Goal: Task Accomplishment & Management: Manage account settings

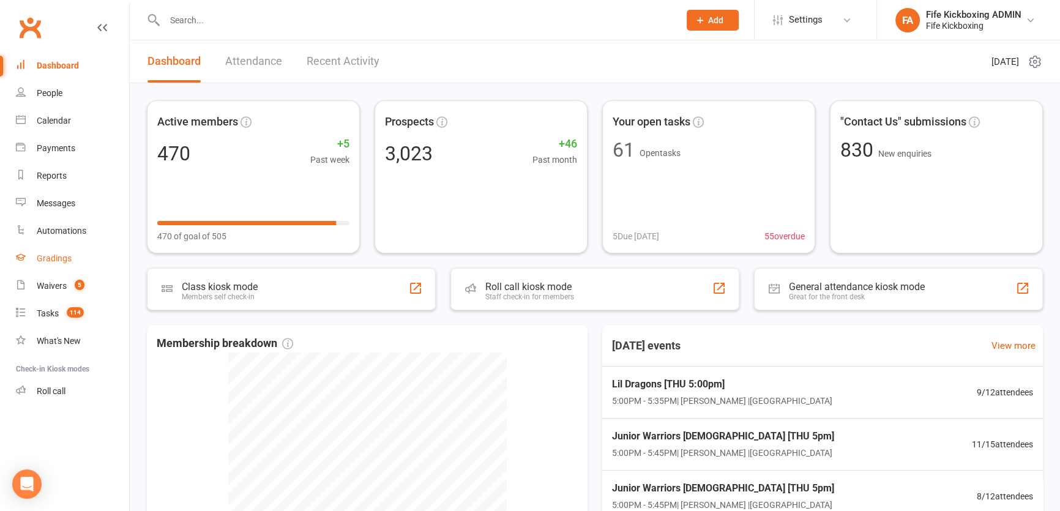
click at [67, 271] on link "Gradings" at bounding box center [72, 259] width 113 height 28
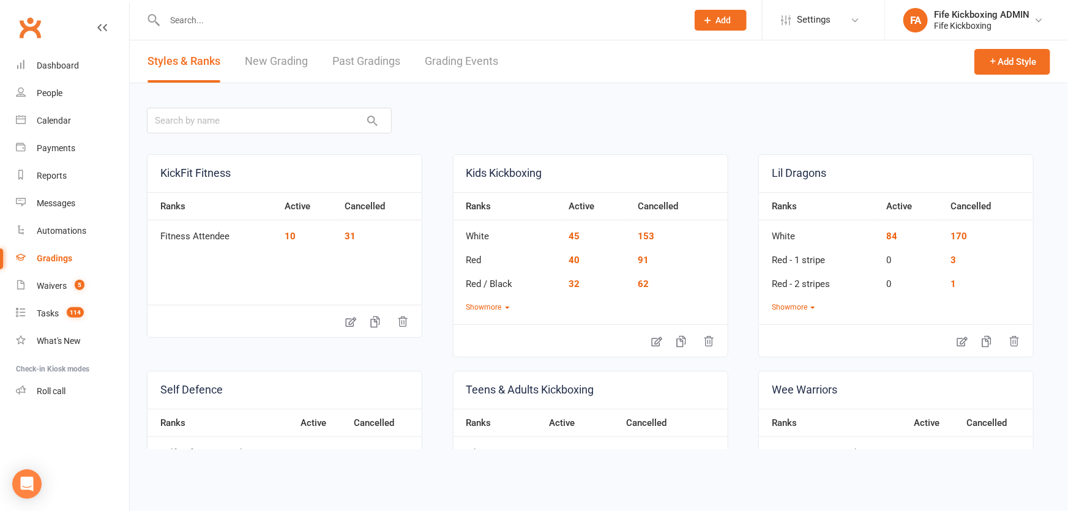
click at [459, 53] on link "Grading Events" at bounding box center [461, 61] width 73 height 42
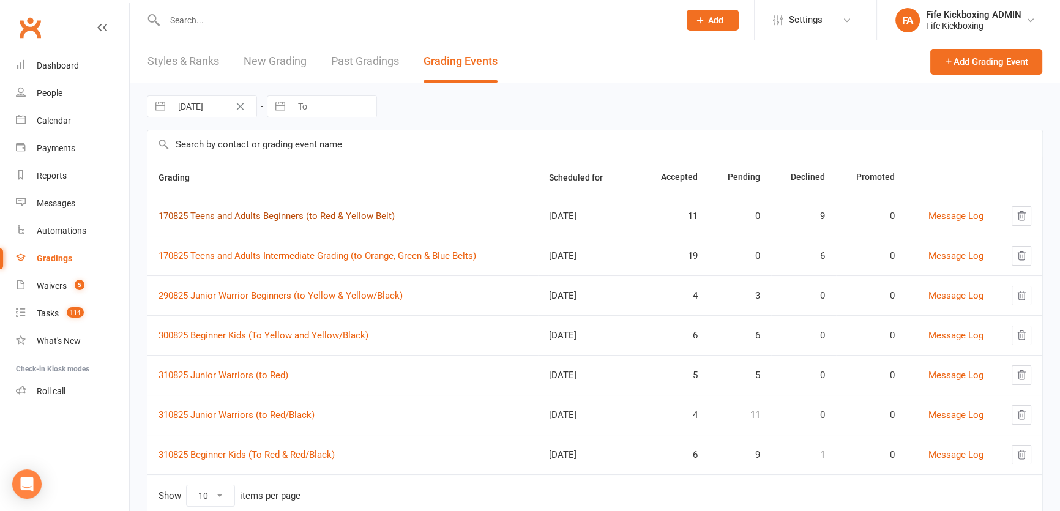
click at [307, 219] on link "170825 Teens and Adults Beginners (to Red & Yellow Belt)" at bounding box center [276, 215] width 236 height 11
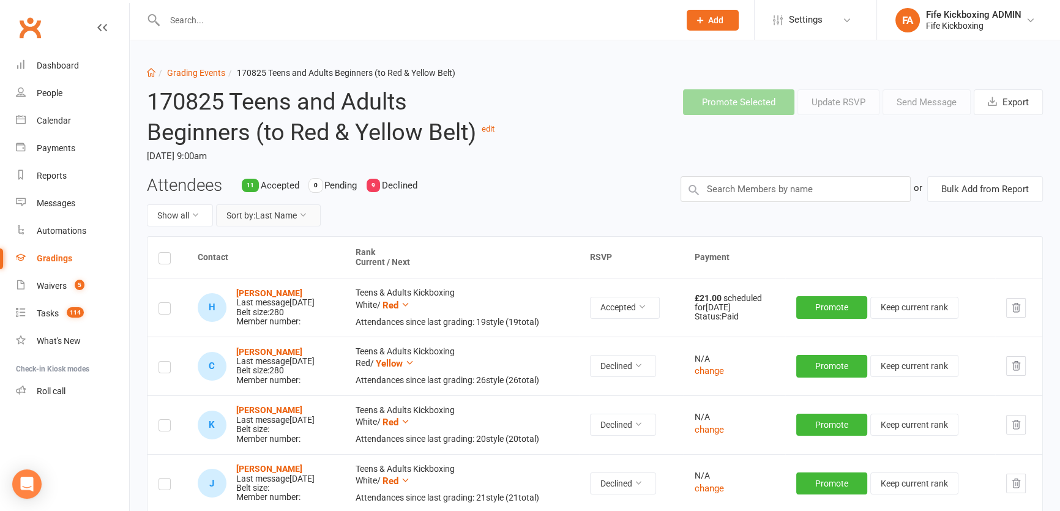
click at [306, 222] on button "Sort by: Last Name" at bounding box center [268, 215] width 105 height 22
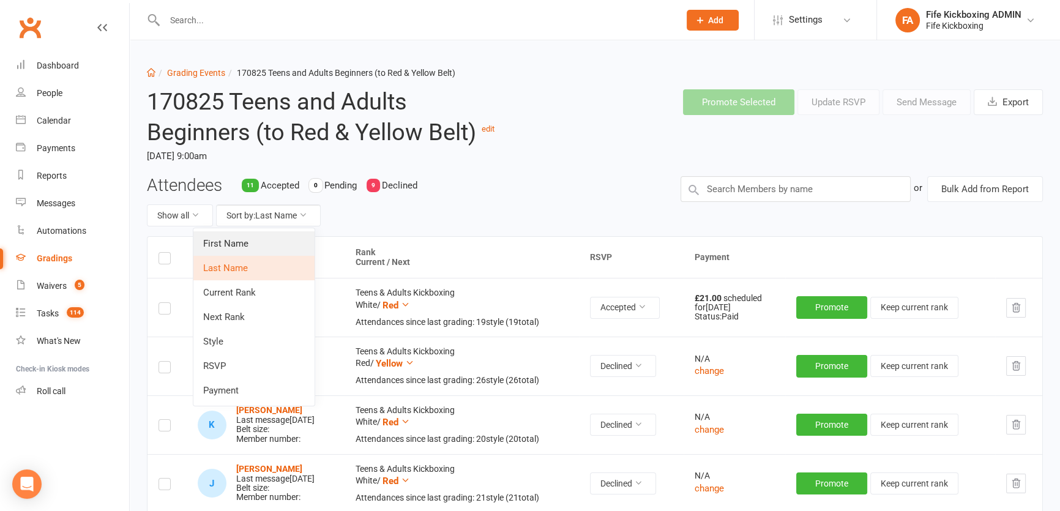
click at [299, 242] on link "First Name" at bounding box center [253, 243] width 121 height 24
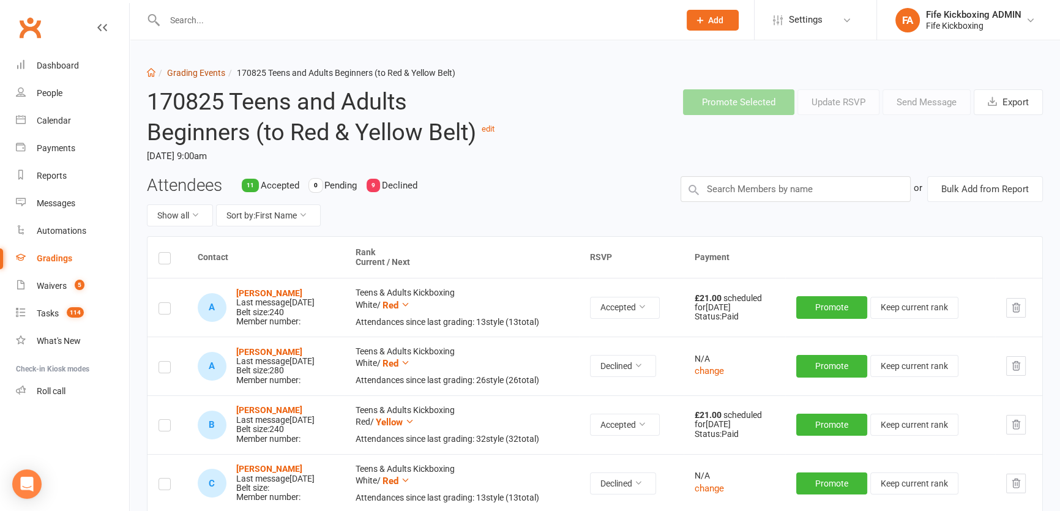
click at [196, 69] on link "Grading Events" at bounding box center [196, 73] width 58 height 10
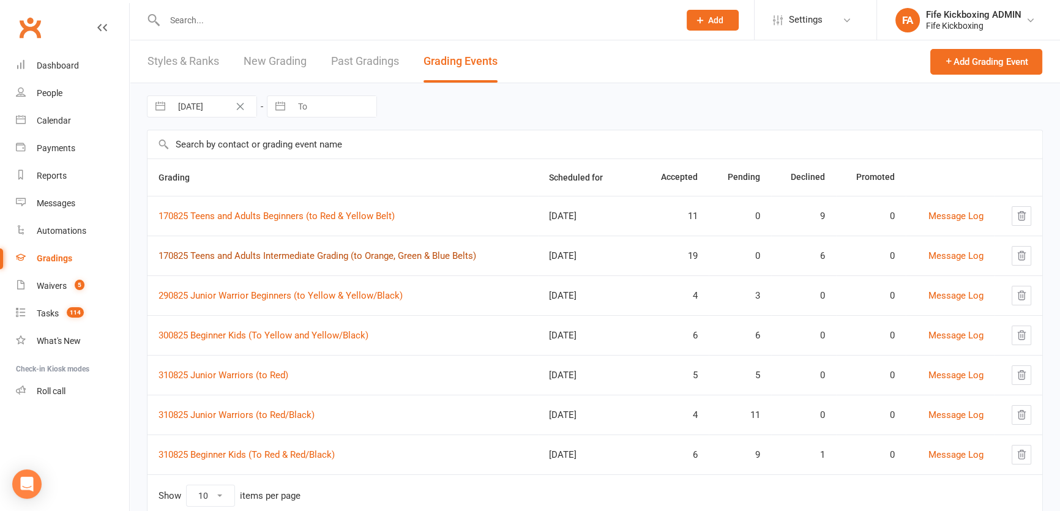
click at [258, 250] on link "170825 Teens and Adults Intermediate Grading (to Orange, Green & Blue Belts)" at bounding box center [317, 255] width 318 height 11
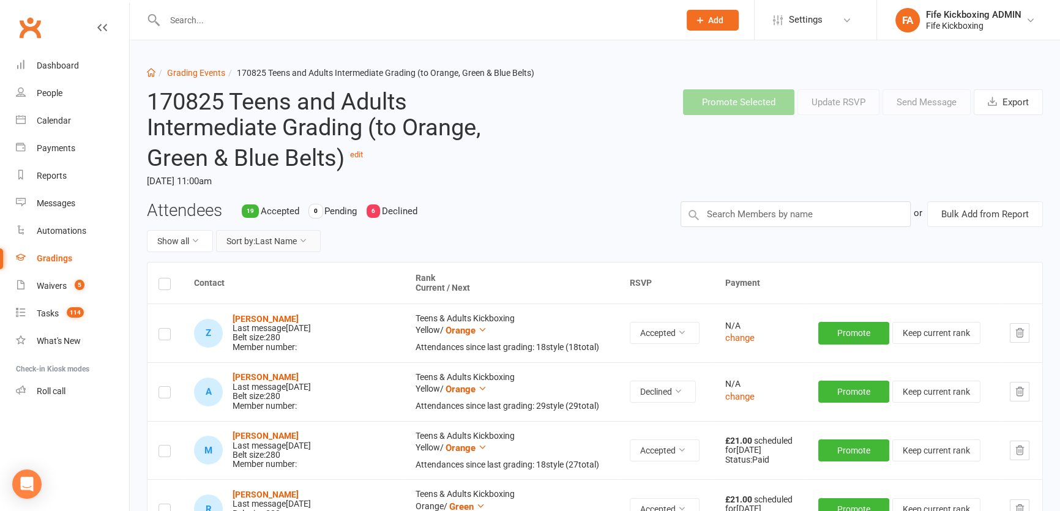
click at [270, 248] on button "Sort by: Last Name" at bounding box center [268, 241] width 105 height 22
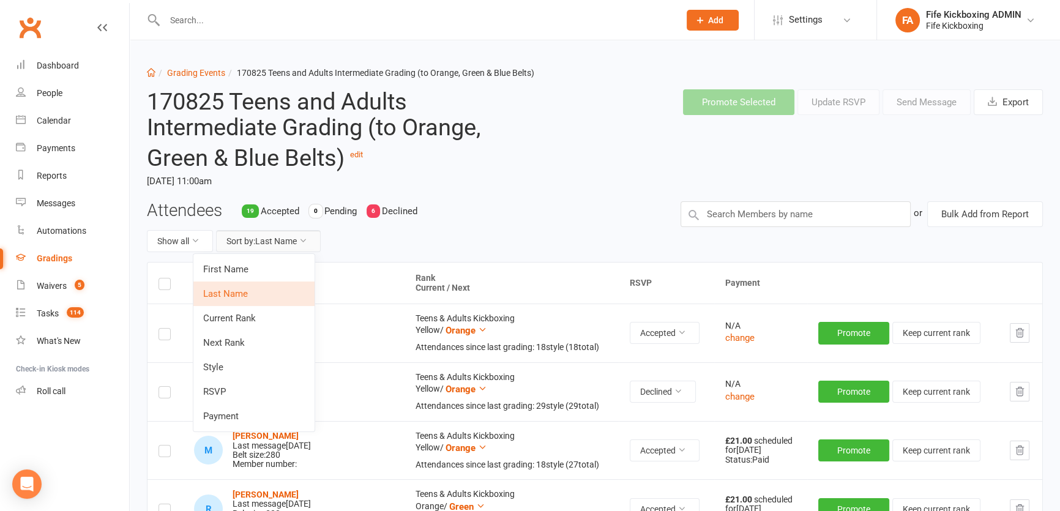
click at [278, 264] on link "First Name" at bounding box center [253, 269] width 121 height 24
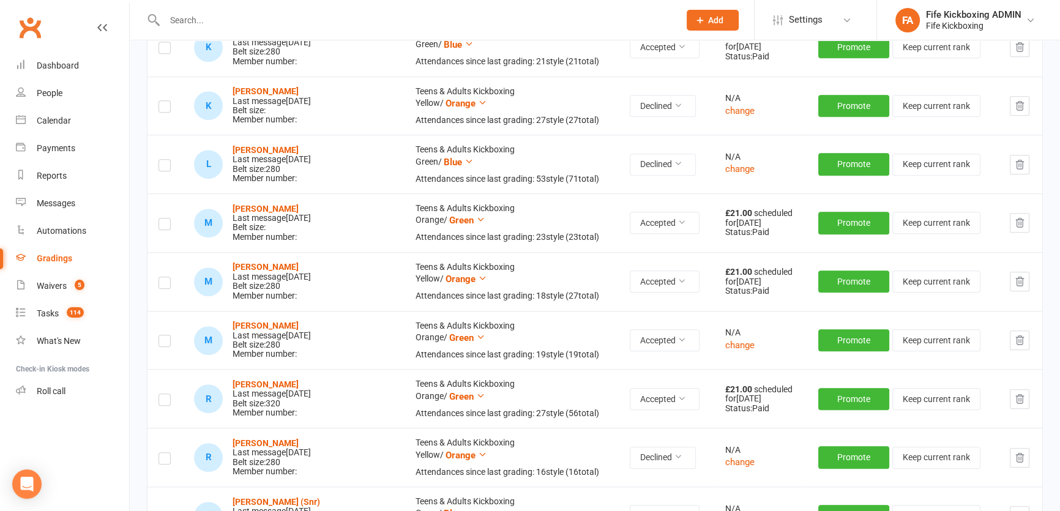
scroll to position [1168, 0]
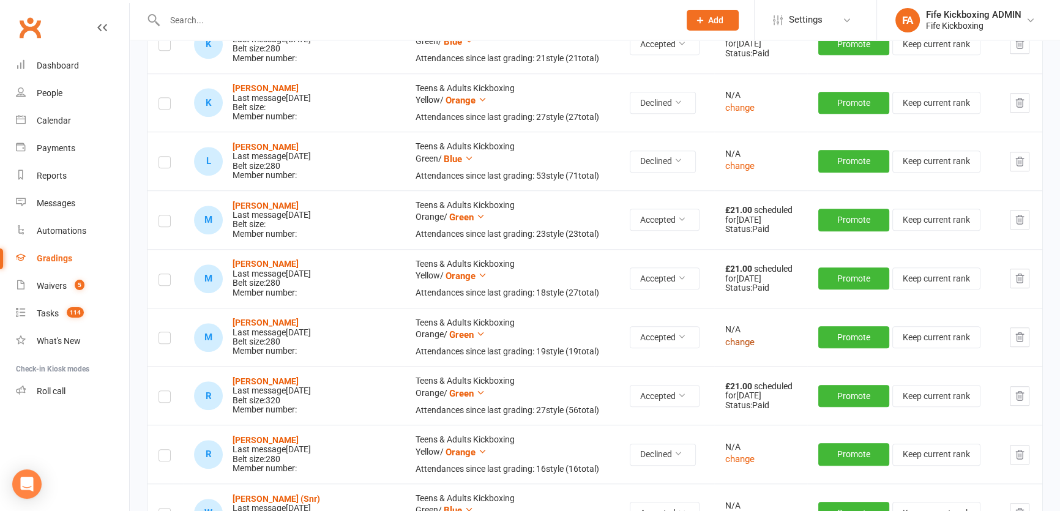
click at [725, 338] on button "change" at bounding box center [739, 342] width 29 height 15
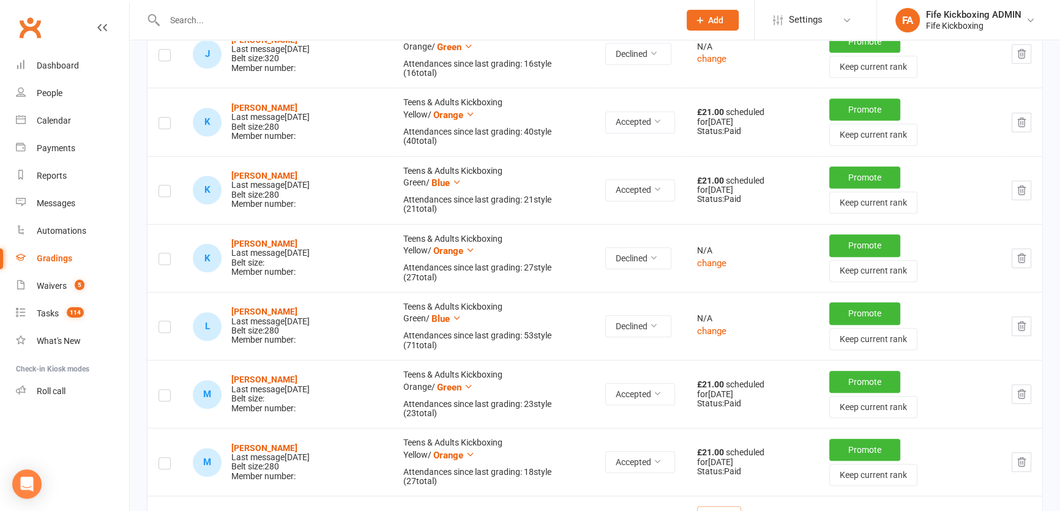
click at [702, 506] on input "0" at bounding box center [719, 515] width 44 height 18
type input "21"
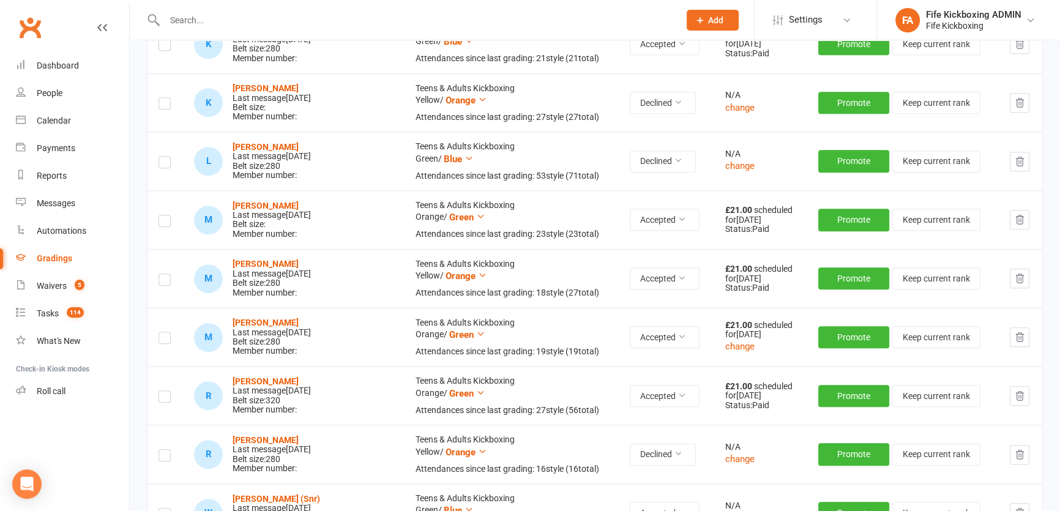
click at [254, 328] on div "Last message Aug 11, 2025" at bounding box center [272, 332] width 78 height 9
click at [254, 318] on strong "Matthew Pace-Balzan" at bounding box center [266, 323] width 66 height 10
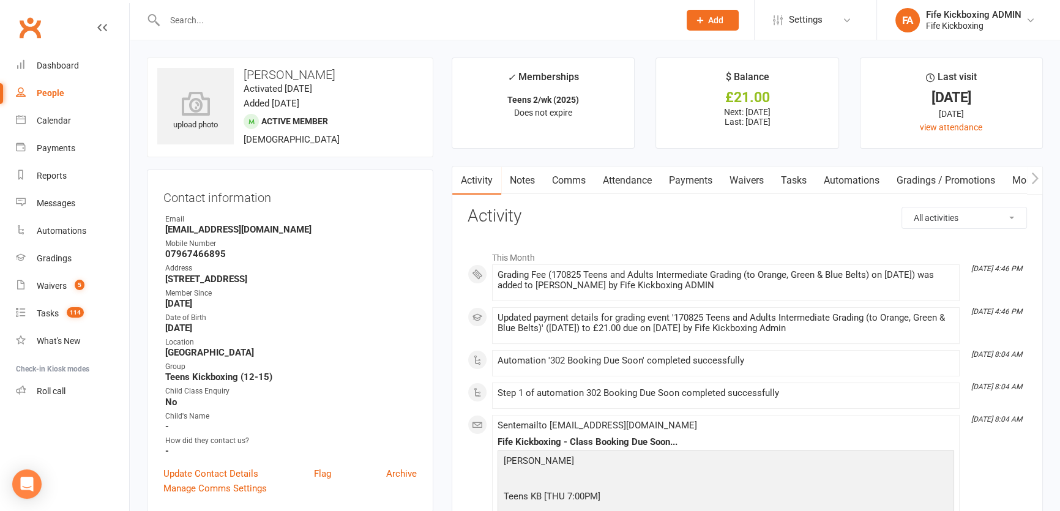
click at [701, 181] on link "Payments" at bounding box center [690, 180] width 61 height 28
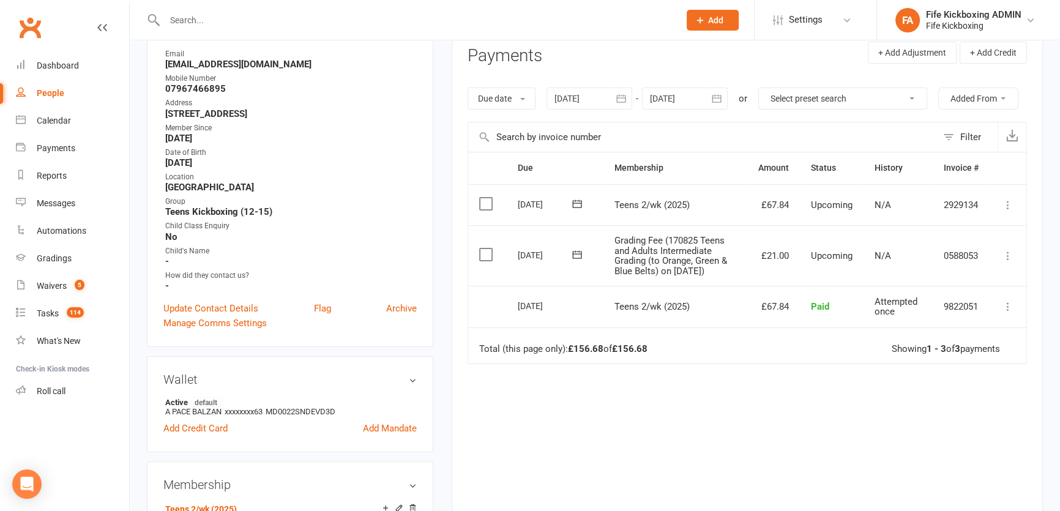
scroll to position [166, 0]
click at [1005, 251] on icon at bounding box center [1008, 254] width 12 height 12
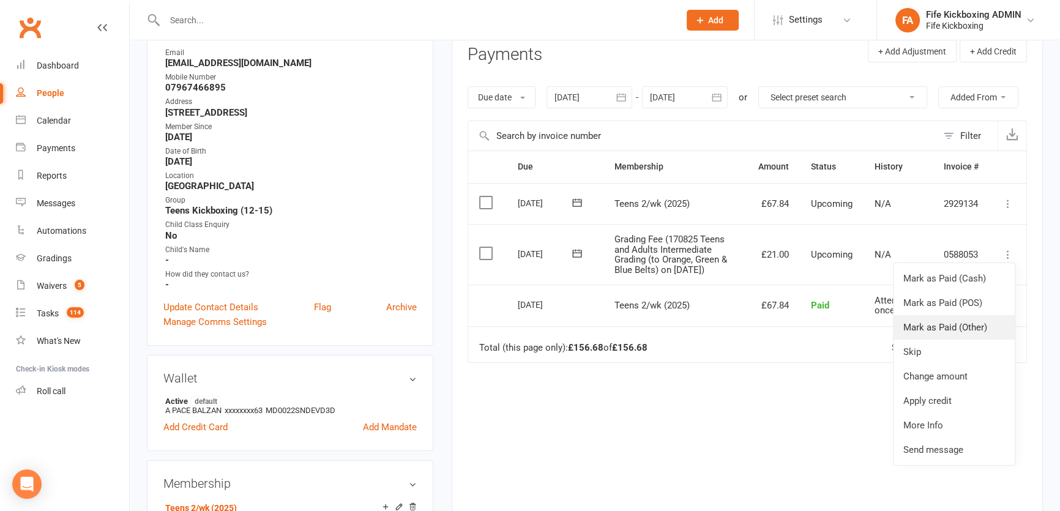
click at [989, 319] on link "Mark as Paid (Other)" at bounding box center [953, 327] width 121 height 24
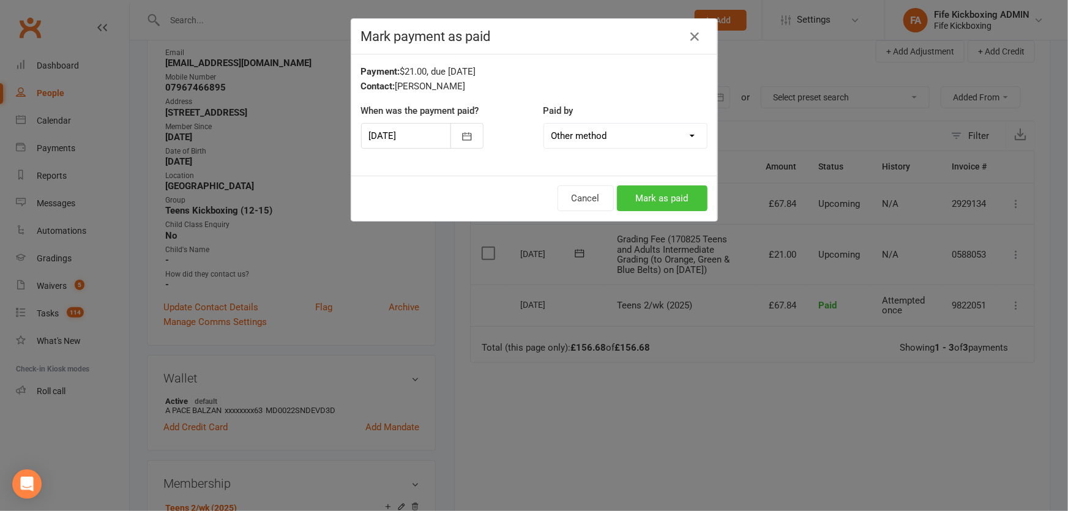
click at [675, 209] on button "Mark as paid" at bounding box center [662, 198] width 91 height 26
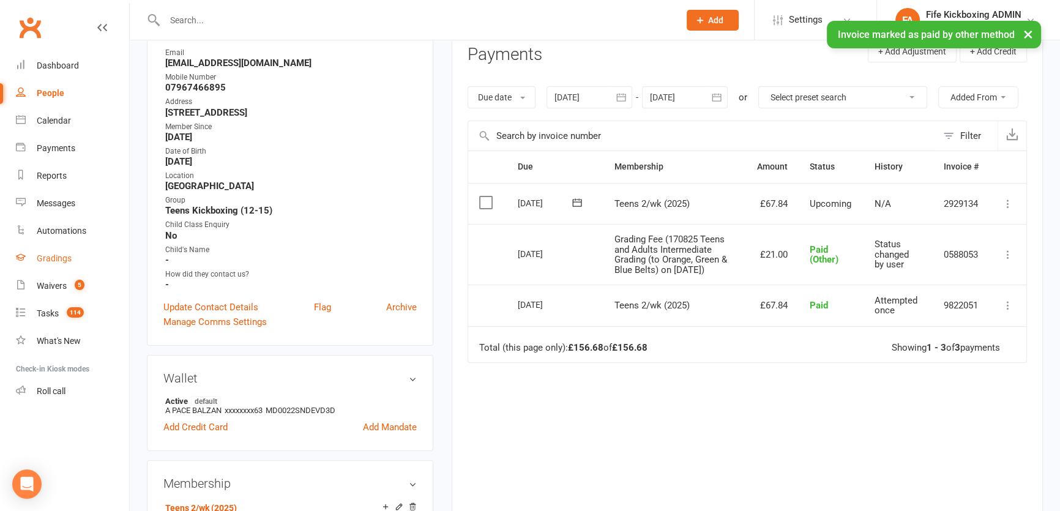
click at [47, 251] on link "Gradings" at bounding box center [72, 259] width 113 height 28
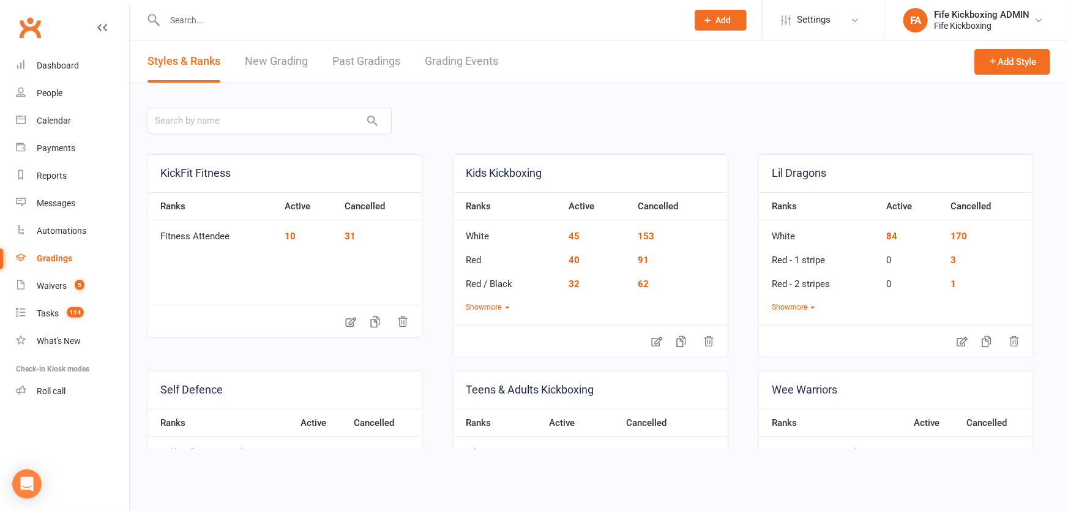
click at [434, 70] on link "Grading Events" at bounding box center [461, 61] width 73 height 42
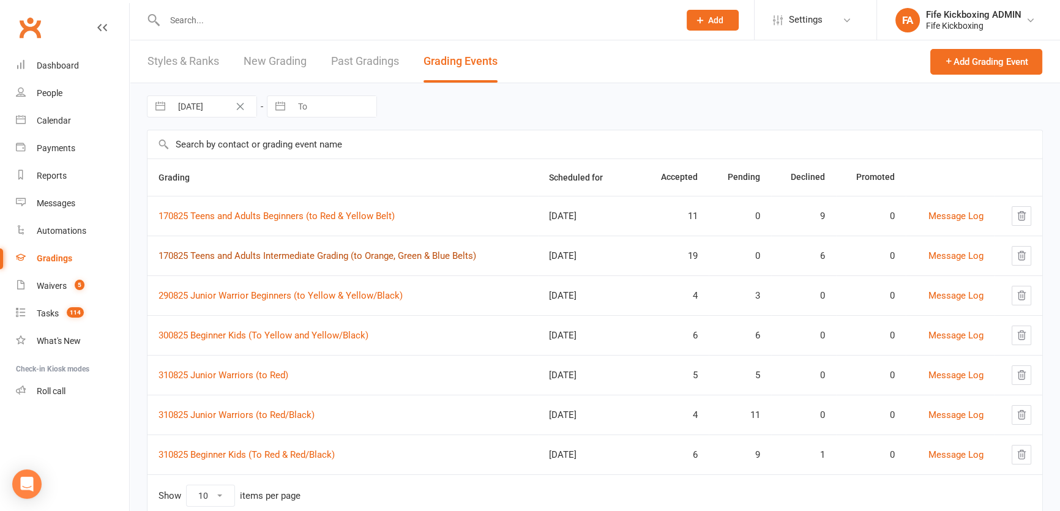
click at [340, 250] on link "170825 Teens and Adults Intermediate Grading (to Orange, Green & Blue Belts)" at bounding box center [317, 255] width 318 height 11
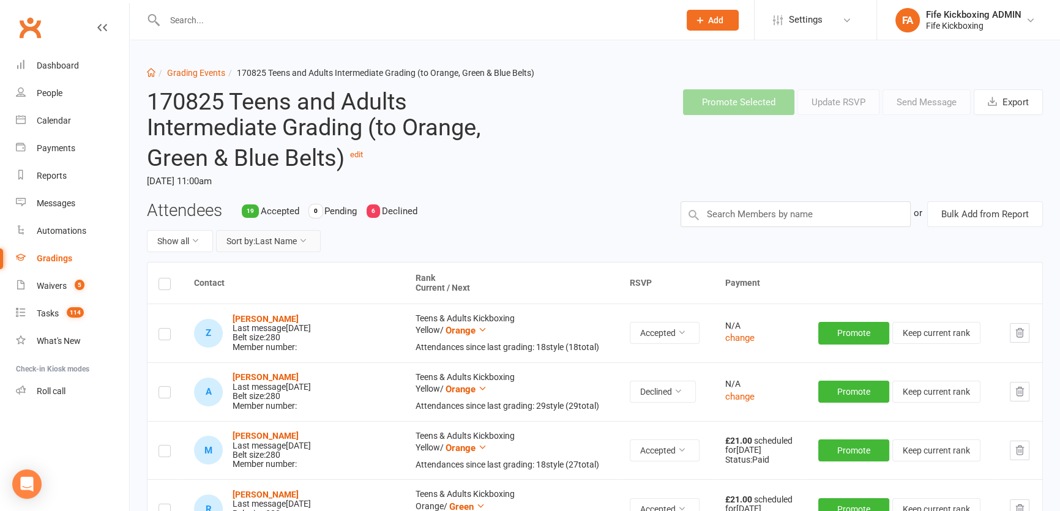
click at [321, 239] on button "Sort by: Last Name" at bounding box center [268, 241] width 105 height 22
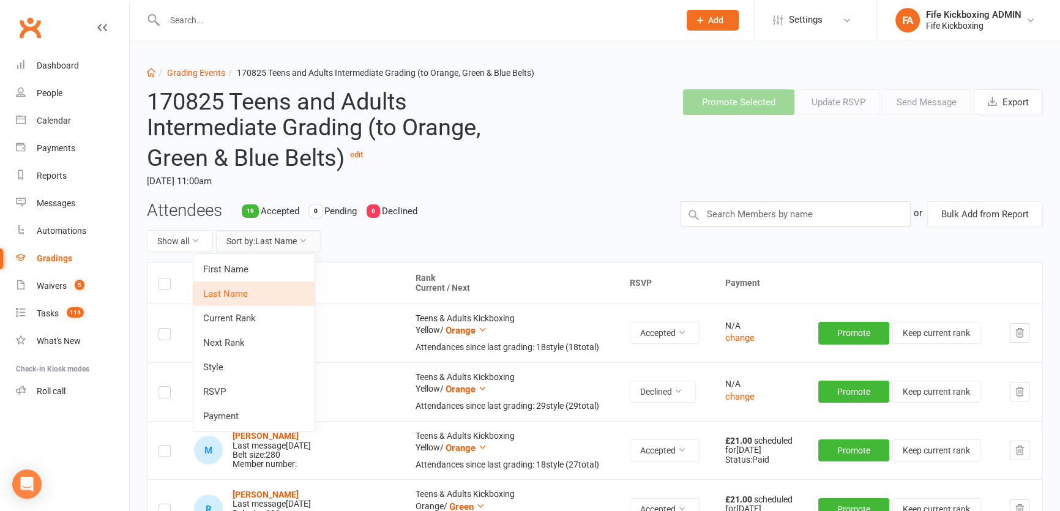
drag, startPoint x: 316, startPoint y: 249, endPoint x: 319, endPoint y: 276, distance: 27.0
click at [308, 265] on link "First Name" at bounding box center [253, 269] width 121 height 24
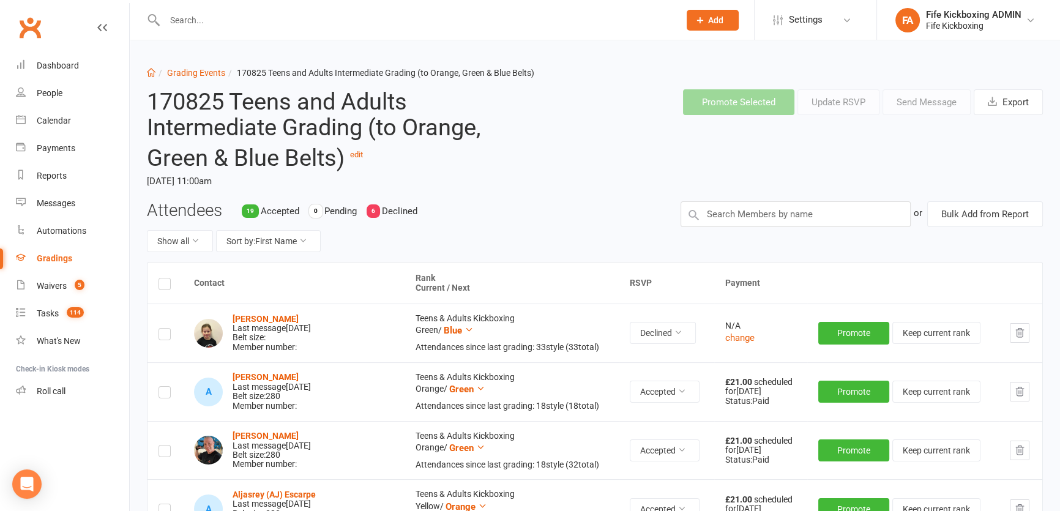
click at [203, 73] on link "Grading Events" at bounding box center [196, 73] width 58 height 10
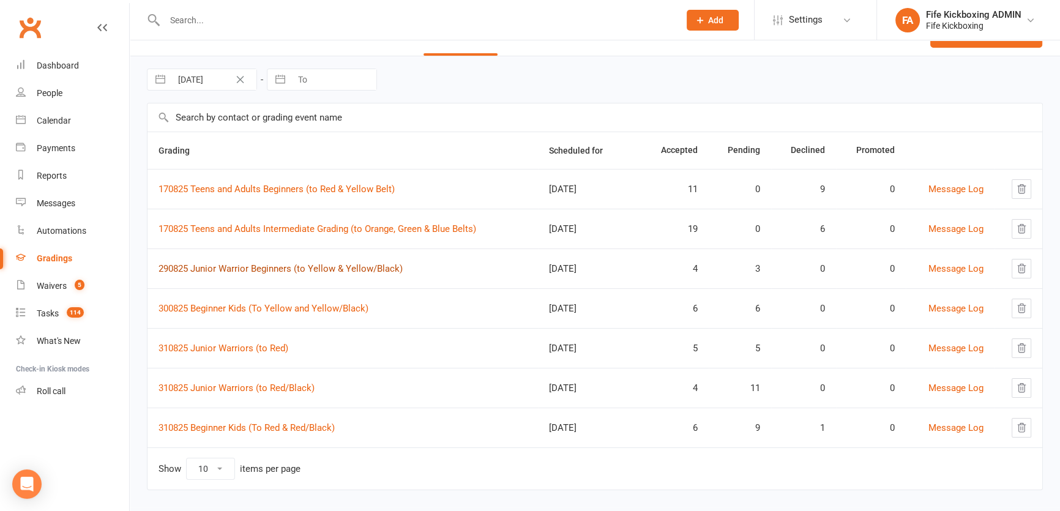
scroll to position [40, 0]
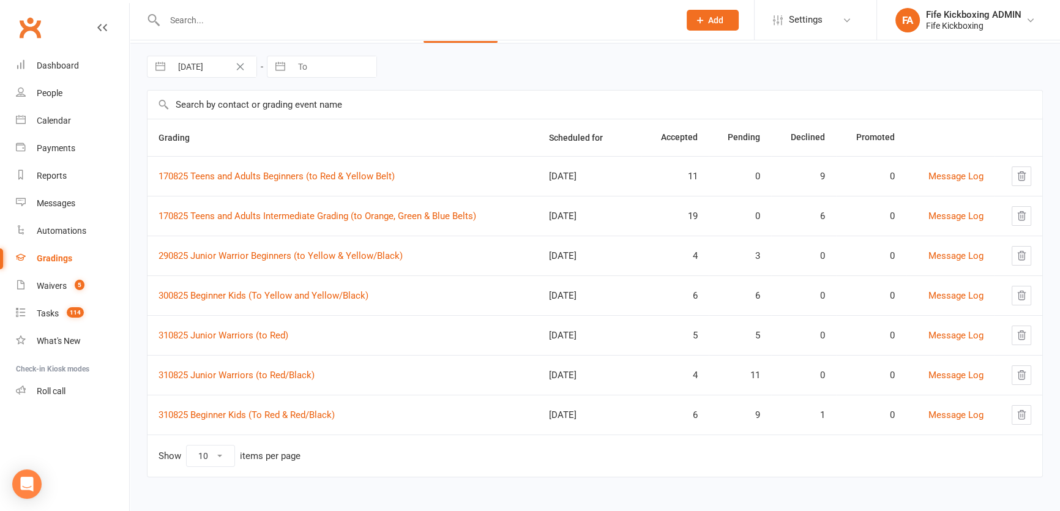
click at [194, 24] on input "text" at bounding box center [416, 20] width 510 height 17
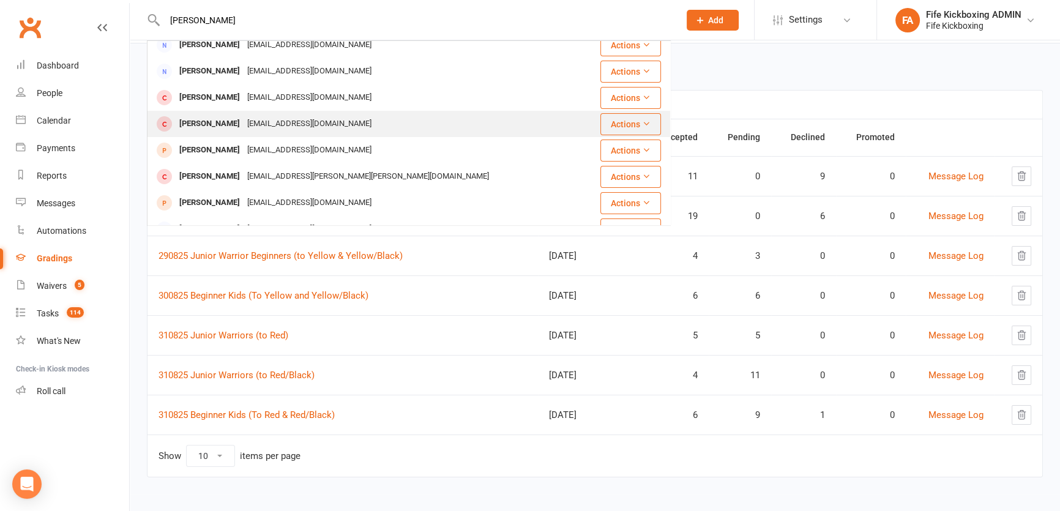
scroll to position [0, 0]
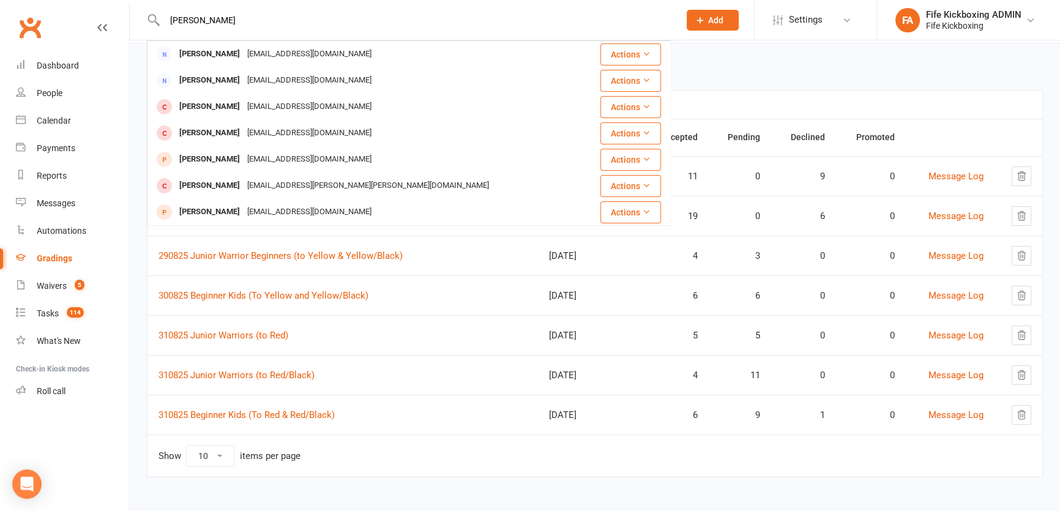
drag, startPoint x: 228, startPoint y: 32, endPoint x: 212, endPoint y: 11, distance: 26.7
click at [165, 33] on div "rizwana Rizwana Jabbar Rizi574@gmail.com Actions Rizwana Salman Rizi574@gmail.c…" at bounding box center [409, 20] width 524 height 40
drag, startPoint x: 212, startPoint y: 11, endPoint x: 163, endPoint y: 24, distance: 50.8
click at [163, 24] on input "rizwana" at bounding box center [416, 20] width 510 height 17
paste input "i574@gmail.com>"
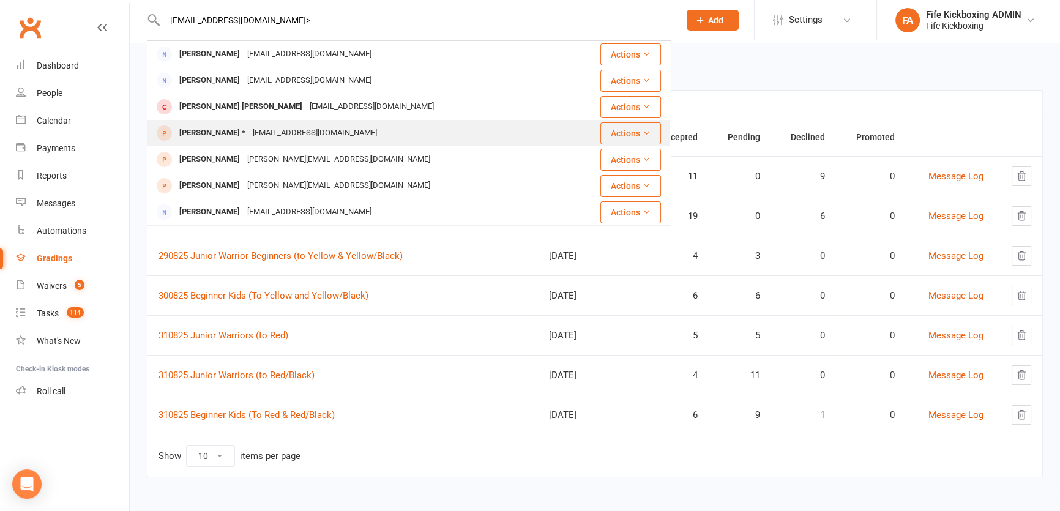
type input "rizi574@gmail.com>"
click at [249, 128] on div "[PERSON_NAME] *" at bounding box center [212, 133] width 73 height 18
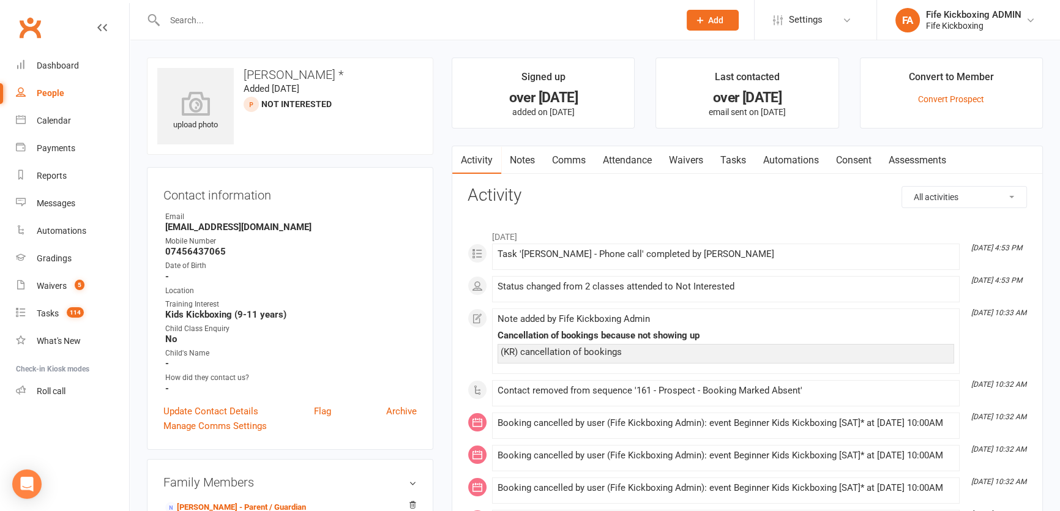
click at [669, 159] on link "Waivers" at bounding box center [685, 160] width 51 height 28
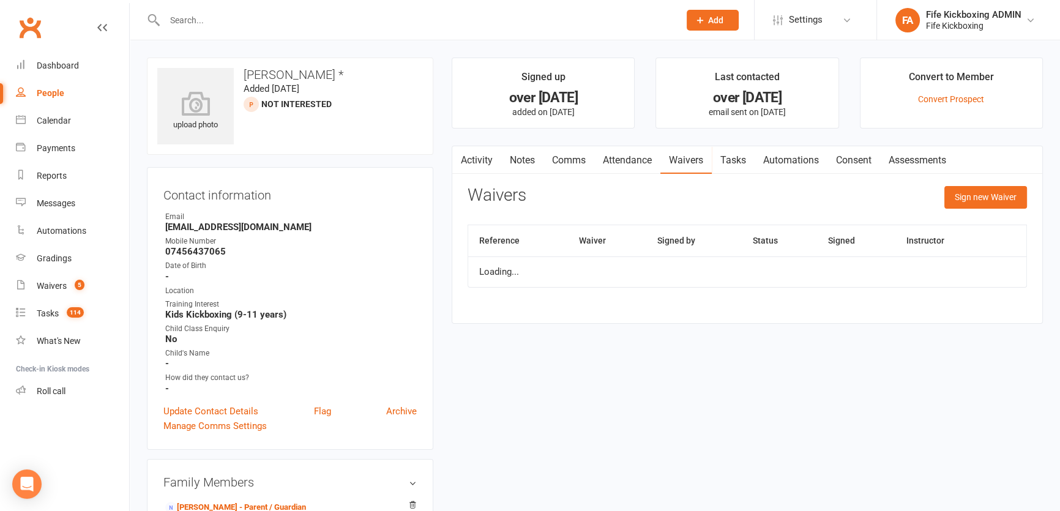
click at [655, 162] on link "Attendance" at bounding box center [627, 160] width 66 height 28
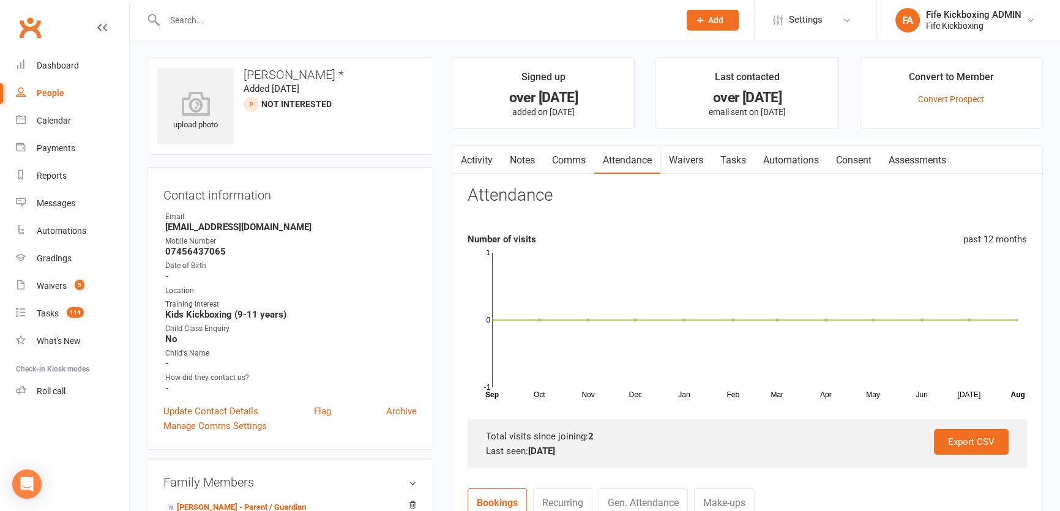
click at [250, 18] on input "text" at bounding box center [416, 20] width 510 height 17
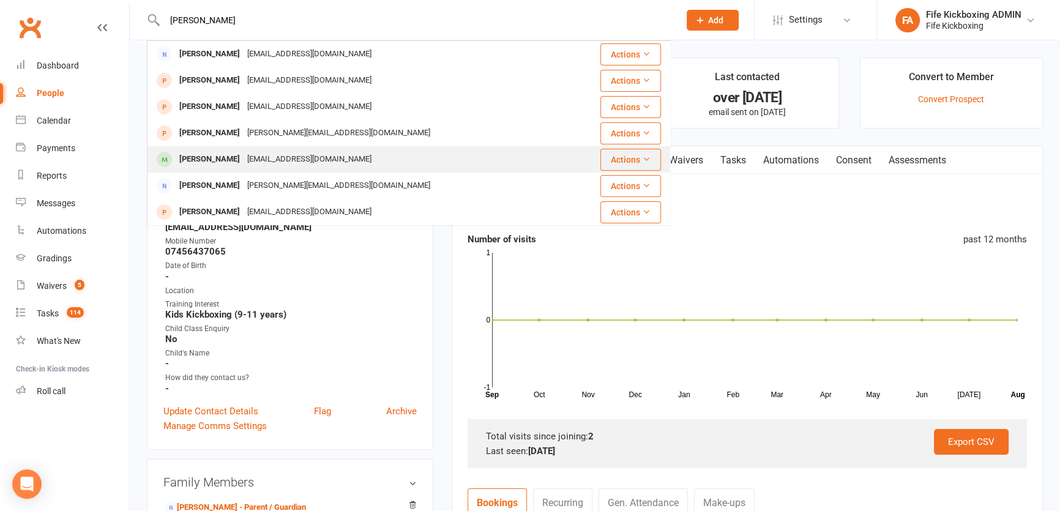
type input "donna grenwood"
click at [300, 155] on div "[EMAIL_ADDRESS][DOMAIN_NAME]" at bounding box center [310, 160] width 132 height 18
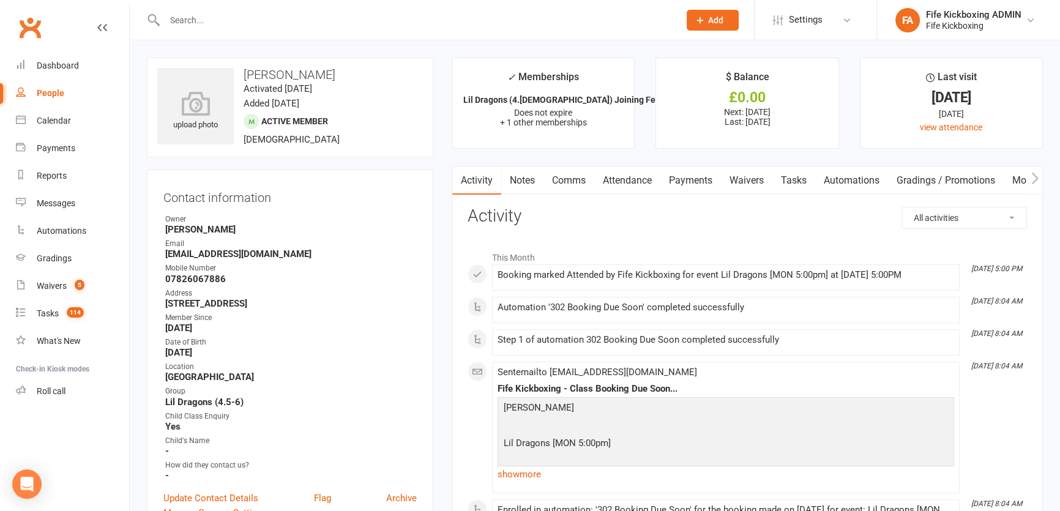
click at [626, 180] on link "Attendance" at bounding box center [627, 180] width 66 height 28
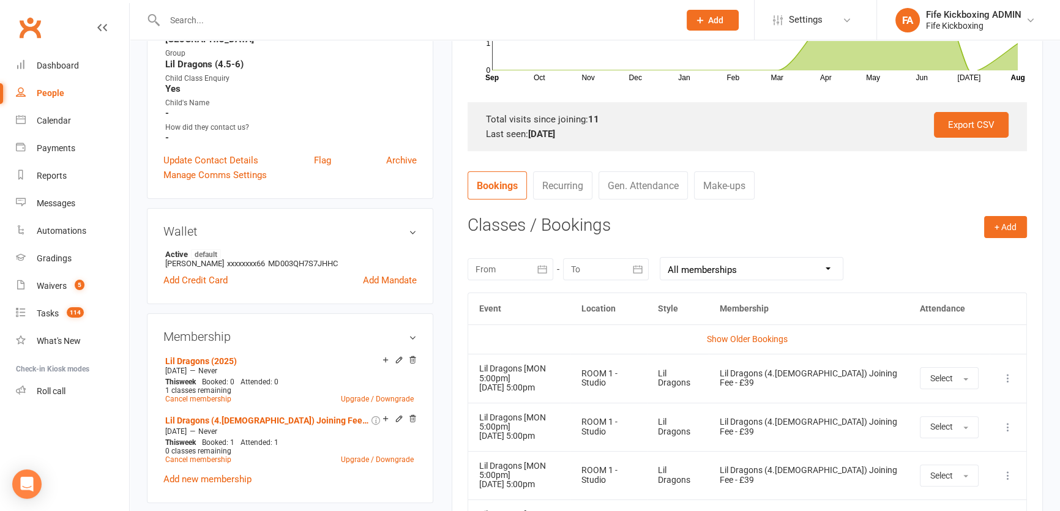
scroll to position [445, 0]
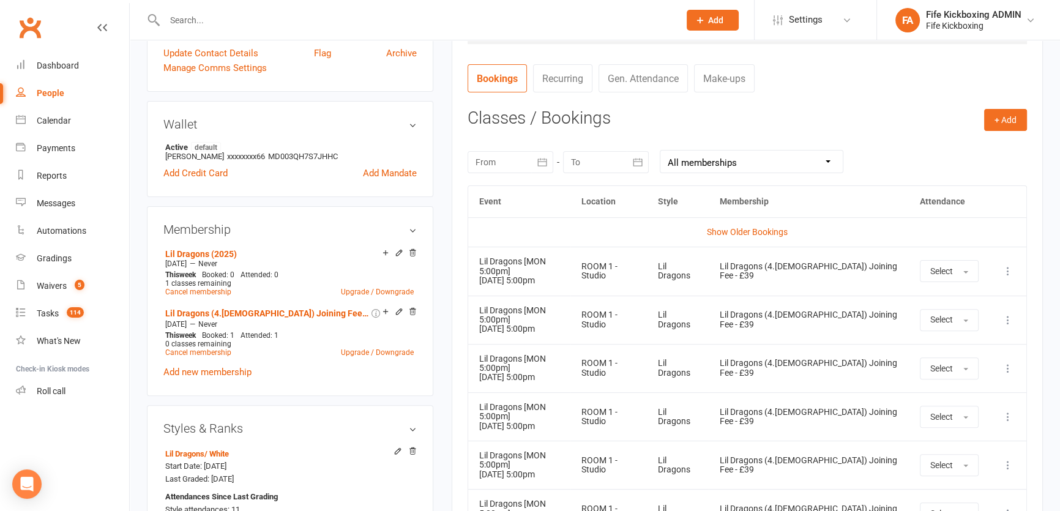
click at [1013, 265] on icon at bounding box center [1008, 271] width 12 height 12
click at [972, 332] on link "Remove booking" at bounding box center [953, 344] width 121 height 24
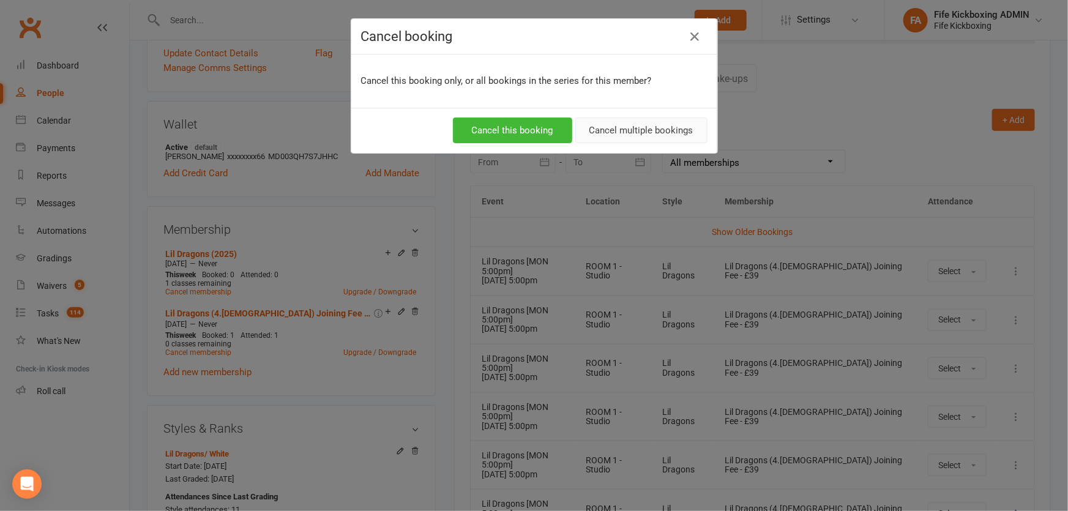
click at [655, 126] on button "Cancel multiple bookings" at bounding box center [641, 130] width 132 height 26
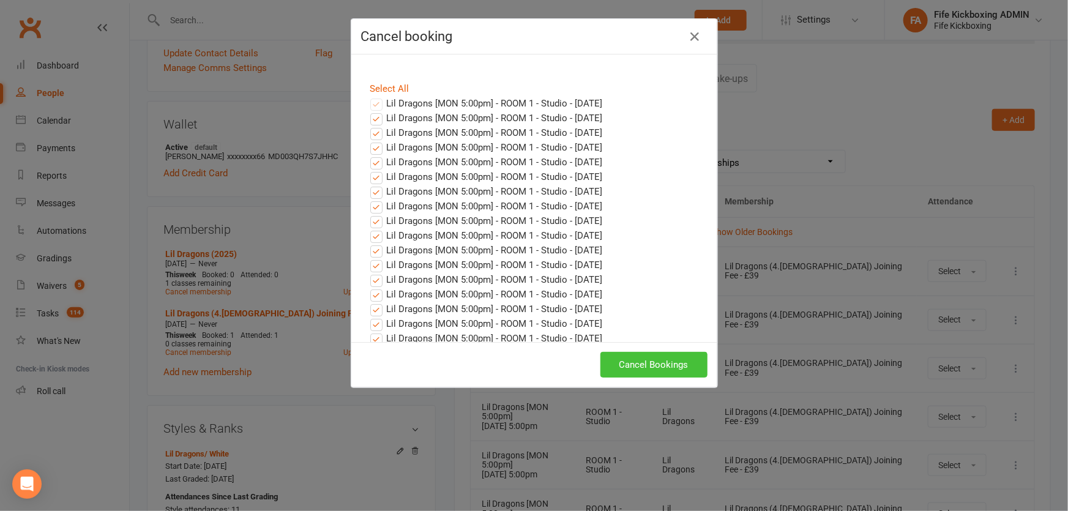
click at [646, 361] on button "Cancel Bookings" at bounding box center [653, 365] width 107 height 26
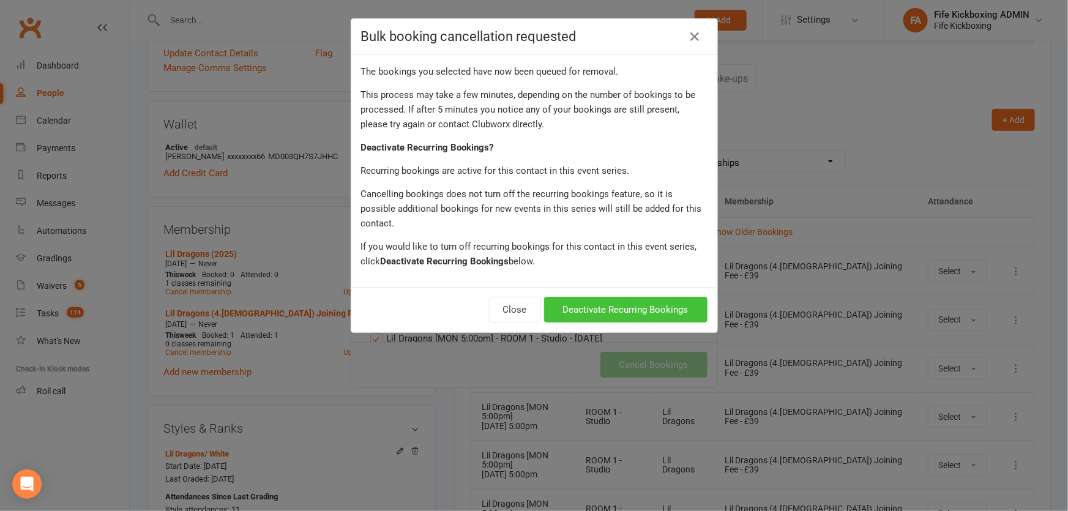
click at [649, 297] on button "Deactivate Recurring Bookings" at bounding box center [625, 310] width 163 height 26
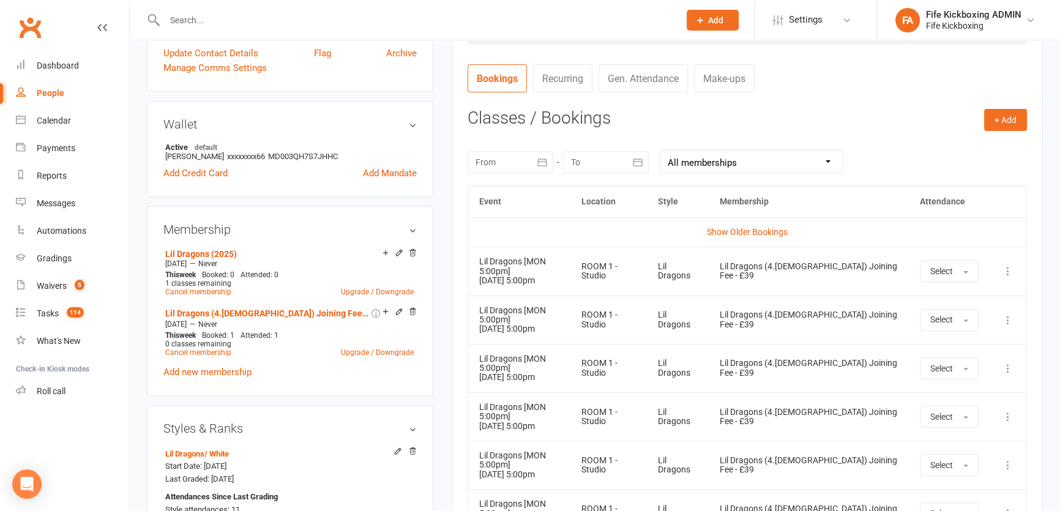
click at [208, 24] on input "text" at bounding box center [416, 20] width 510 height 17
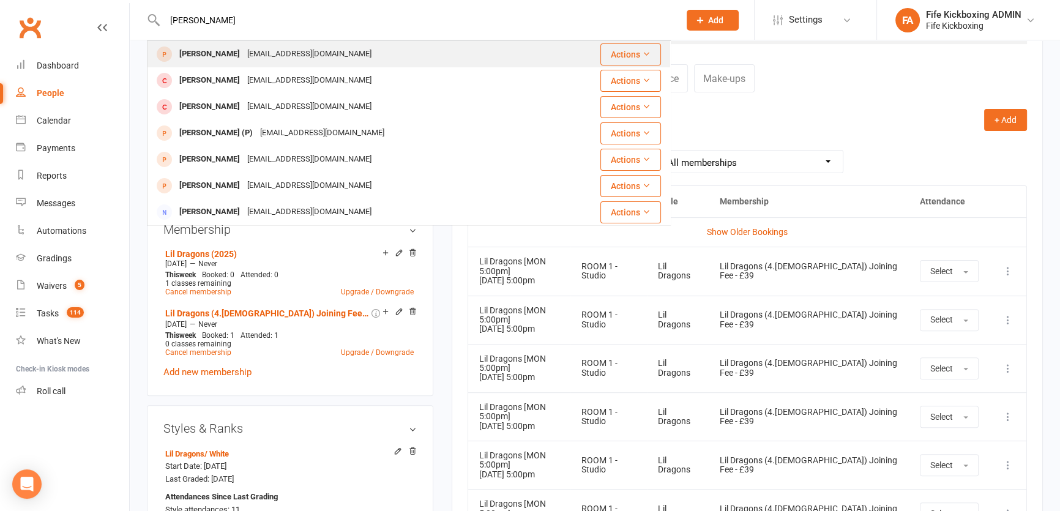
type input "jessica trant"
click at [217, 43] on div "Jessica Trant jessicatrant7@yahoo.co.uk" at bounding box center [365, 54] width 434 height 25
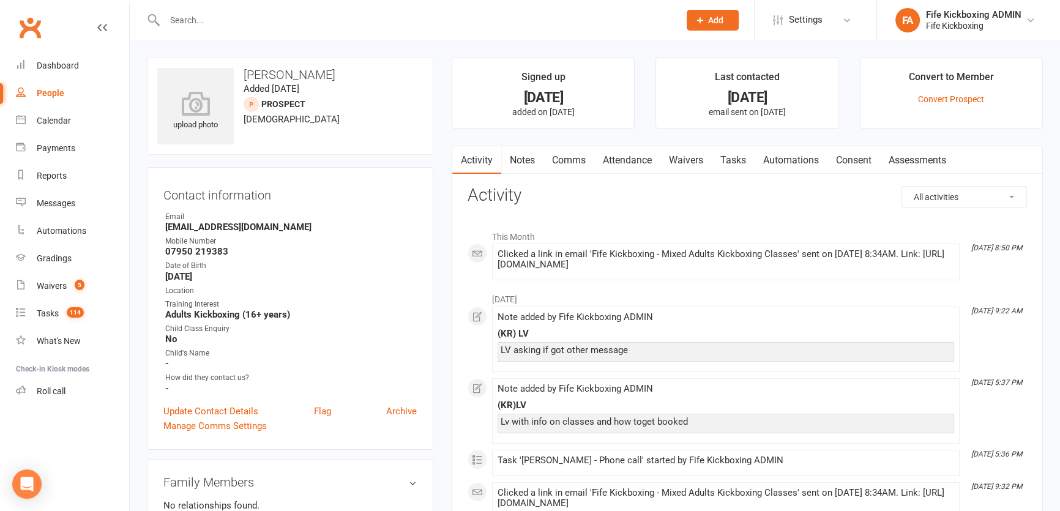
click at [243, 17] on input "text" at bounding box center [416, 20] width 510 height 17
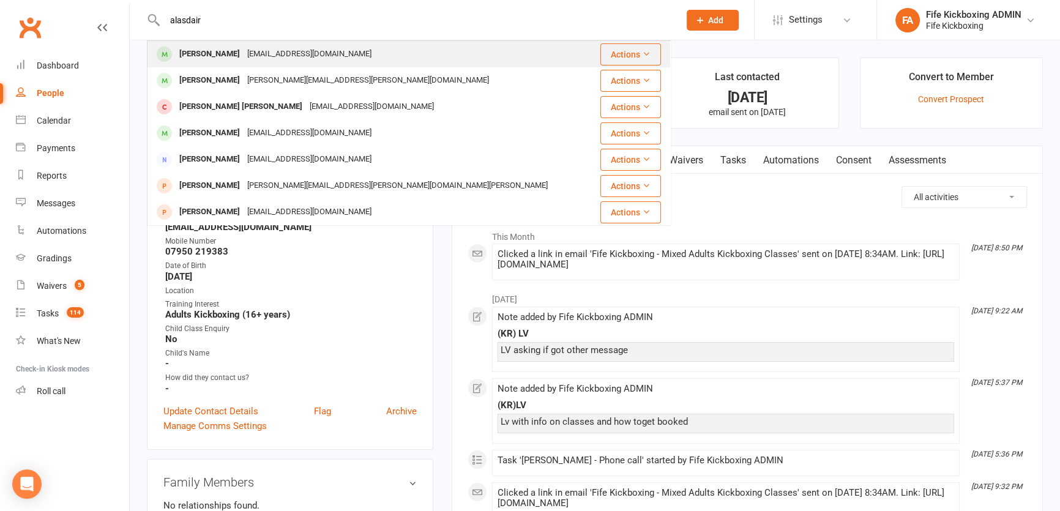
type input "alasdair"
click at [261, 50] on div "Kingy500@yahoo.co.uk" at bounding box center [310, 54] width 132 height 18
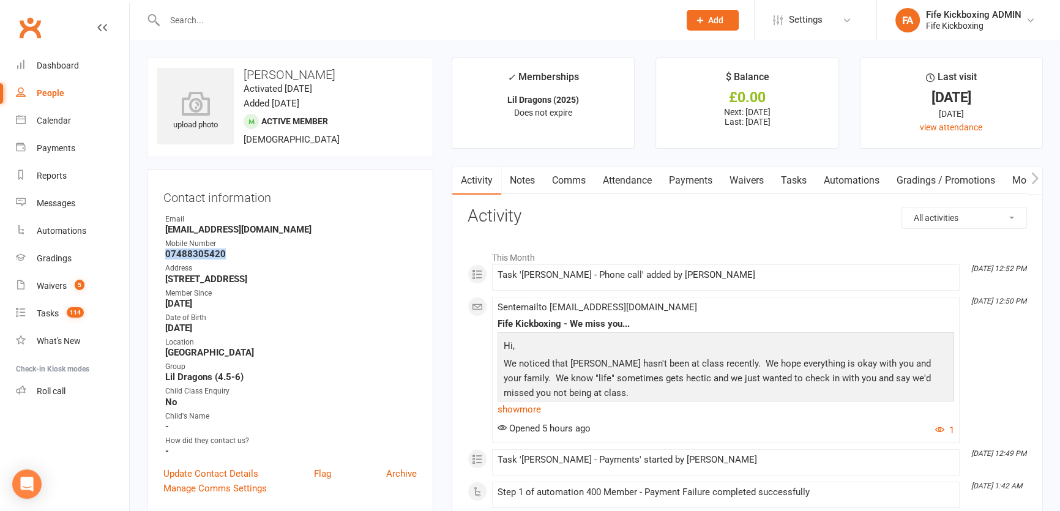
drag, startPoint x: 257, startPoint y: 258, endPoint x: 160, endPoint y: 255, distance: 96.7
click at [160, 255] on div "Contact information Owner Email Kingy500@yahoo.co.uk Mobile Number 07488305420 …" at bounding box center [290, 340] width 286 height 343
copy strong "07488305420"
click at [367, 236] on ul "Owner Email Kingy500@yahoo.co.uk Mobile Number 07488305420 Address 96 Swift Str…" at bounding box center [289, 335] width 253 height 243
drag, startPoint x: 40, startPoint y: 282, endPoint x: 60, endPoint y: 267, distance: 24.8
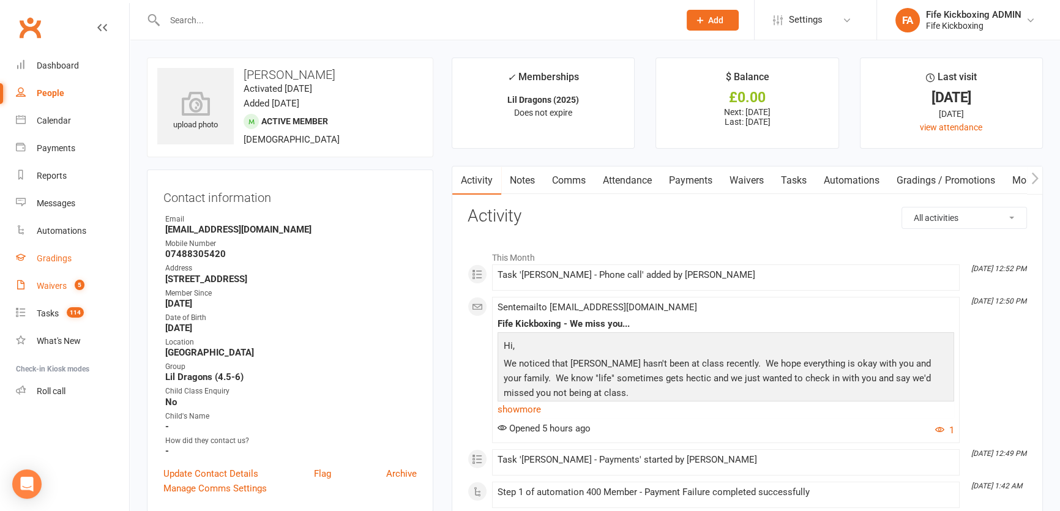
click at [41, 282] on div "Waivers" at bounding box center [52, 286] width 30 height 10
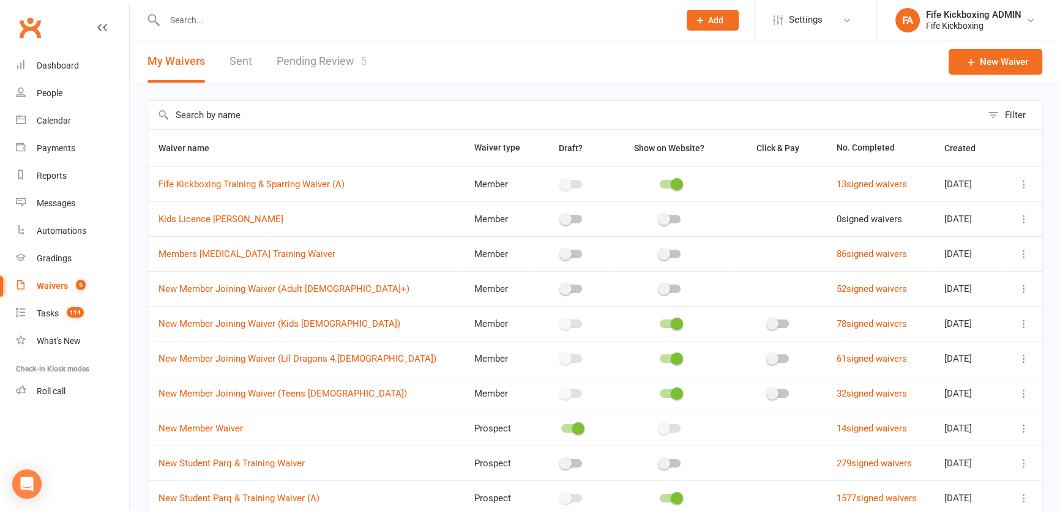
click at [317, 71] on link "Pending Review 5" at bounding box center [322, 61] width 90 height 42
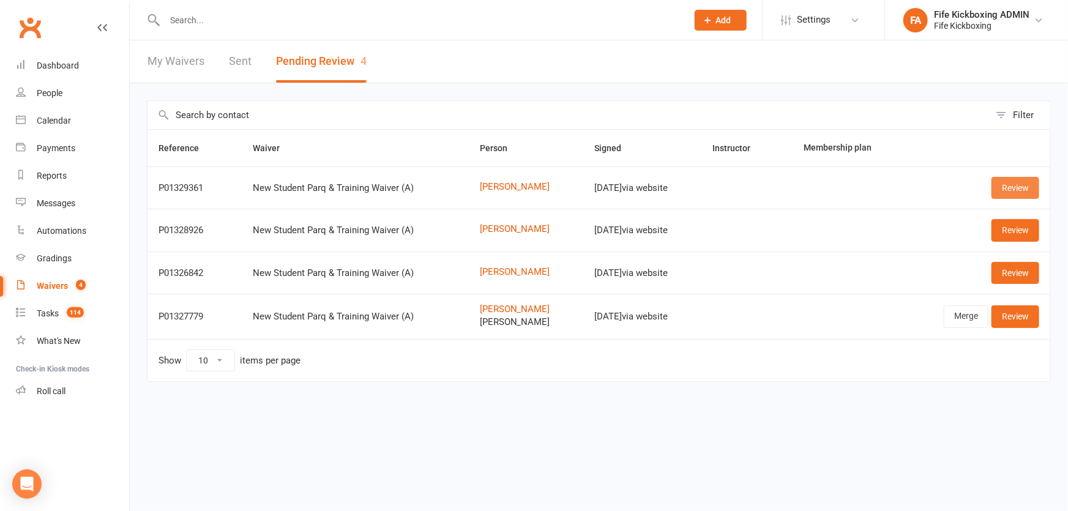
click at [994, 182] on link "Review" at bounding box center [1015, 188] width 48 height 22
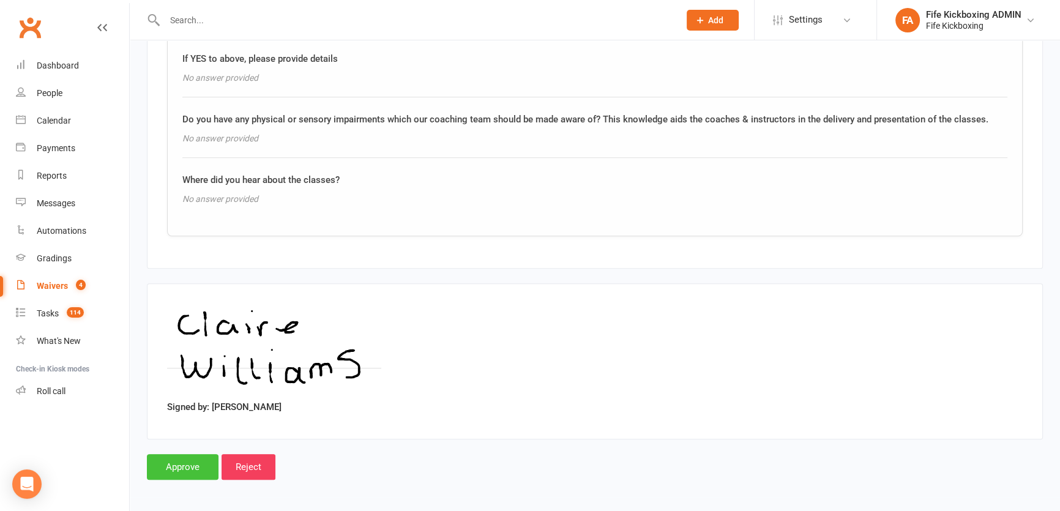
scroll to position [1395, 0]
click at [199, 464] on input "Approve" at bounding box center [183, 467] width 72 height 26
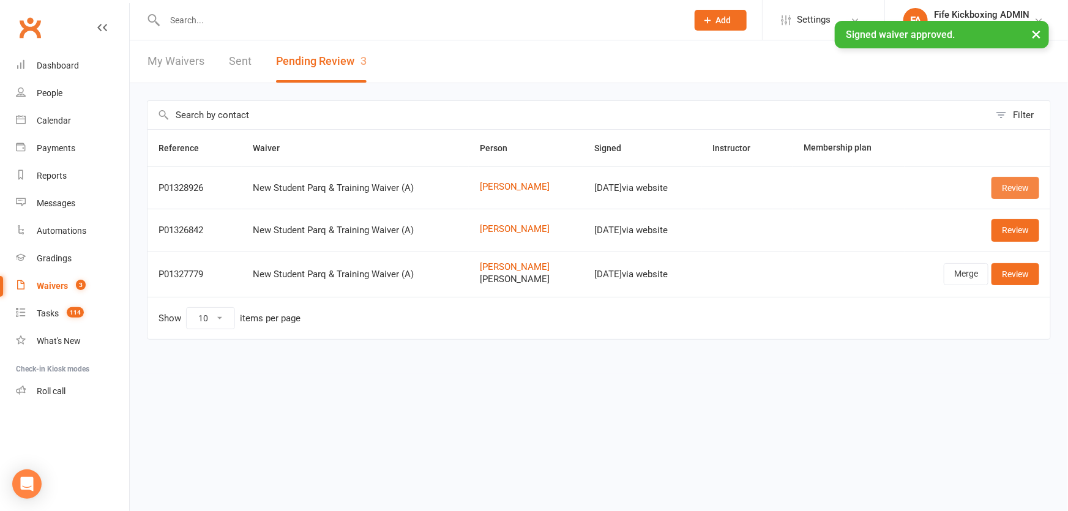
click at [1015, 187] on link "Review" at bounding box center [1015, 188] width 48 height 22
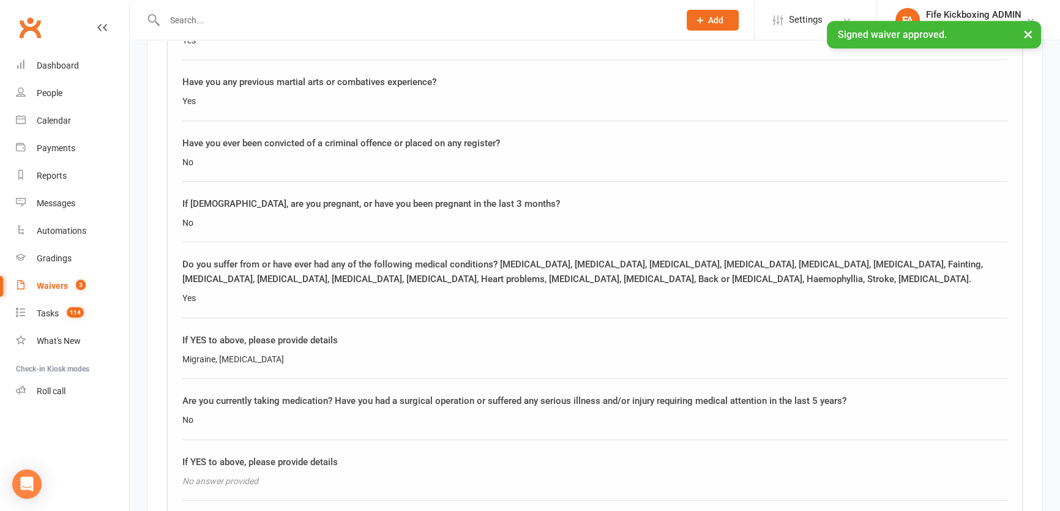
scroll to position [1001, 0]
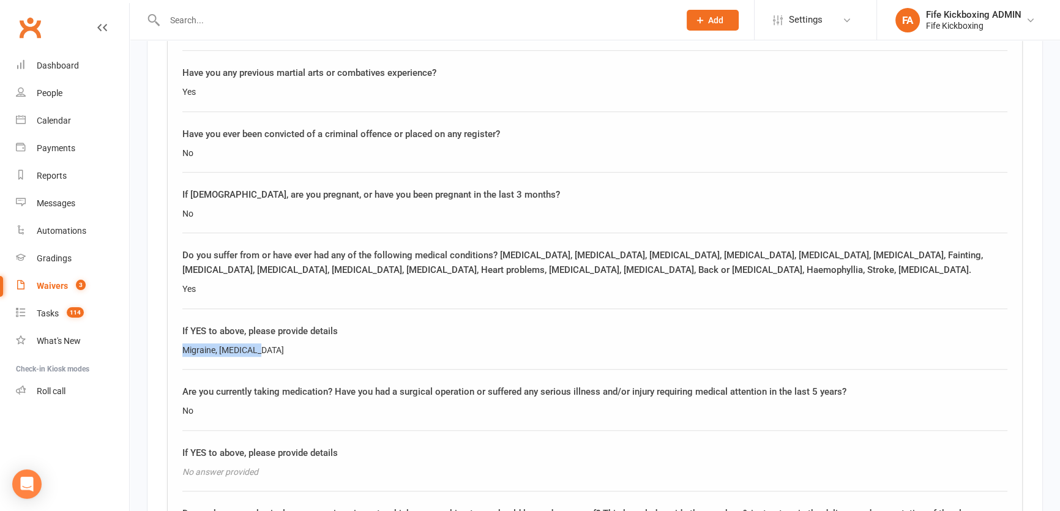
drag, startPoint x: 269, startPoint y: 346, endPoint x: 179, endPoint y: 352, distance: 89.5
click at [179, 352] on div "PARQ & Health Questionnaire Please answer all questions truthfully and fully. P…" at bounding box center [594, 275] width 855 height 712
copy div "Migraine, neck pain"
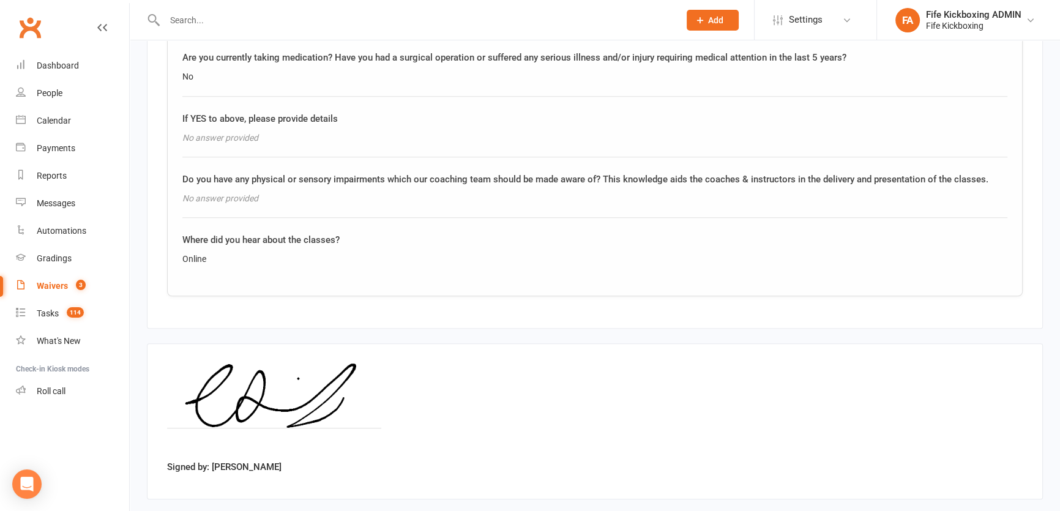
scroll to position [1395, 0]
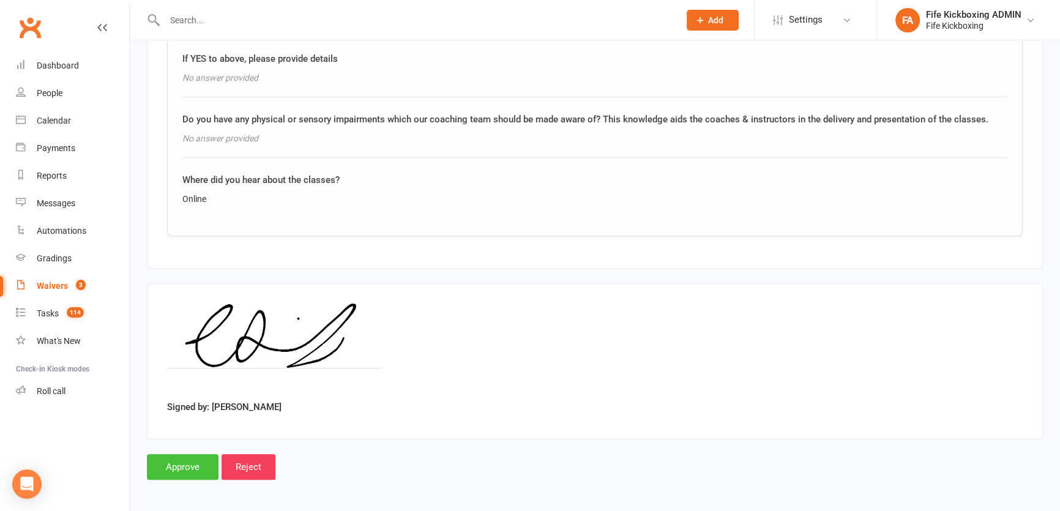
click at [192, 459] on input "Approve" at bounding box center [183, 467] width 72 height 26
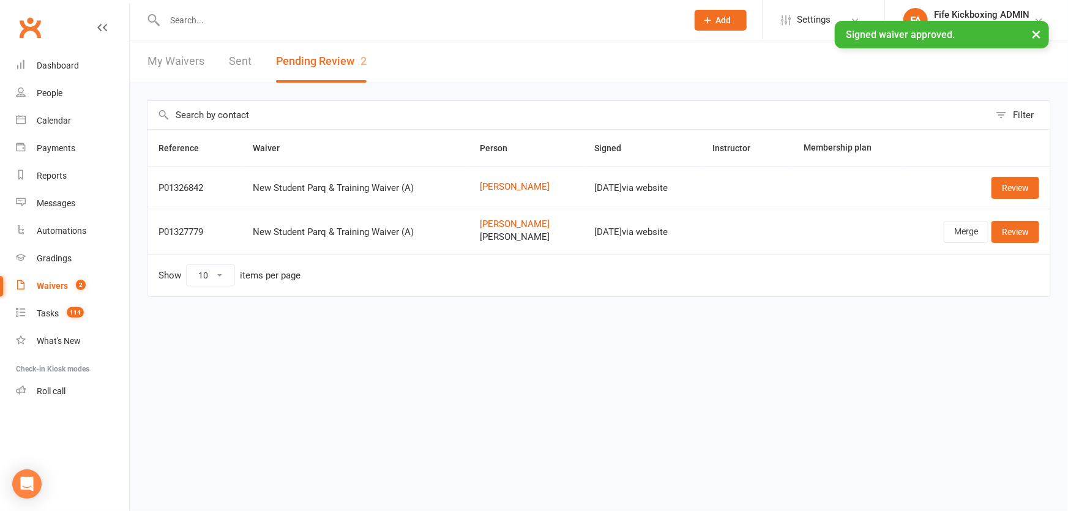
click at [314, 21] on div "× Signed waiver approved." at bounding box center [526, 21] width 1052 height 0
click at [304, 12] on input "text" at bounding box center [420, 20] width 518 height 17
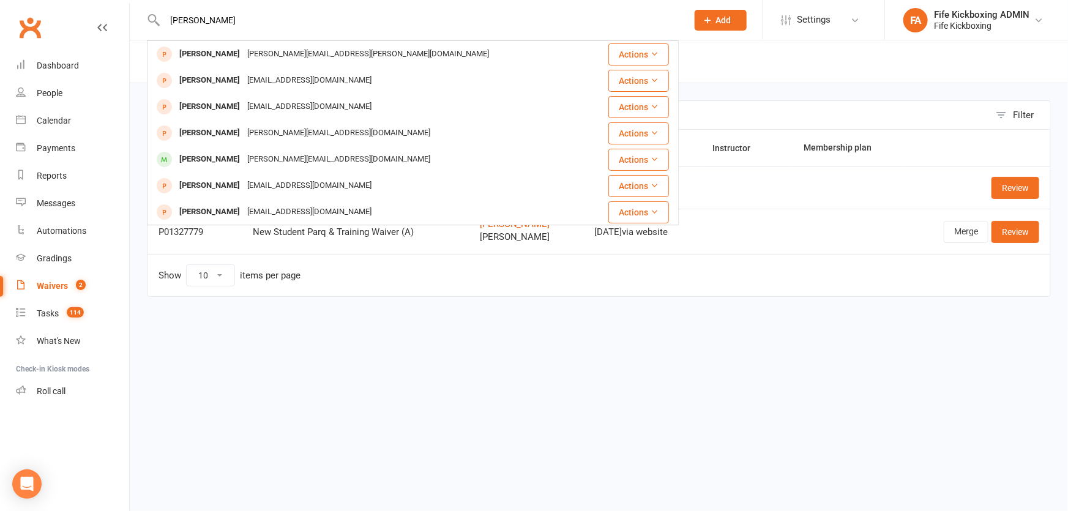
type input "lar smitg"
click at [244, 56] on div "lara.a.w.smith@gmail.com" at bounding box center [368, 54] width 249 height 18
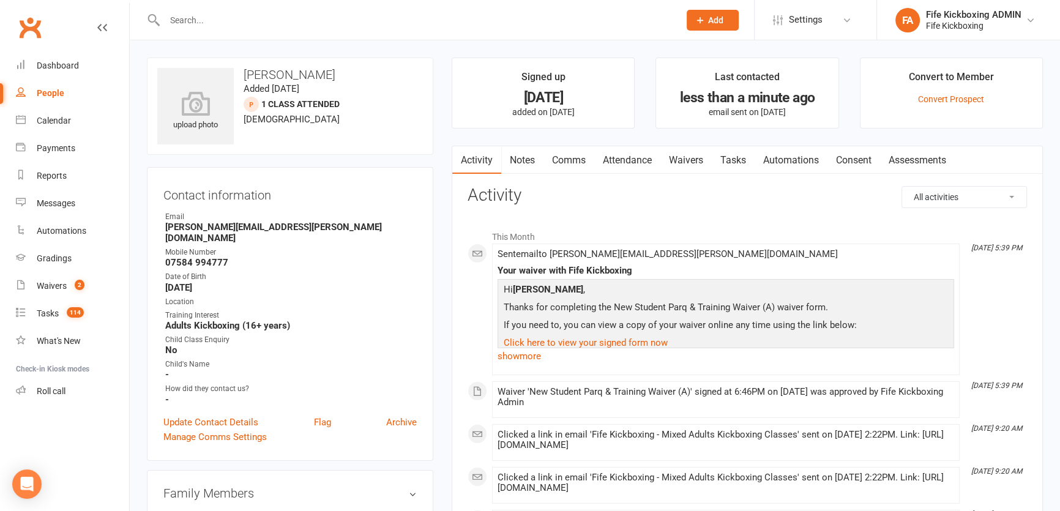
click at [527, 154] on link "Notes" at bounding box center [522, 160] width 42 height 28
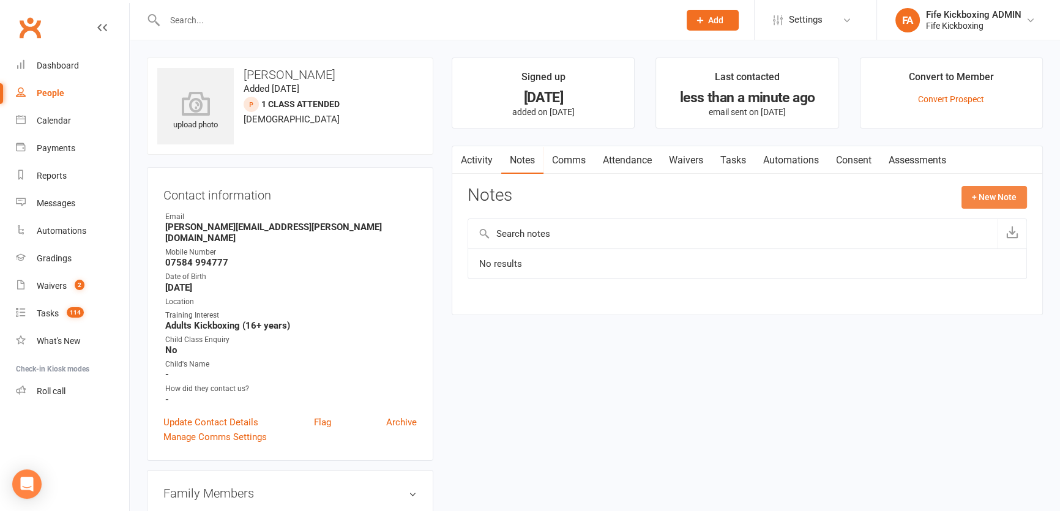
click at [969, 190] on button "+ New Note" at bounding box center [993, 197] width 65 height 22
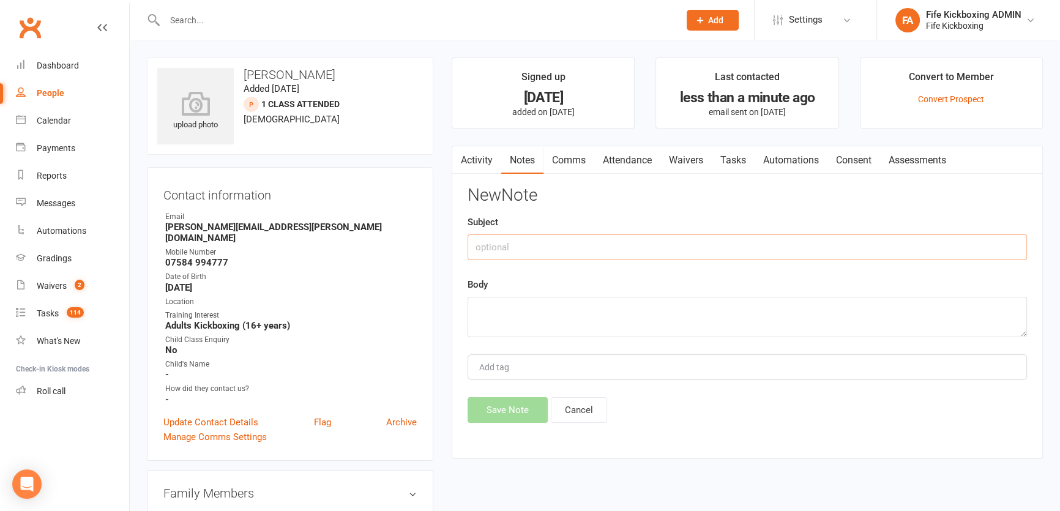
click at [855, 246] on input "text" at bounding box center [746, 247] width 559 height 26
paste input "Migraine, neck pain"
type input "Migraine, neck pain"
click at [589, 307] on textarea at bounding box center [746, 317] width 559 height 40
paste textarea "Migraine, neck pain"
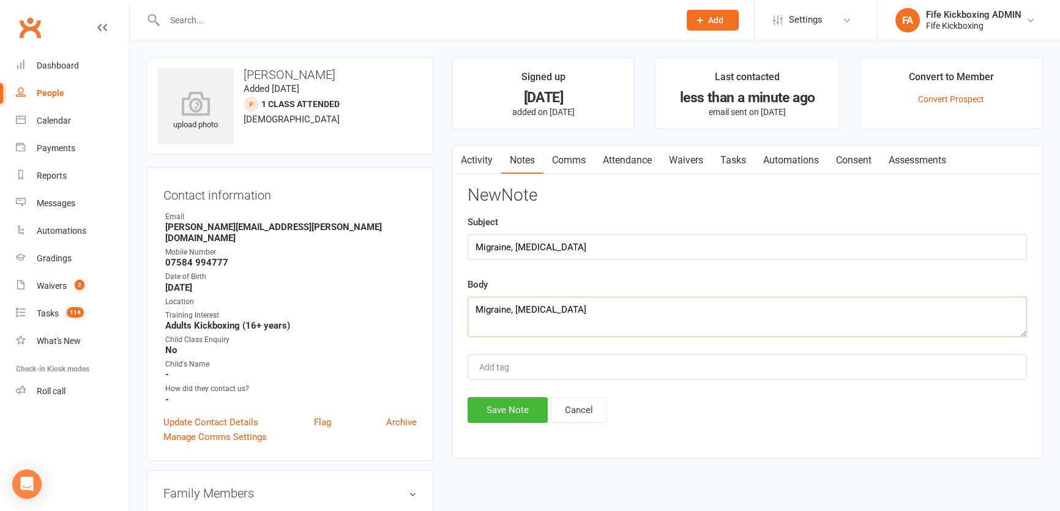
type textarea "Migraine, neck pain"
drag, startPoint x: 603, startPoint y: 242, endPoint x: 402, endPoint y: 240, distance: 201.3
type input "MEDICAL WAIVER ANSWER"
click at [503, 412] on button "Save Note" at bounding box center [507, 410] width 80 height 26
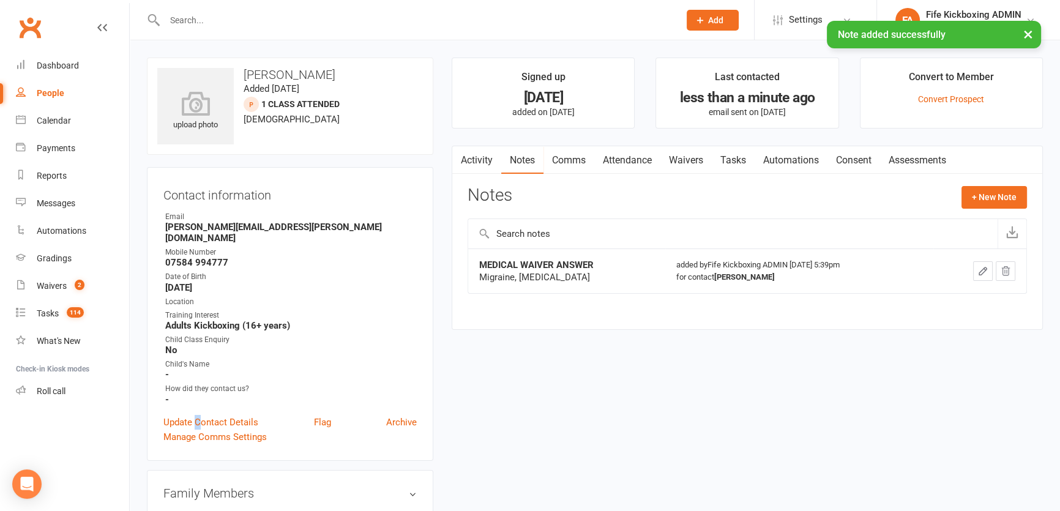
click at [198, 403] on div "Contact information Owner Email lara.a.w.smith@gmail.com Mobile Number 07584 99…" at bounding box center [290, 314] width 286 height 294
click at [234, 415] on link "Update Contact Details" at bounding box center [210, 422] width 95 height 15
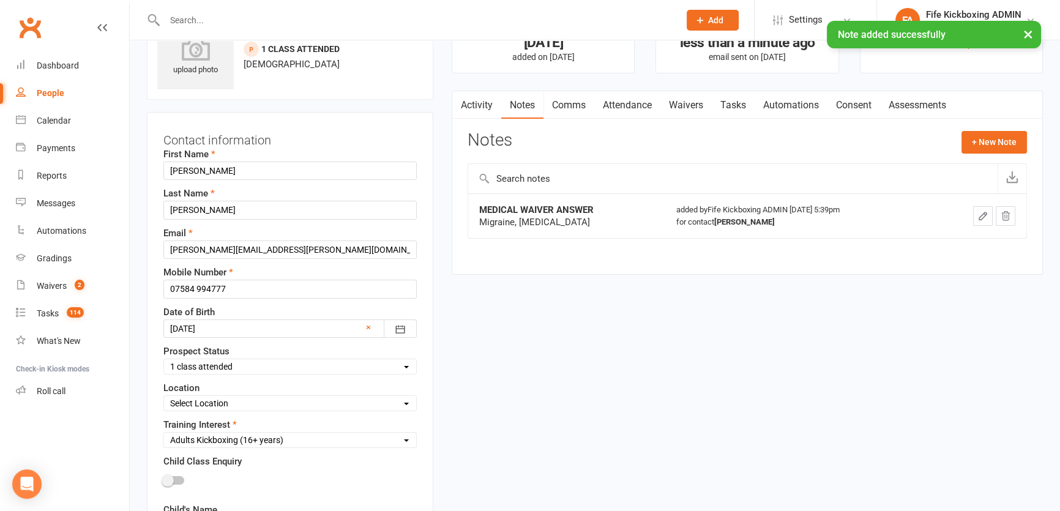
scroll to position [57, 0]
click at [285, 201] on input "Smith" at bounding box center [289, 208] width 253 height 18
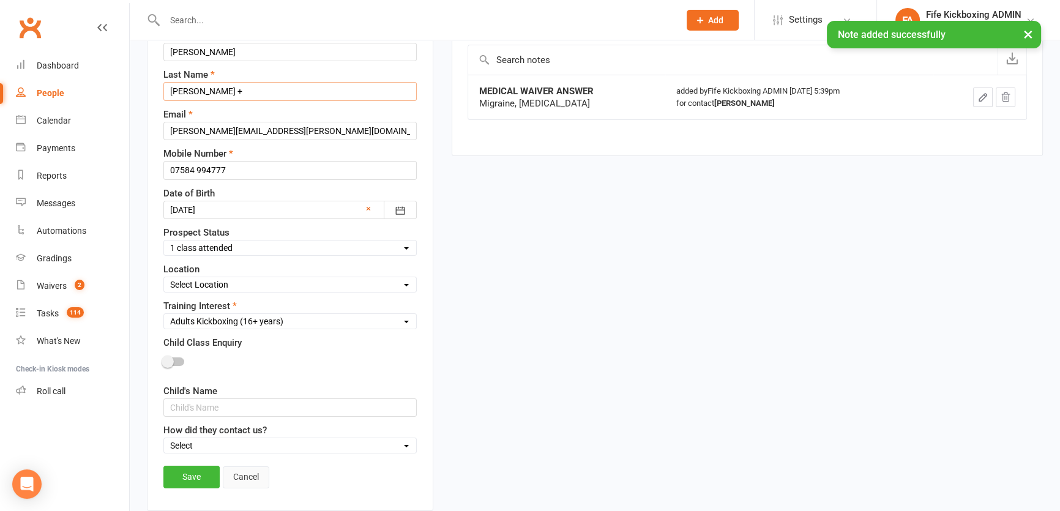
scroll to position [280, 0]
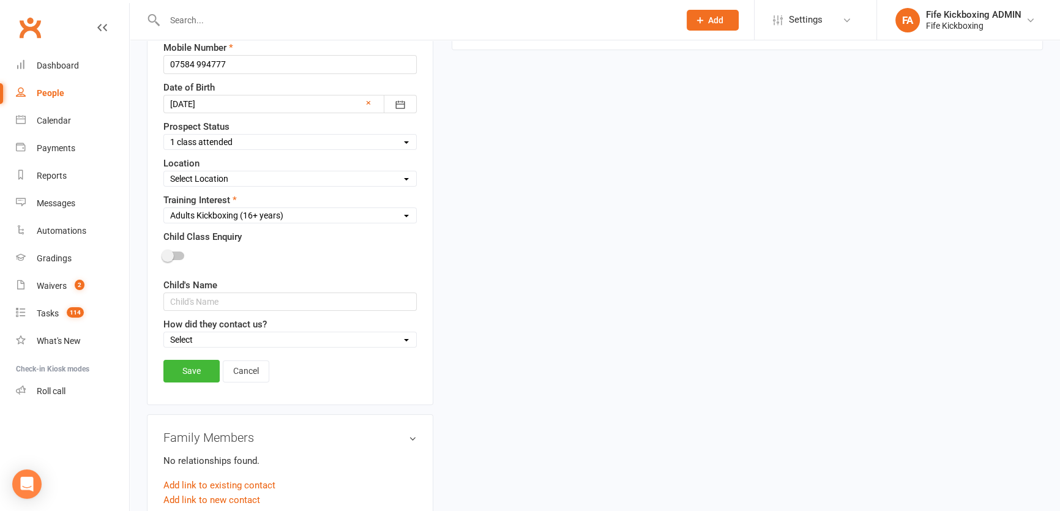
type input "Smith +"
drag, startPoint x: 193, startPoint y: 351, endPoint x: 196, endPoint y: 364, distance: 13.4
click at [193, 352] on div "Contact information First Name Lara Last Name Smith + Email lara.a.w.smith@gmai…" at bounding box center [290, 146] width 286 height 518
click at [196, 364] on link "Save" at bounding box center [191, 371] width 56 height 22
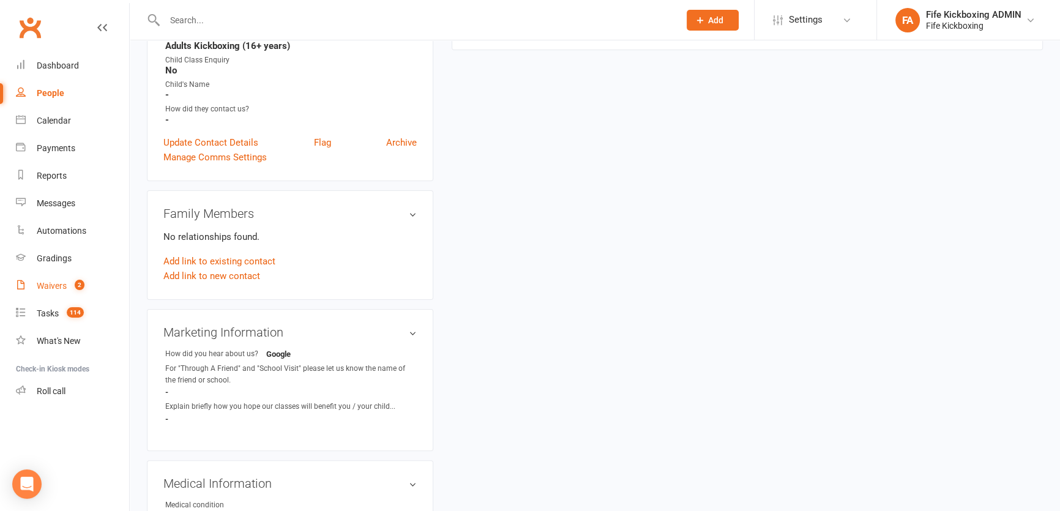
click at [56, 297] on link "Waivers 2" at bounding box center [72, 286] width 113 height 28
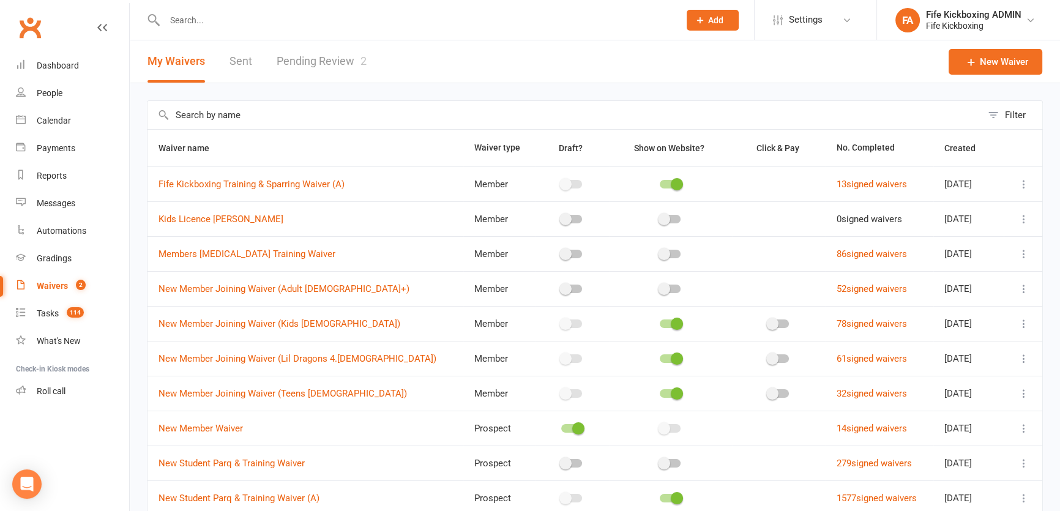
click at [337, 59] on link "Pending Review 2" at bounding box center [322, 61] width 90 height 42
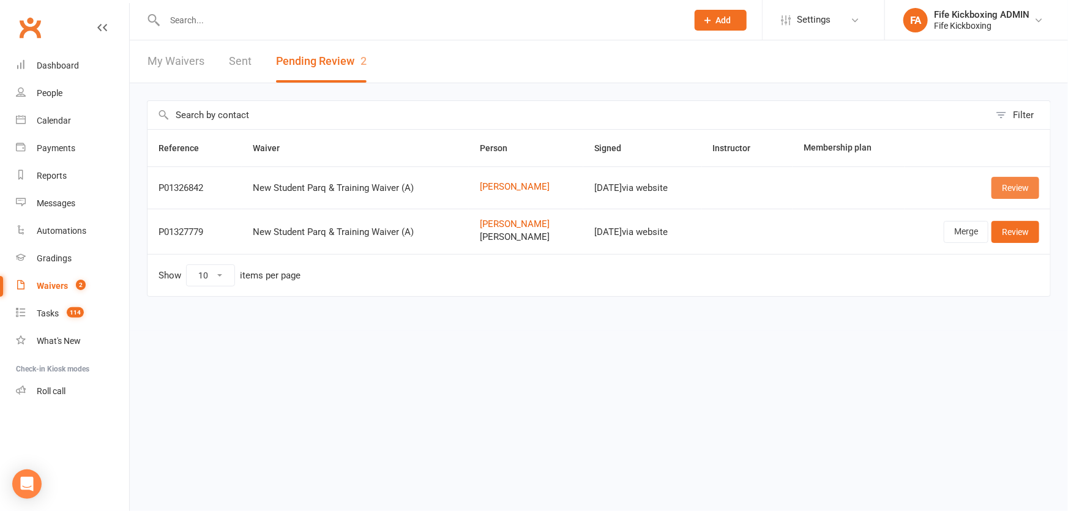
click at [1010, 184] on link "Review" at bounding box center [1015, 188] width 48 height 22
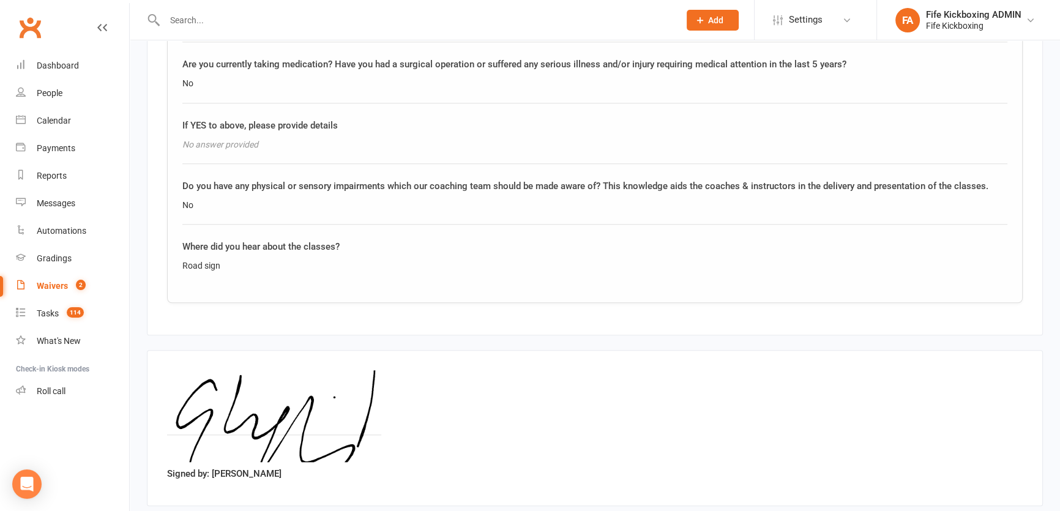
scroll to position [1395, 0]
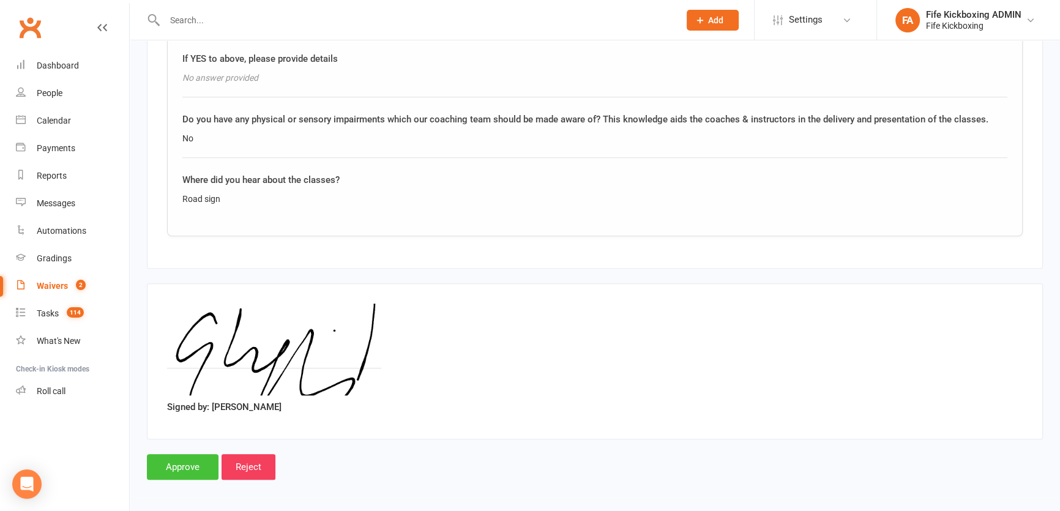
click at [173, 458] on input "Approve" at bounding box center [183, 467] width 72 height 26
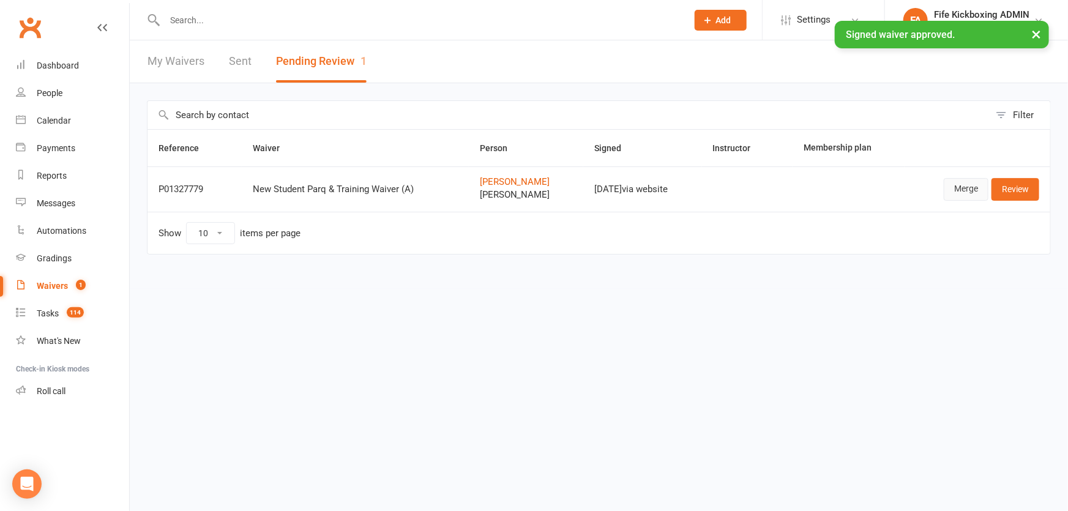
click at [978, 182] on link "Merge" at bounding box center [965, 189] width 45 height 22
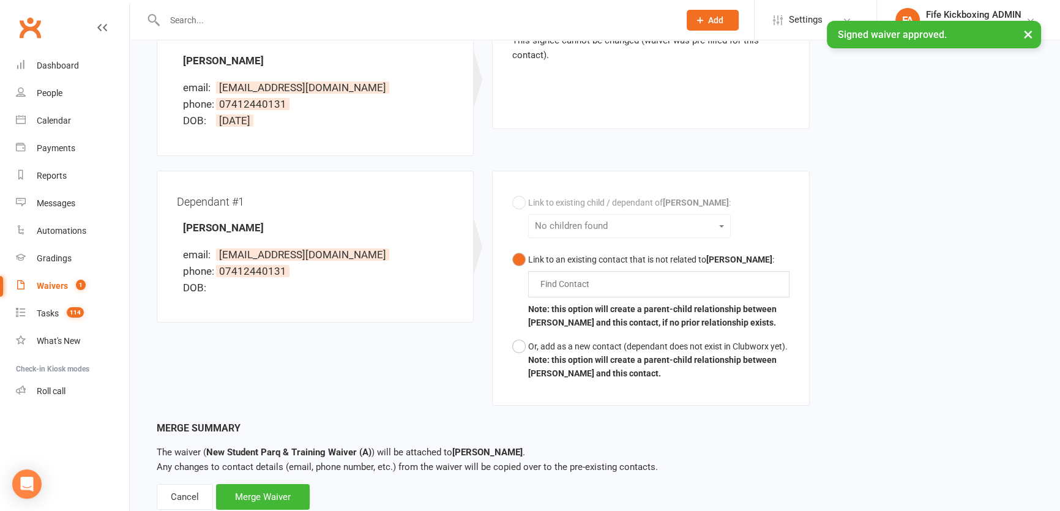
scroll to position [222, 0]
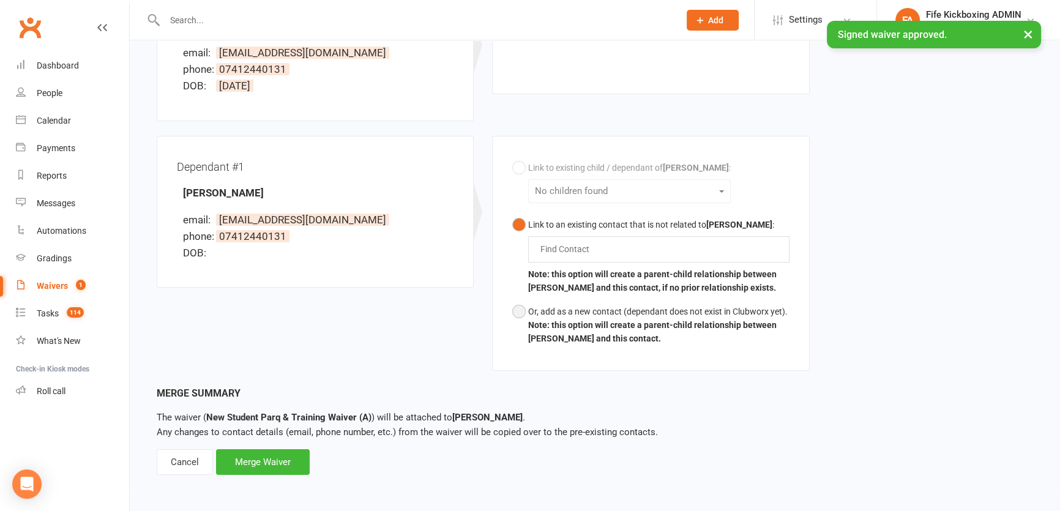
click at [544, 327] on b "Note: this option will create a parent-child relationship between Rebecca Hasti…" at bounding box center [652, 331] width 248 height 23
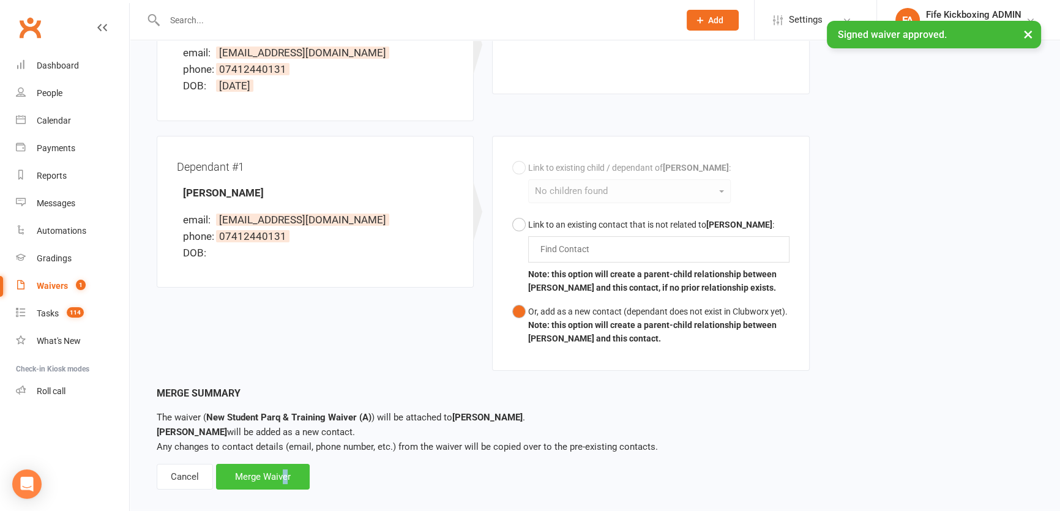
click at [280, 467] on div "Merge Waiver" at bounding box center [263, 477] width 94 height 26
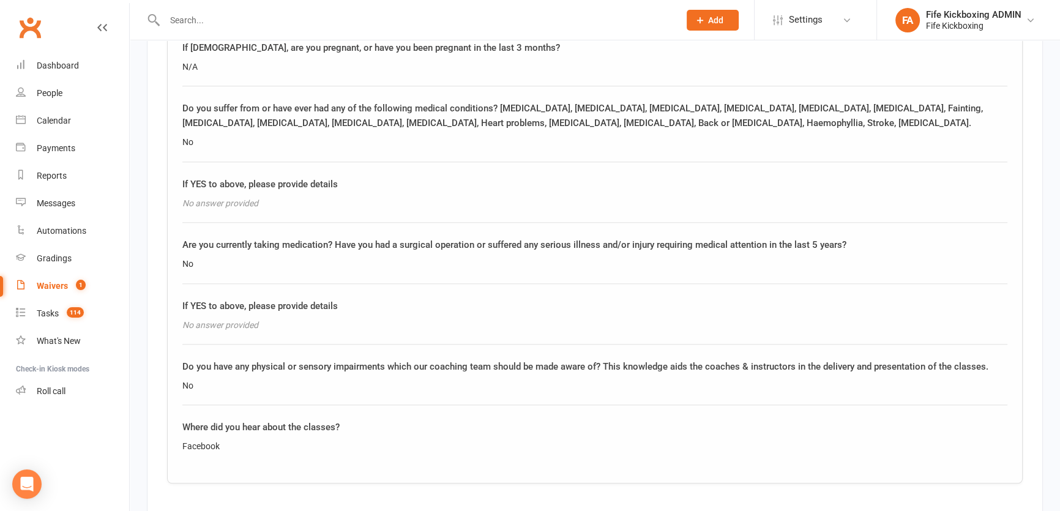
scroll to position [1859, 0]
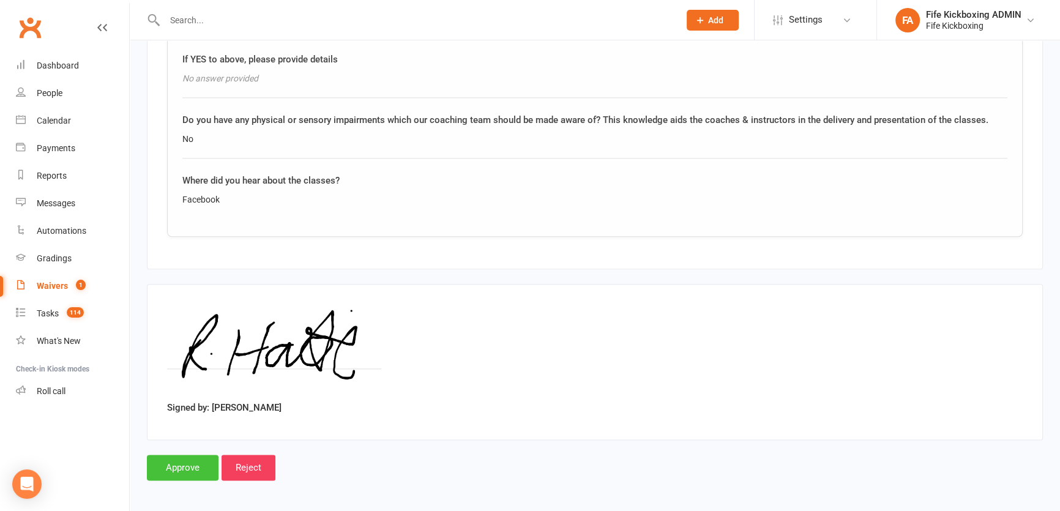
click at [192, 462] on input "Approve" at bounding box center [183, 468] width 72 height 26
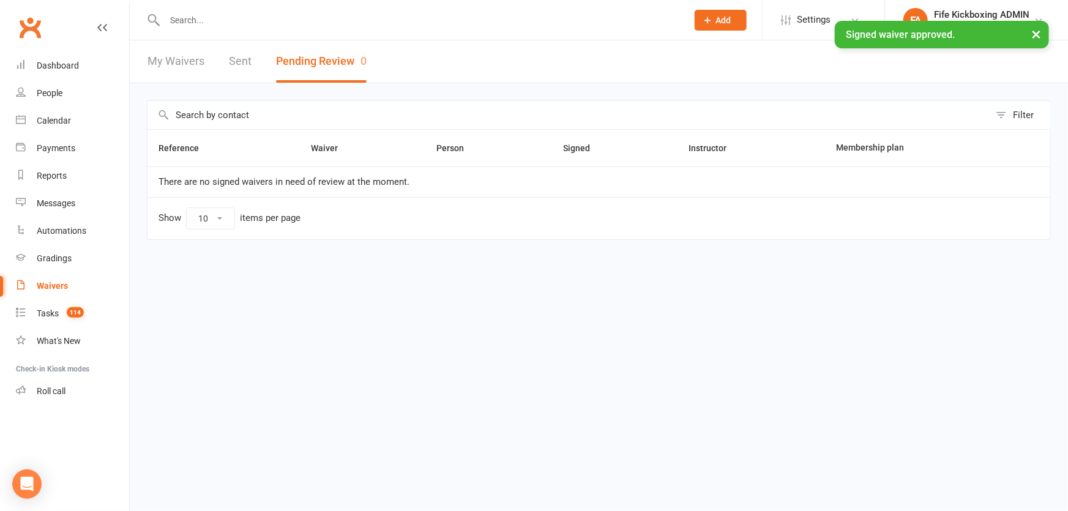
click at [251, 21] on div "× Signed waiver approved." at bounding box center [526, 21] width 1052 height 0
click at [233, 21] on div "× Signed waiver approved." at bounding box center [526, 21] width 1052 height 0
click at [206, 7] on div at bounding box center [413, 20] width 532 height 40
click at [190, 21] on div "× Signed waiver approved." at bounding box center [526, 21] width 1052 height 0
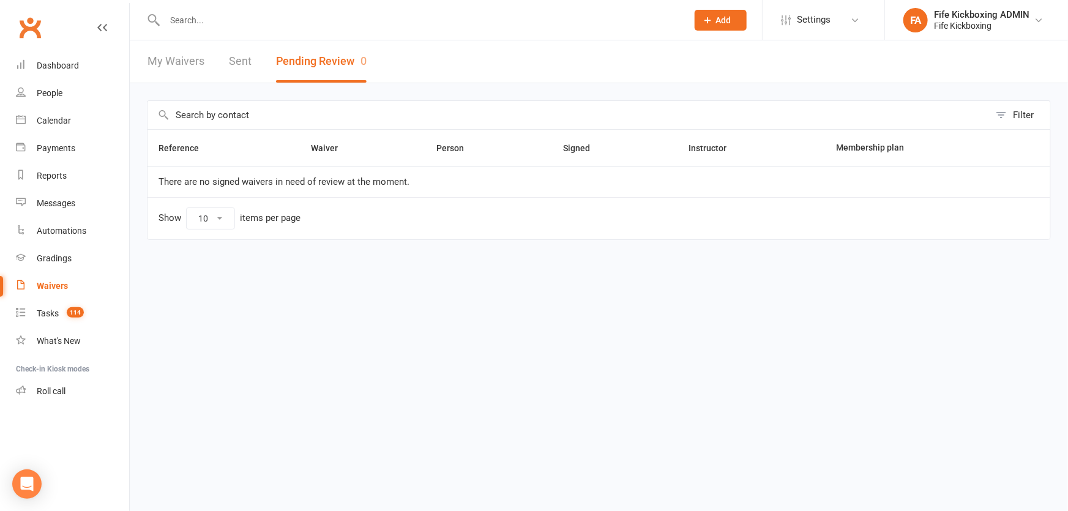
click at [188, 25] on input "text" at bounding box center [420, 20] width 518 height 17
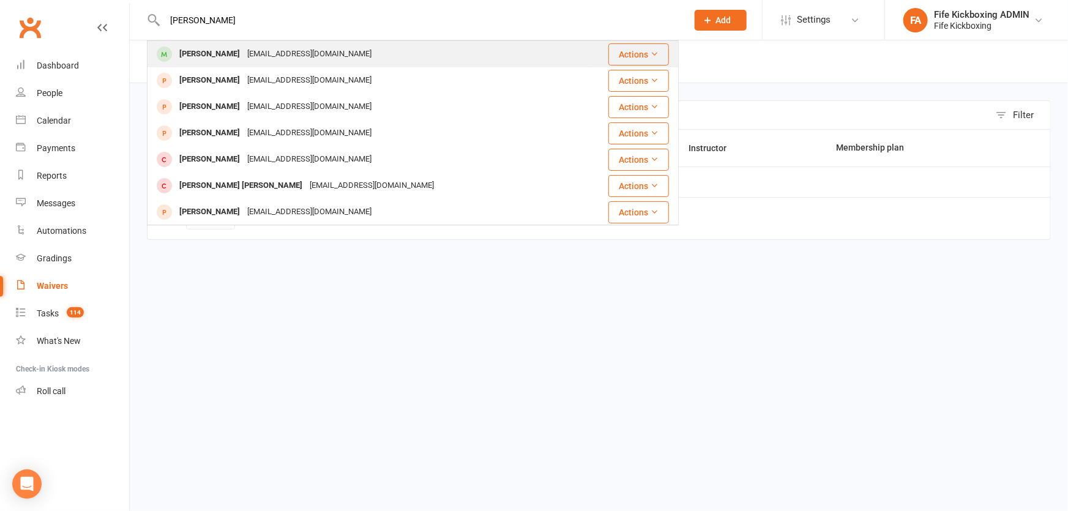
type input "[PERSON_NAME]"
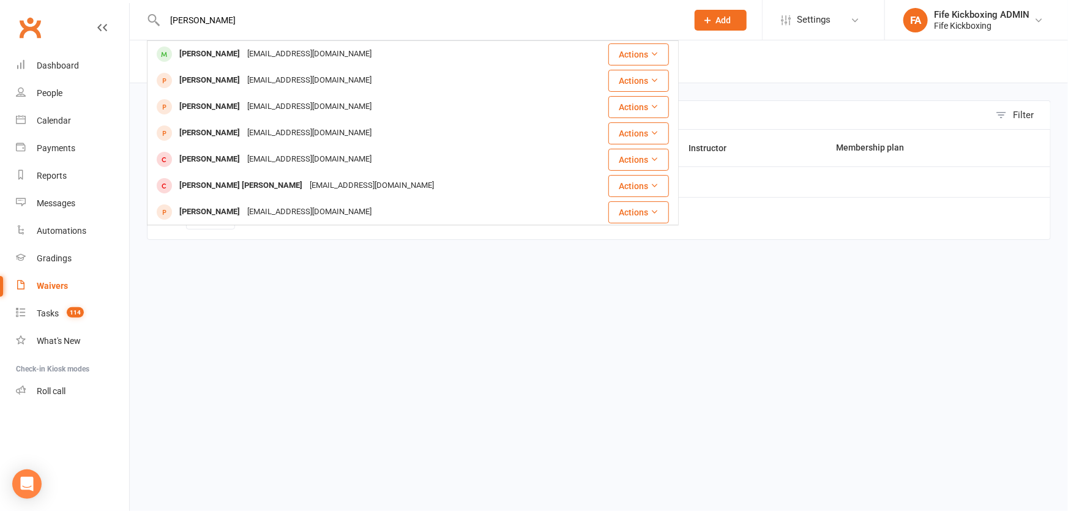
click at [244, 50] on div "[EMAIL_ADDRESS][DOMAIN_NAME]" at bounding box center [310, 54] width 132 height 18
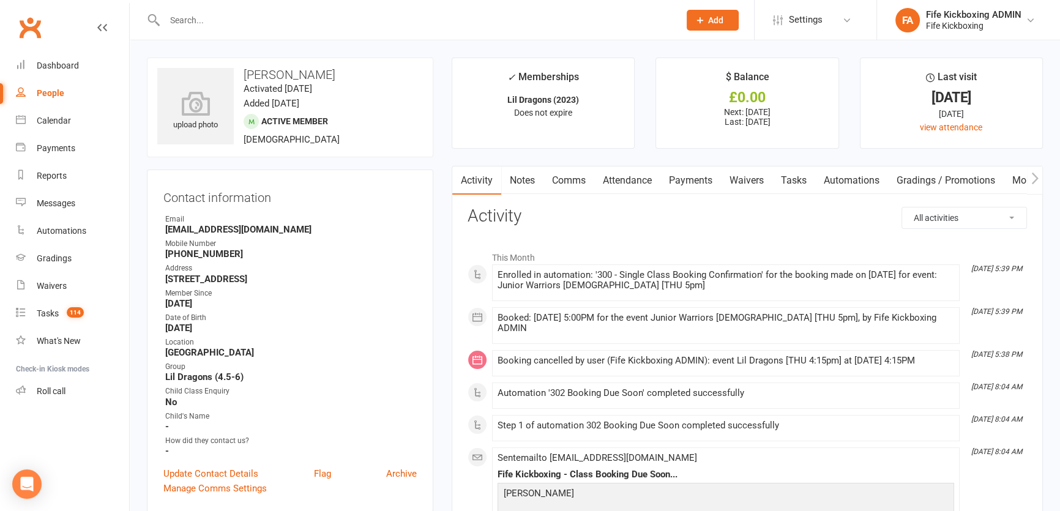
drag, startPoint x: 627, startPoint y: 172, endPoint x: 634, endPoint y: 174, distance: 7.6
click at [627, 172] on link "Attendance" at bounding box center [627, 180] width 66 height 28
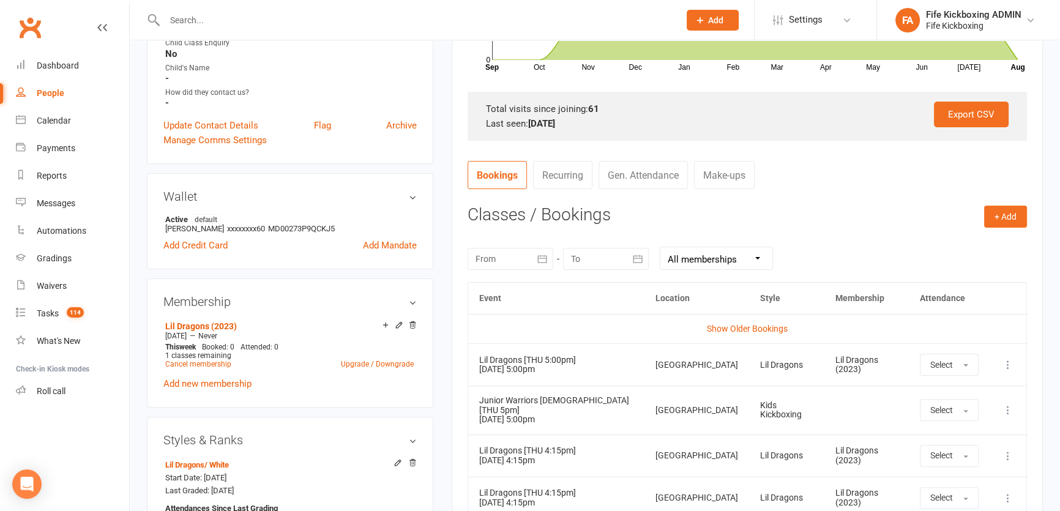
scroll to position [500, 0]
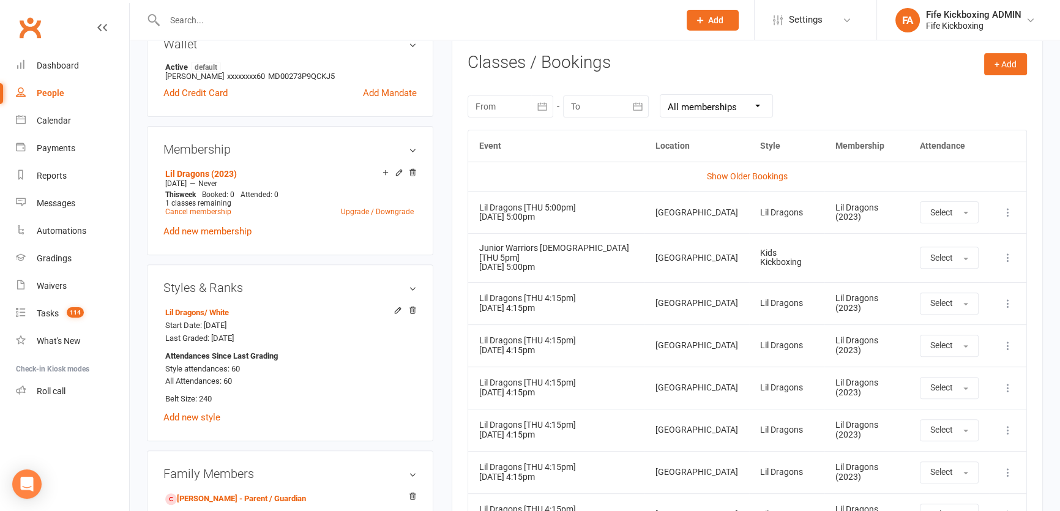
click at [1003, 253] on icon at bounding box center [1008, 257] width 12 height 12
click at [930, 326] on link "Remove booking" at bounding box center [953, 330] width 121 height 24
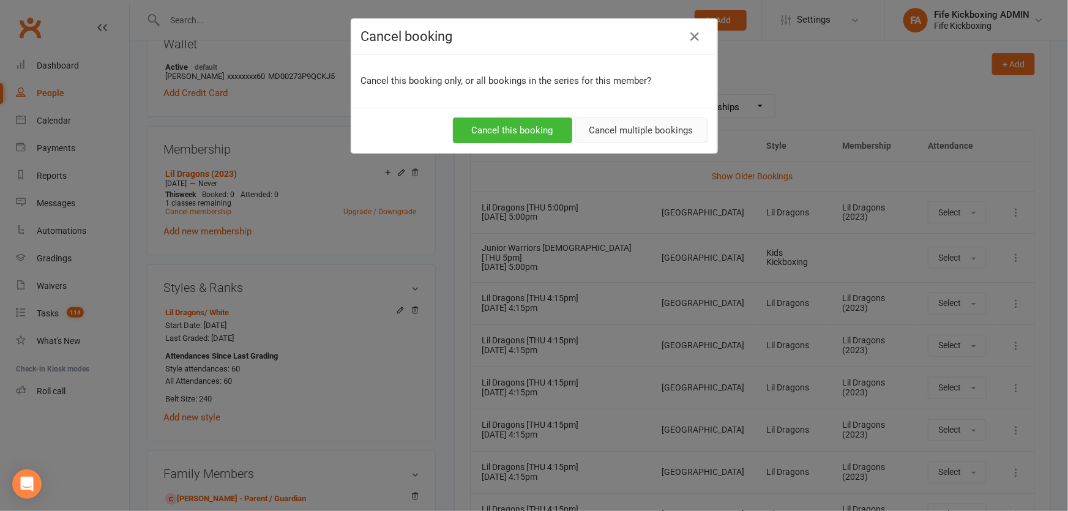
click at [618, 126] on button "Cancel multiple bookings" at bounding box center [641, 130] width 132 height 26
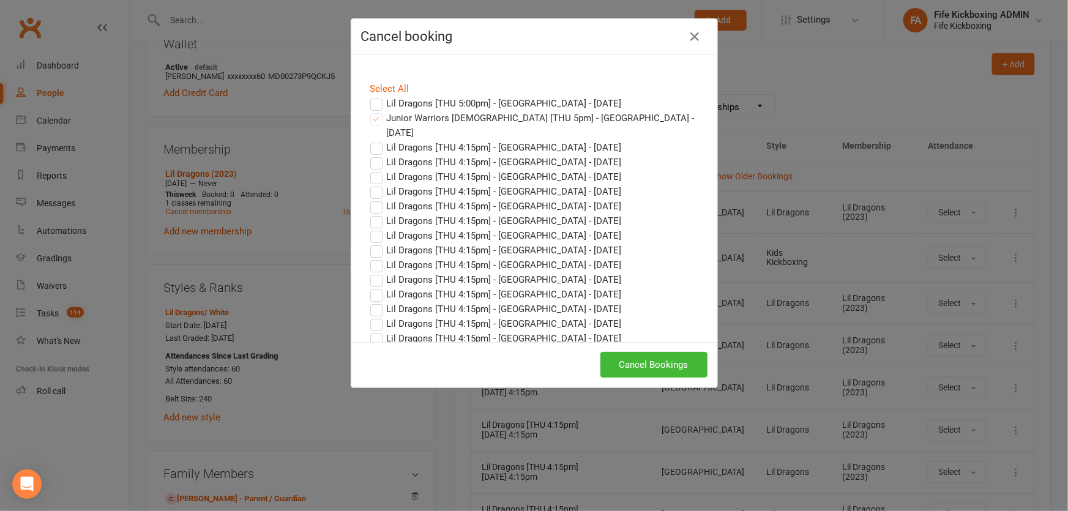
click at [385, 80] on div "Select All Lil Dragons [THU 5:00pm] - Castle Business Centre - Aug 14, 2025 Jun…" at bounding box center [534, 198] width 366 height 288
drag, startPoint x: 385, startPoint y: 84, endPoint x: 378, endPoint y: 93, distance: 12.1
click at [385, 84] on link "Select All" at bounding box center [389, 88] width 39 height 11
click at [374, 96] on label "Lil Dragons [THU 5:00pm] - Castle Business Centre - Aug 14, 2025" at bounding box center [495, 103] width 251 height 15
click at [369, 96] on input "Lil Dragons [THU 5:00pm] - Castle Business Centre - Aug 14, 2025" at bounding box center [365, 96] width 8 height 0
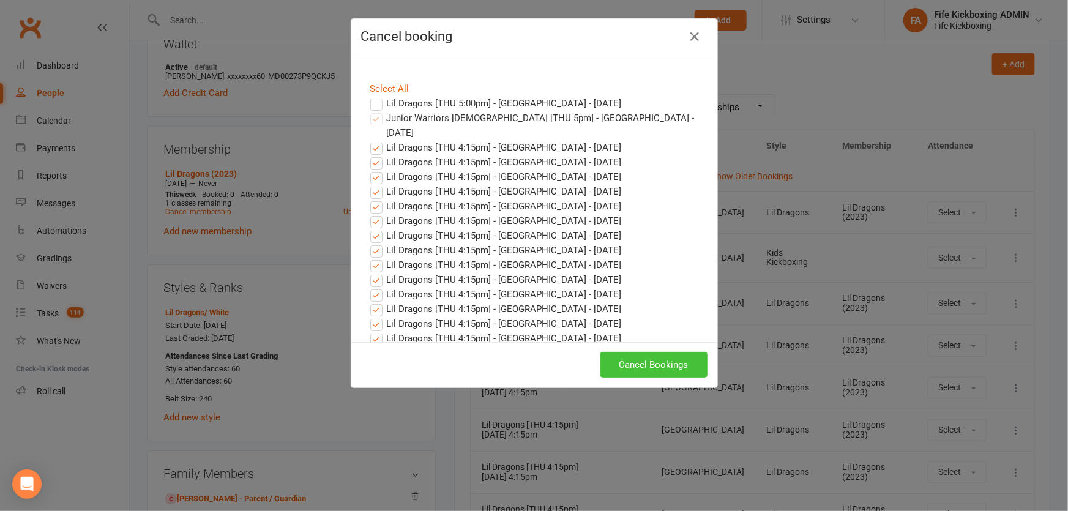
click at [691, 355] on button "Cancel Bookings" at bounding box center [653, 365] width 107 height 26
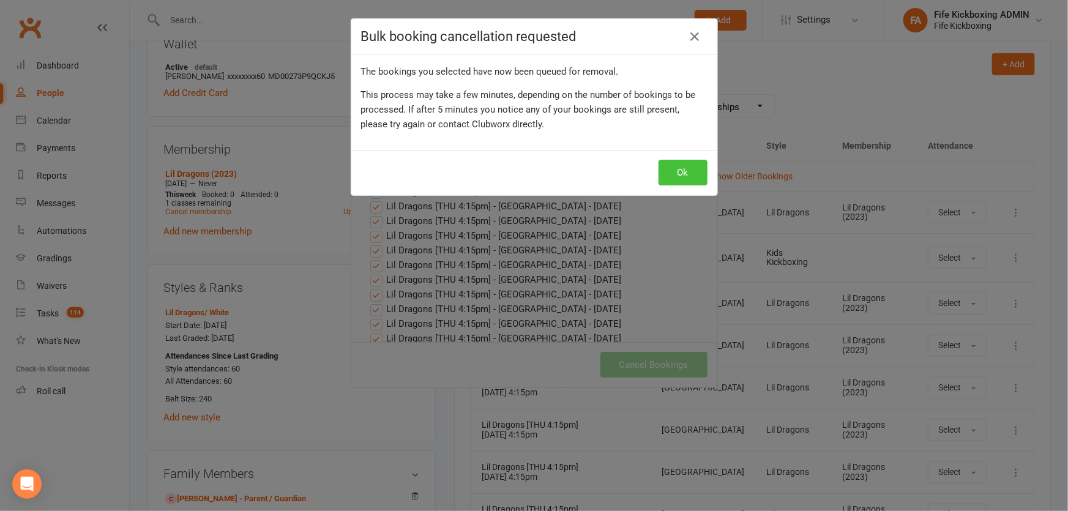
click at [660, 172] on button "Ok" at bounding box center [682, 173] width 49 height 26
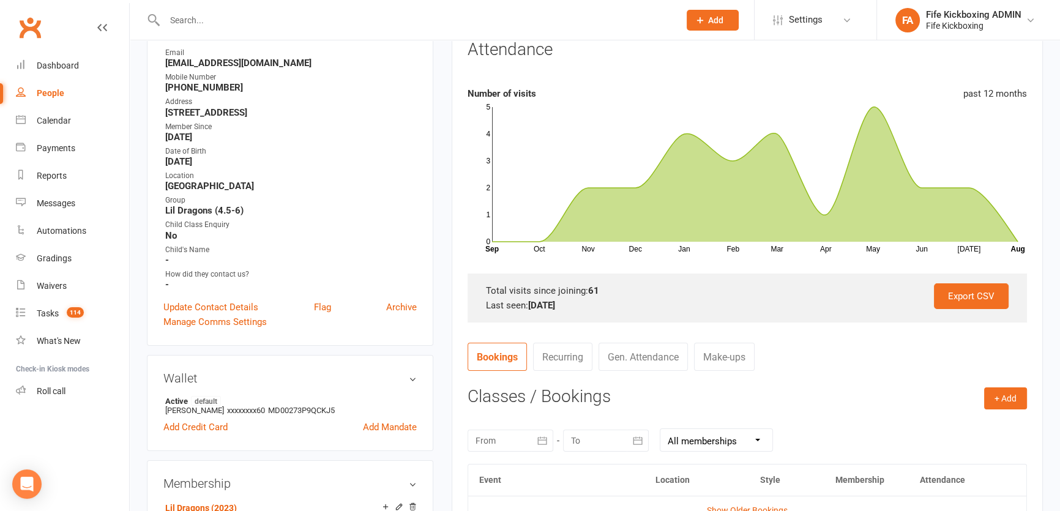
scroll to position [0, 0]
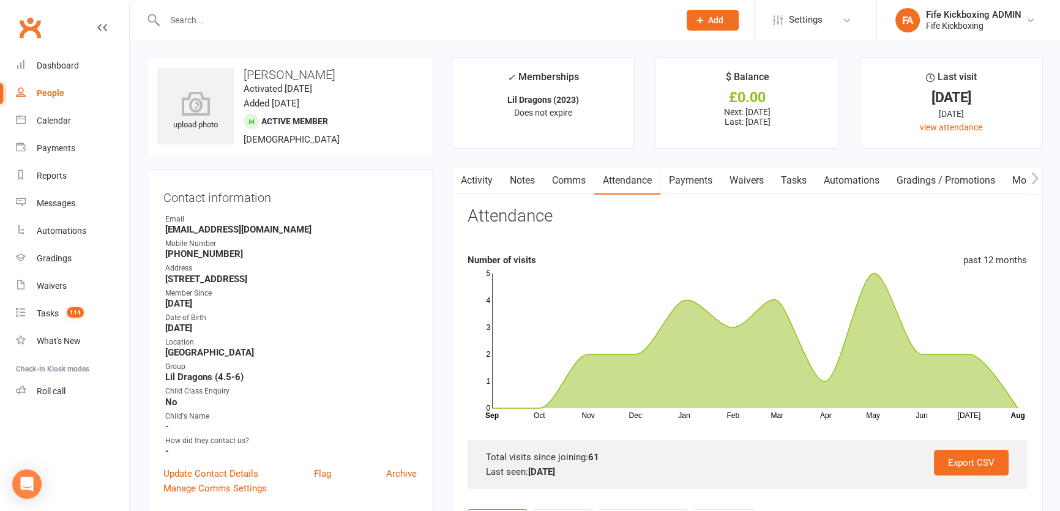
click at [751, 178] on link "Waivers" at bounding box center [746, 180] width 51 height 28
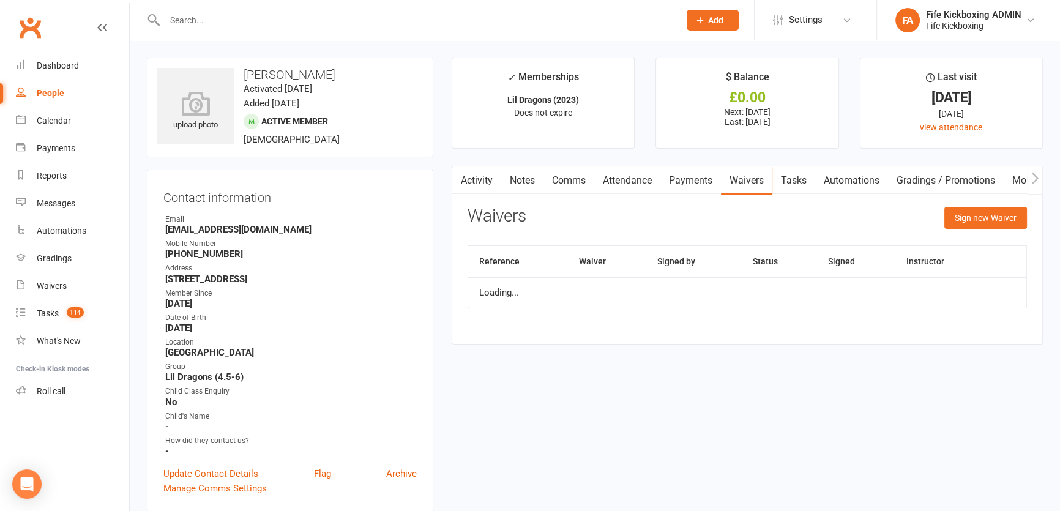
click at [677, 188] on link "Payments" at bounding box center [690, 180] width 61 height 28
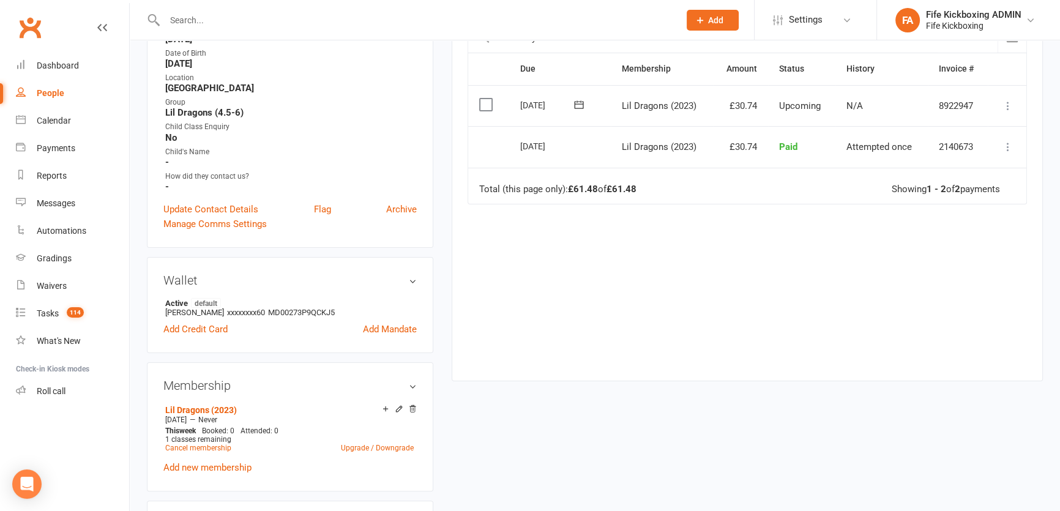
scroll to position [333, 0]
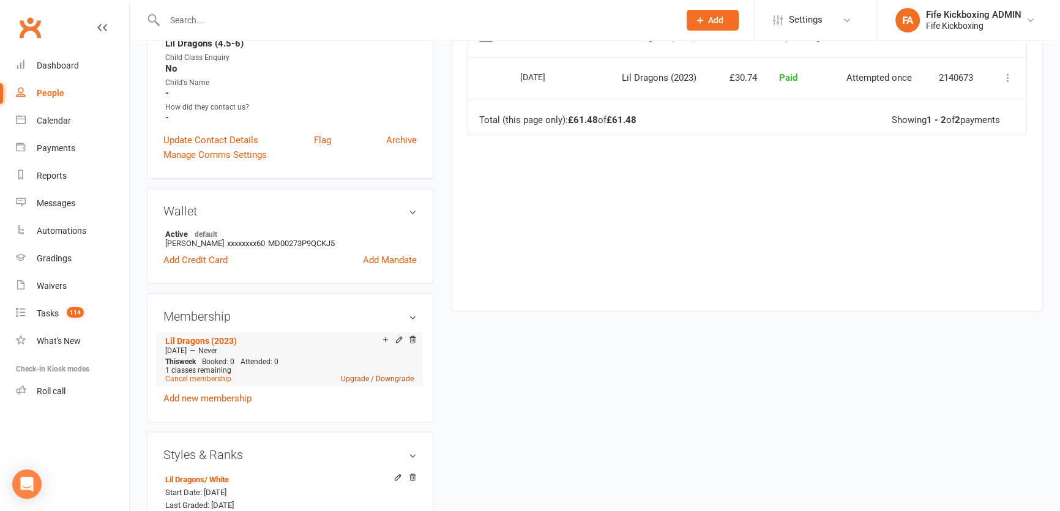
click at [343, 379] on link "Upgrade / Downgrade" at bounding box center [377, 378] width 73 height 9
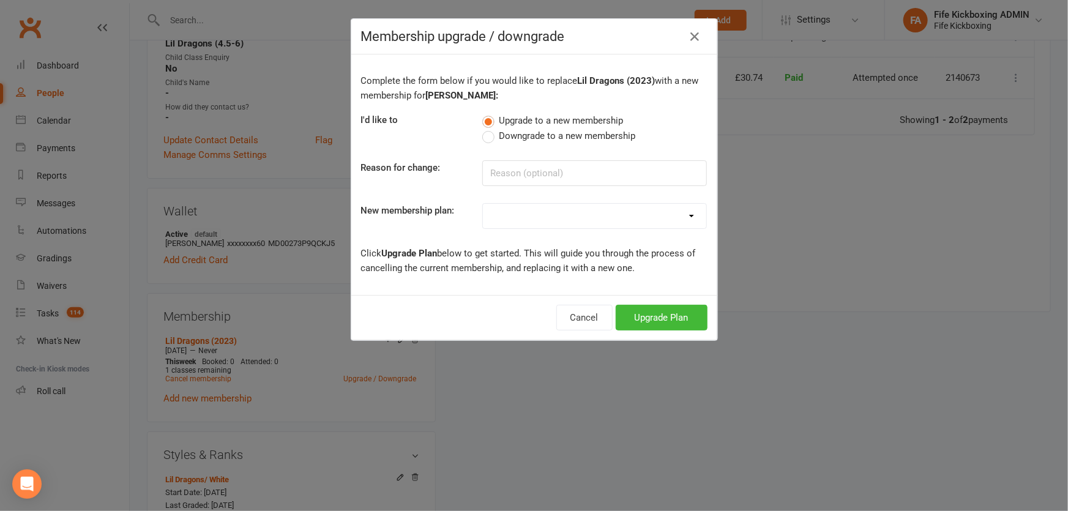
click at [508, 220] on select at bounding box center [594, 216] width 223 height 24
select select "64"
click at [483, 204] on select "Lil Dragons (2024) Junior Warriors 7-8yo 1/wk (2024) Junior Warrior 7-8yo 2/wk …" at bounding box center [594, 216] width 223 height 24
click at [643, 322] on button "Upgrade Plan" at bounding box center [662, 318] width 92 height 26
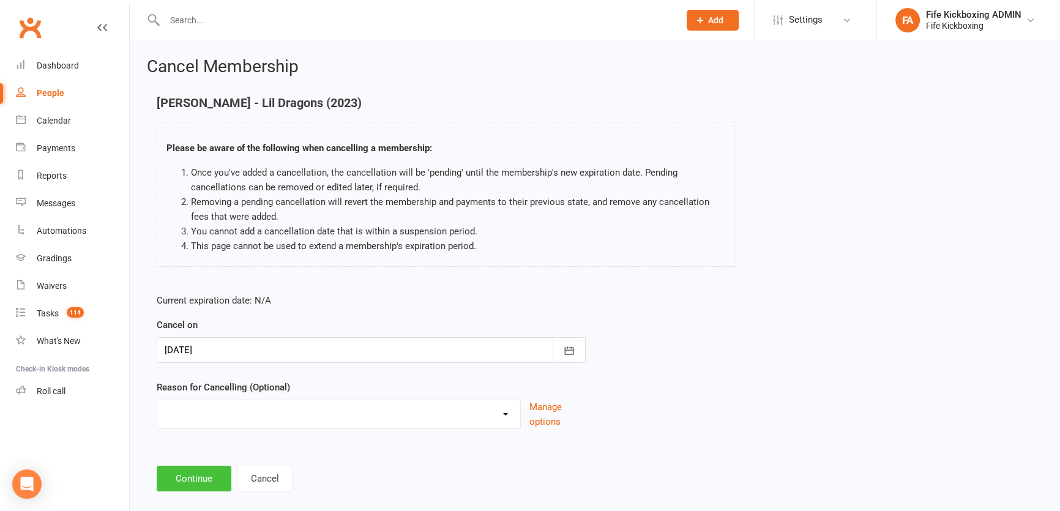
click at [196, 474] on button "Continue" at bounding box center [194, 479] width 75 height 26
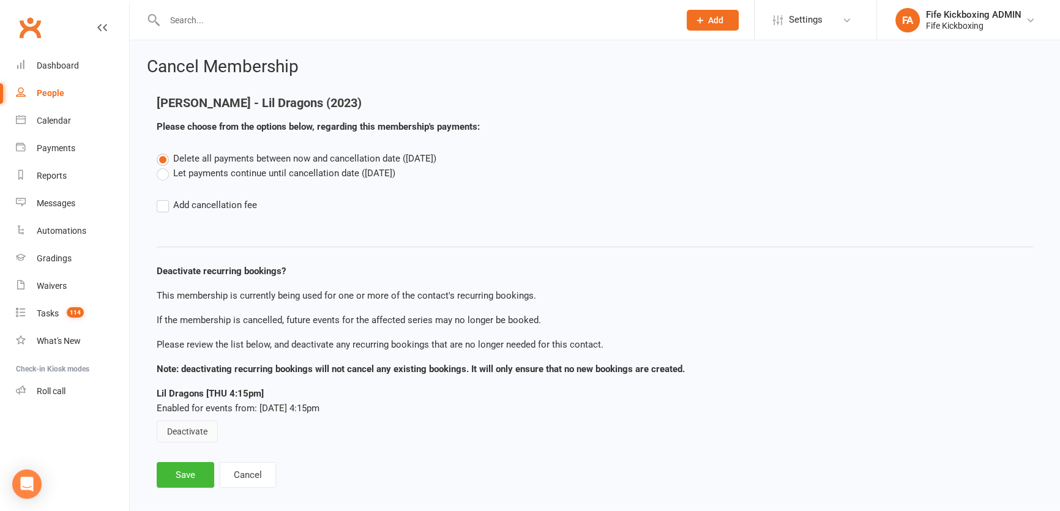
click at [177, 425] on button "Deactivate" at bounding box center [187, 431] width 61 height 22
click at [190, 473] on button "Save" at bounding box center [186, 475] width 58 height 26
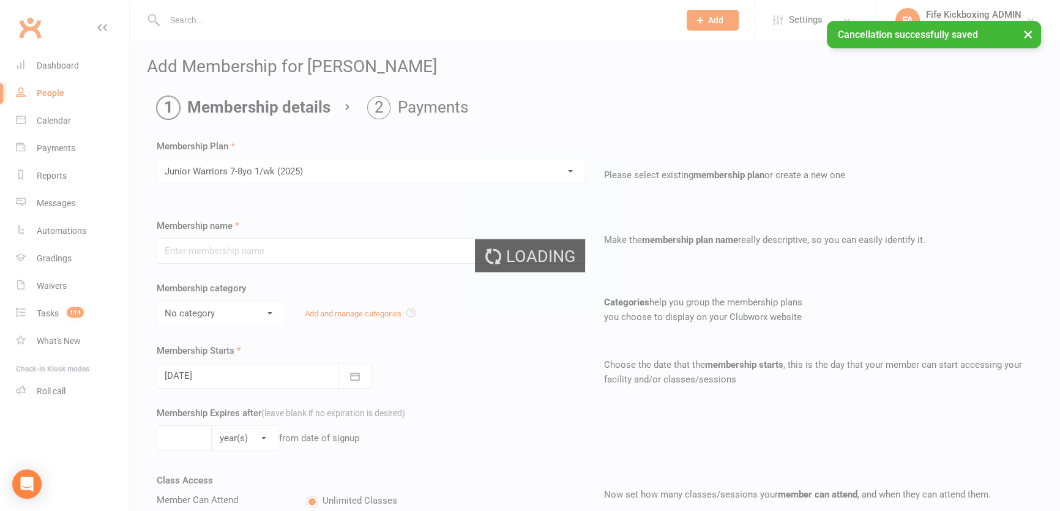
type input "Junior Warriors 7-8yo 1/wk (2025)"
select select "2"
type input "0"
type input "1"
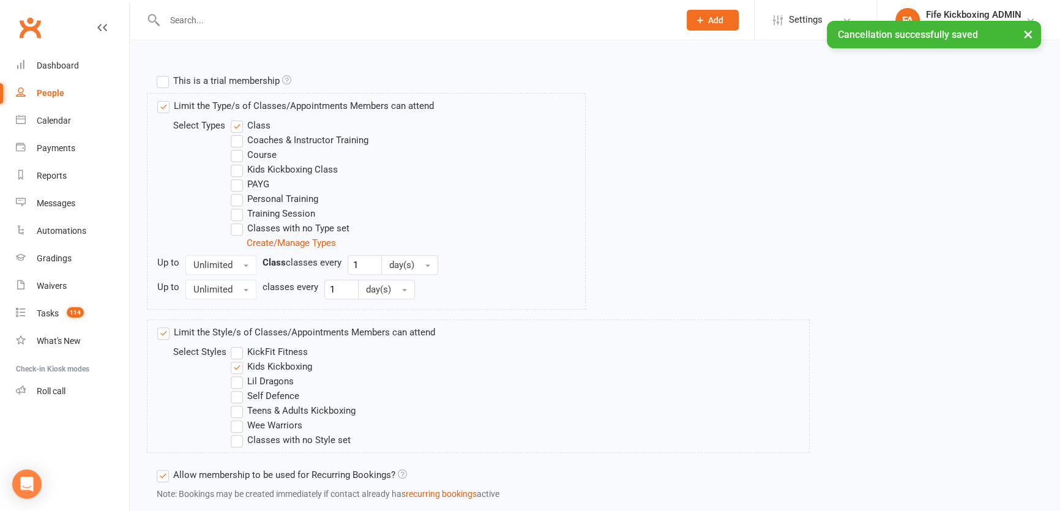
scroll to position [667, 0]
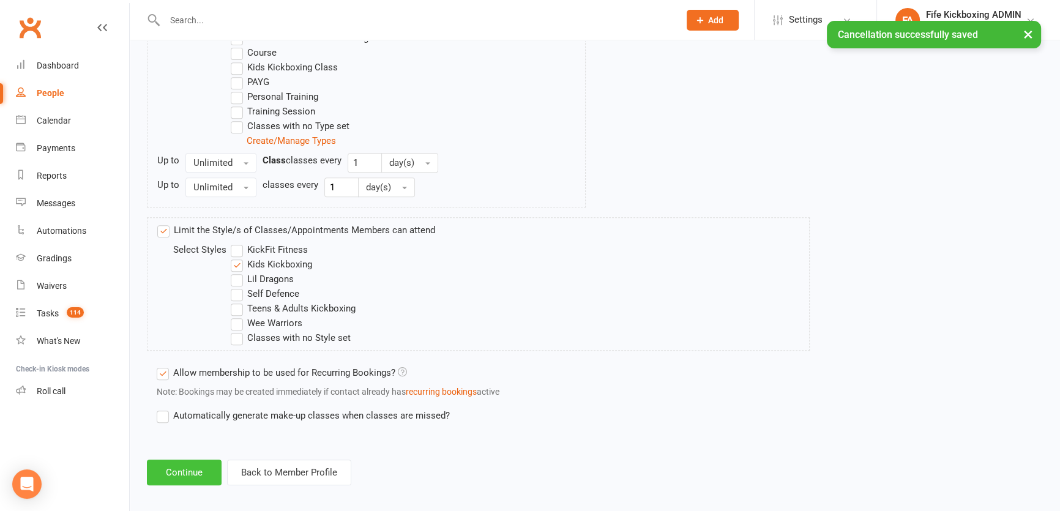
click at [173, 474] on button "Continue" at bounding box center [184, 472] width 75 height 26
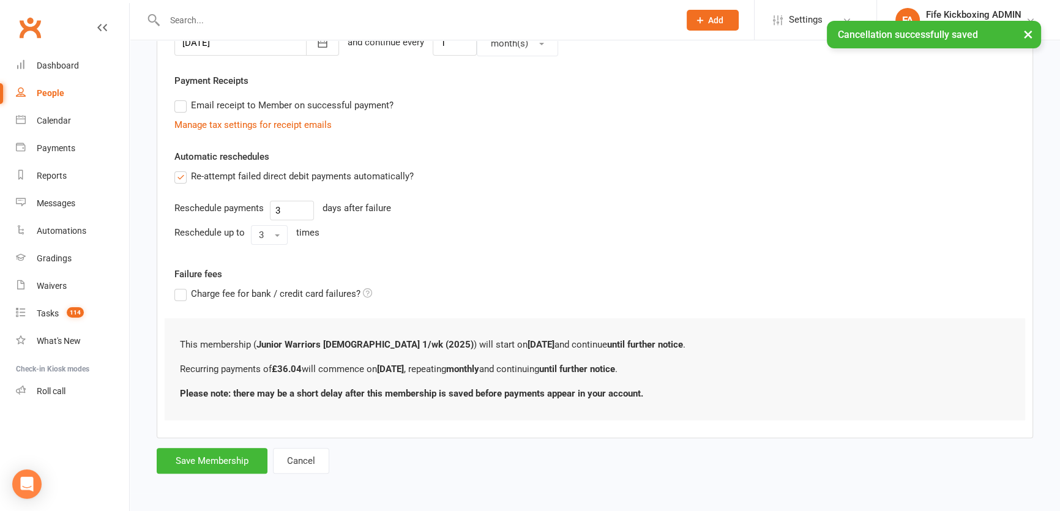
scroll to position [0, 0]
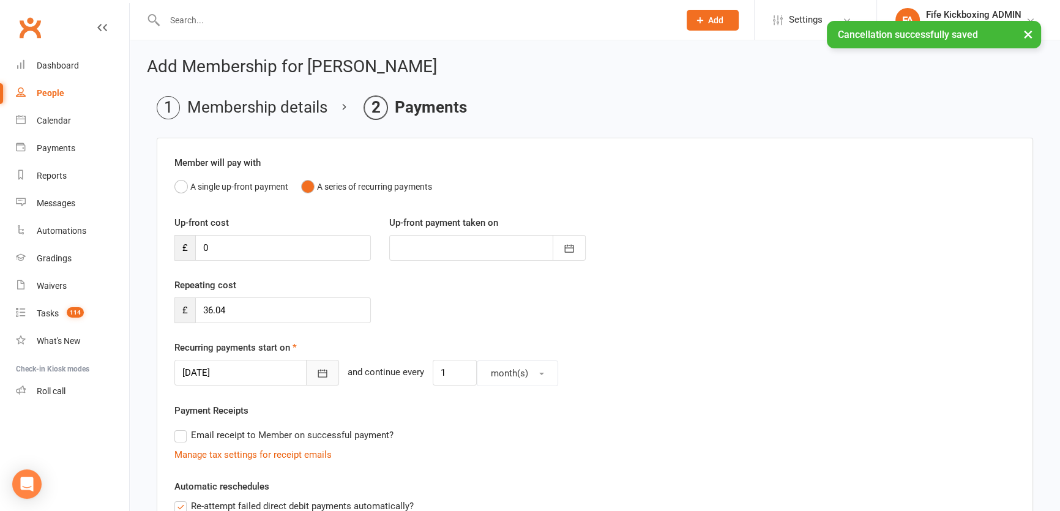
click at [306, 363] on button "button" at bounding box center [322, 373] width 33 height 26
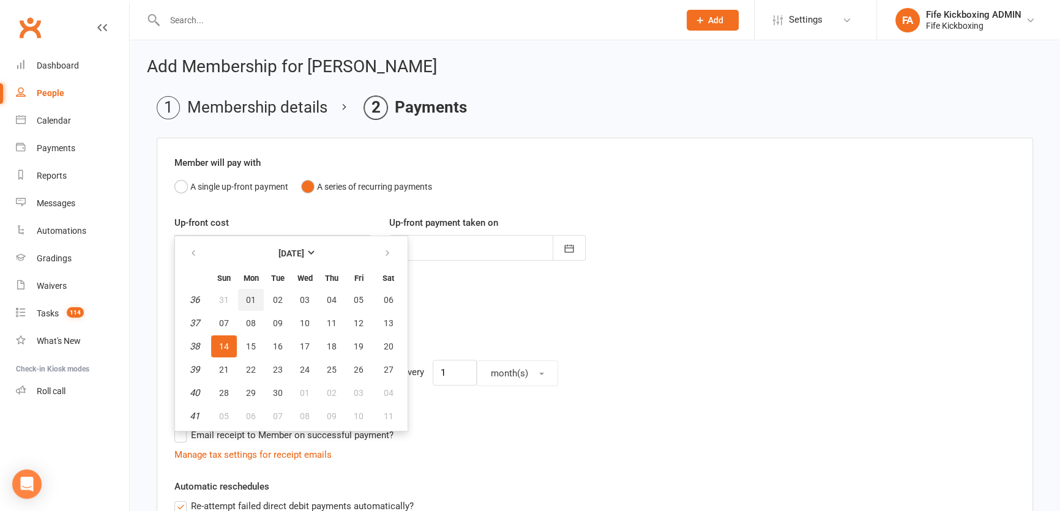
click at [253, 295] on span "01" at bounding box center [251, 300] width 10 height 10
type input "01 Sep 2025"
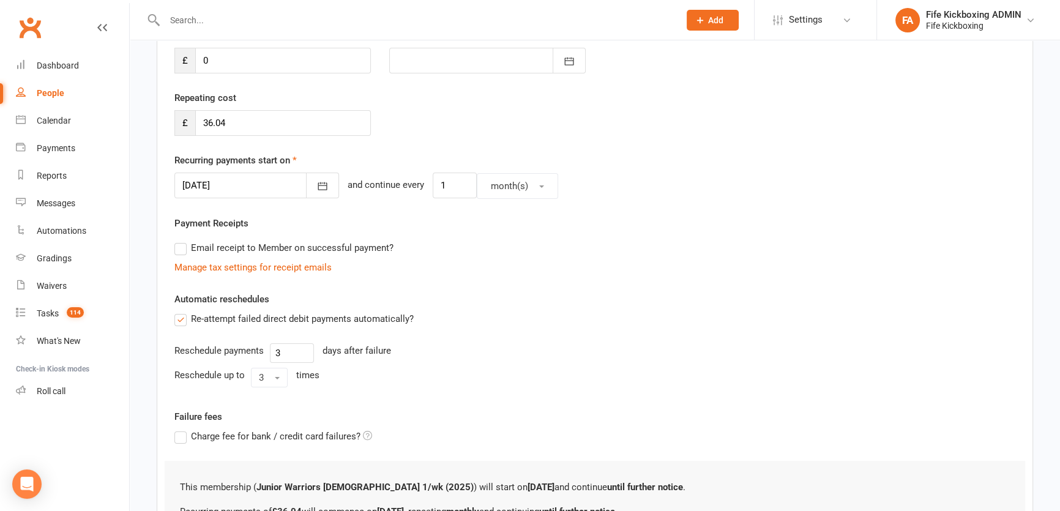
scroll to position [329, 0]
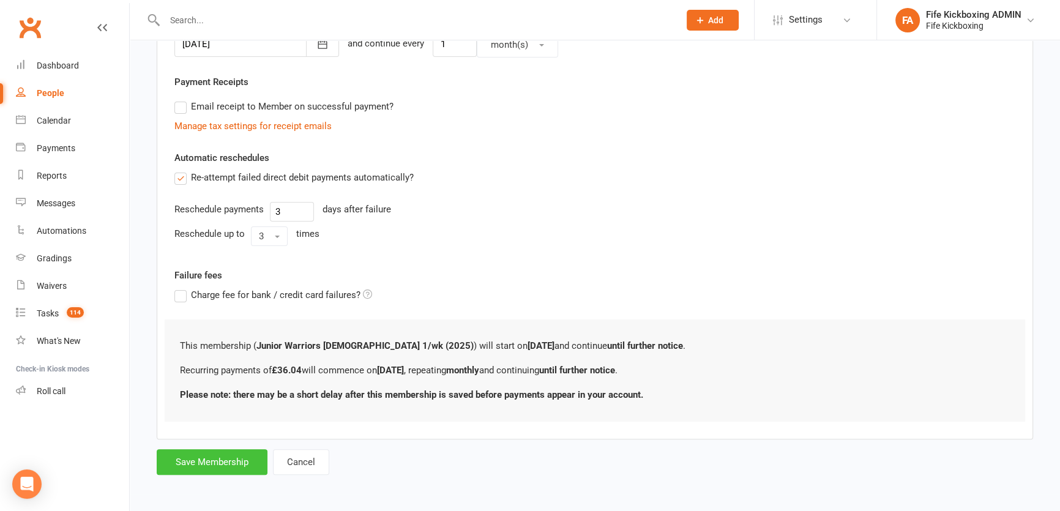
click at [242, 469] on button "Save Membership" at bounding box center [212, 462] width 111 height 26
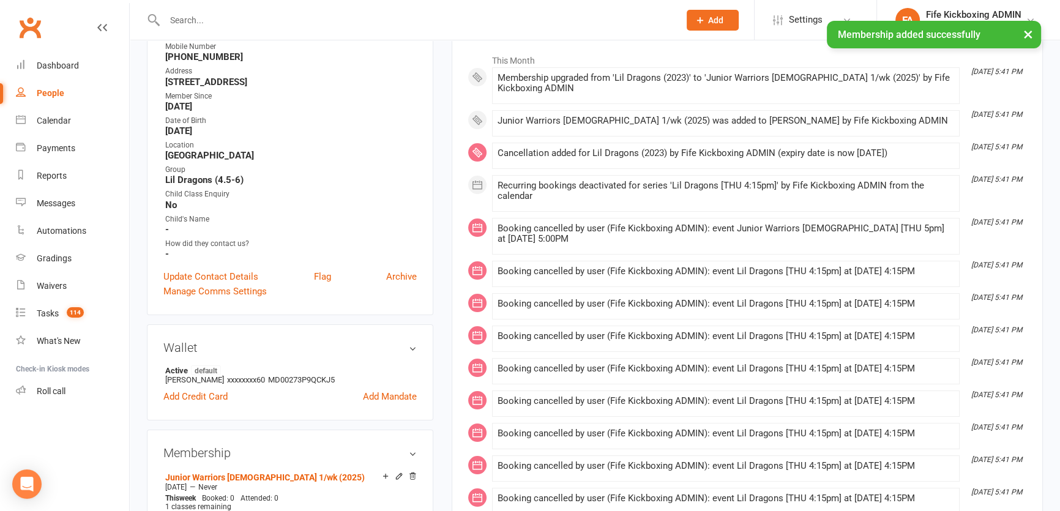
scroll to position [333, 0]
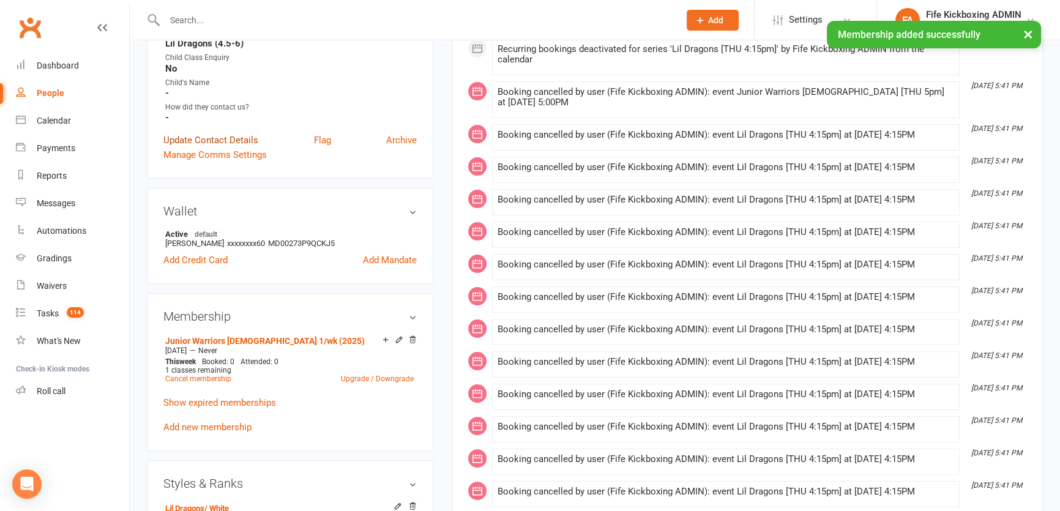
click at [218, 140] on link "Update Contact Details" at bounding box center [210, 140] width 95 height 15
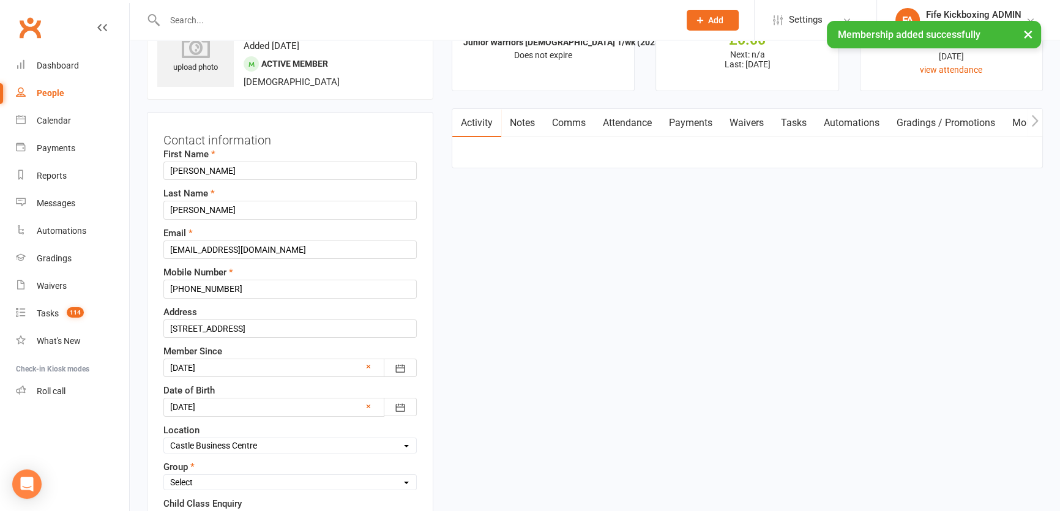
scroll to position [57, 0]
click at [242, 482] on select "Select Wee Warriors (3 - 4½) Lil Dragons (4½-6) Junior Warriors (7-8) Beg Kids …" at bounding box center [290, 482] width 252 height 13
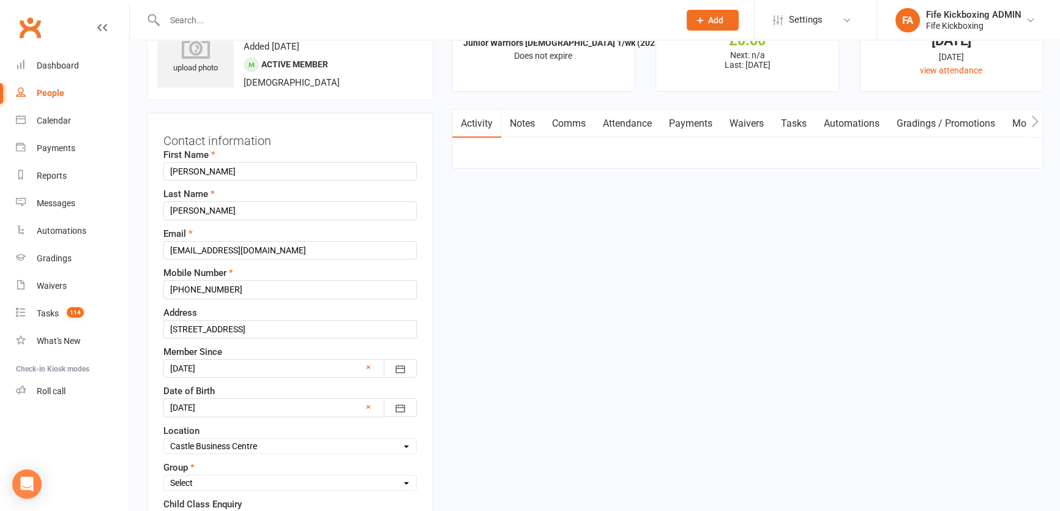
select select "Junior Warriors (7-8)"
click at [164, 476] on select "Select Wee Warriors (3 - 4½) Lil Dragons (4½-6) Junior Warriors (7-8) Beg Kids …" at bounding box center [290, 482] width 252 height 13
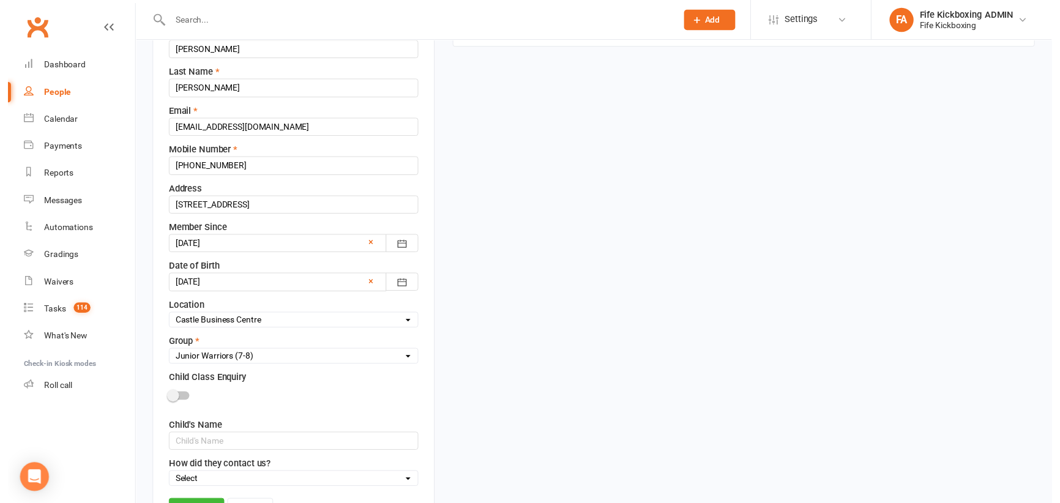
scroll to position [280, 0]
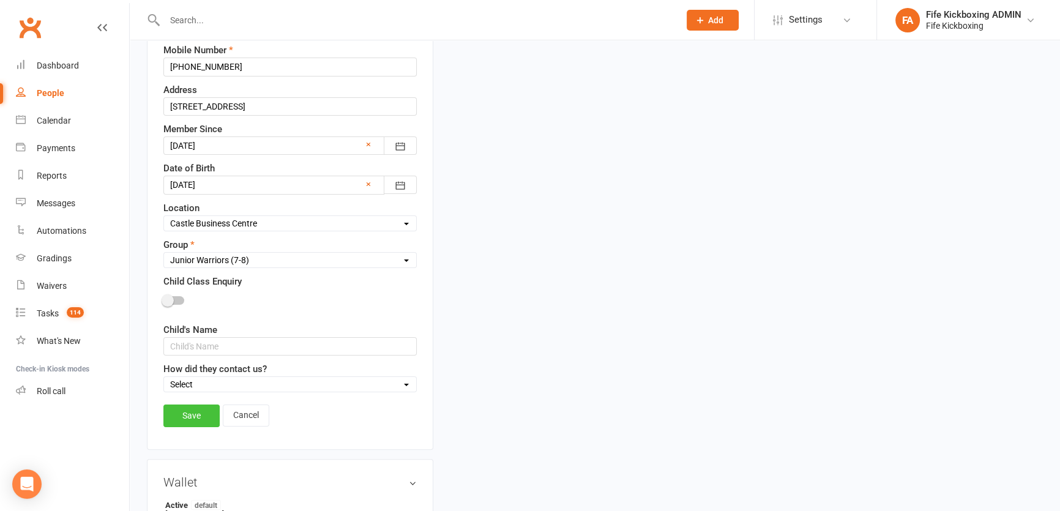
click at [177, 404] on link "Save" at bounding box center [191, 415] width 56 height 22
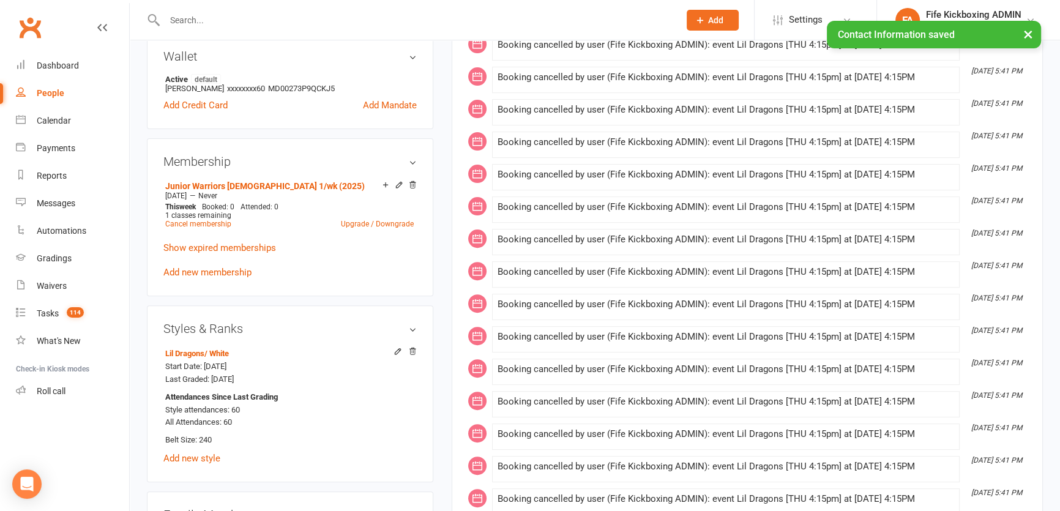
scroll to position [557, 0]
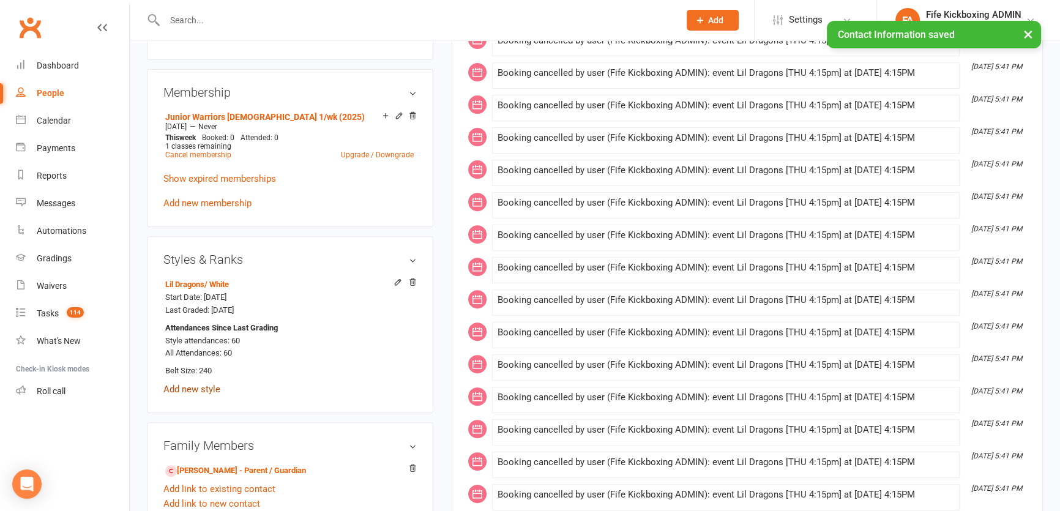
click at [211, 392] on link "Add new style" at bounding box center [191, 389] width 57 height 11
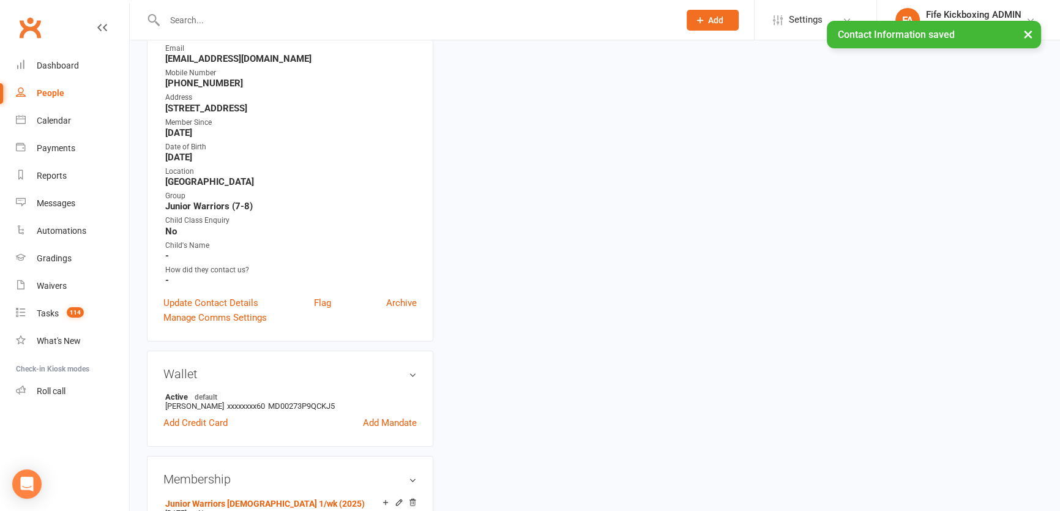
scroll to position [104, 0]
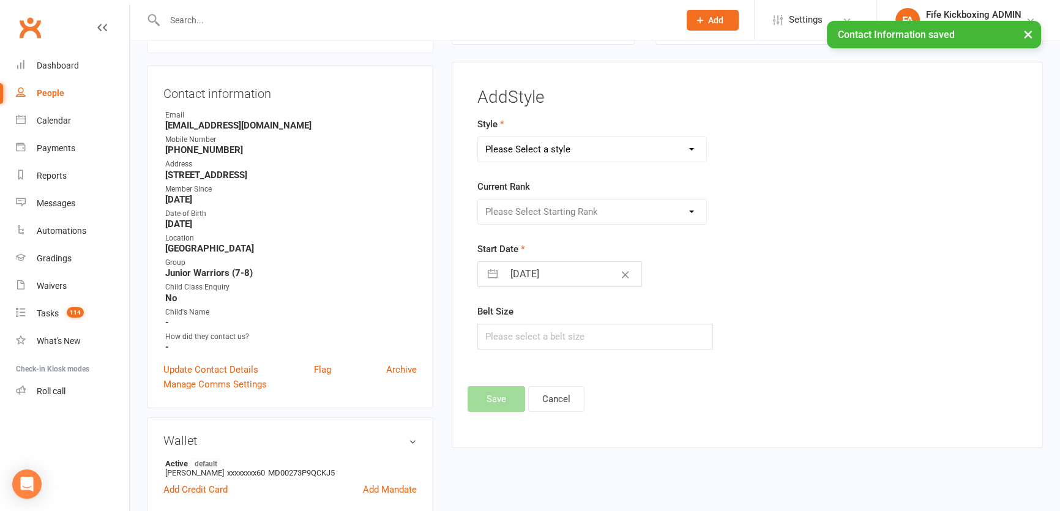
click at [527, 154] on select "Please Select a style KickFit Fitness Kids Kickboxing Lil Dragons Self Defence …" at bounding box center [592, 149] width 228 height 24
select select "1176"
click at [478, 137] on select "Please Select a style KickFit Fitness Kids Kickboxing Lil Dragons Self Defence …" at bounding box center [592, 149] width 228 height 24
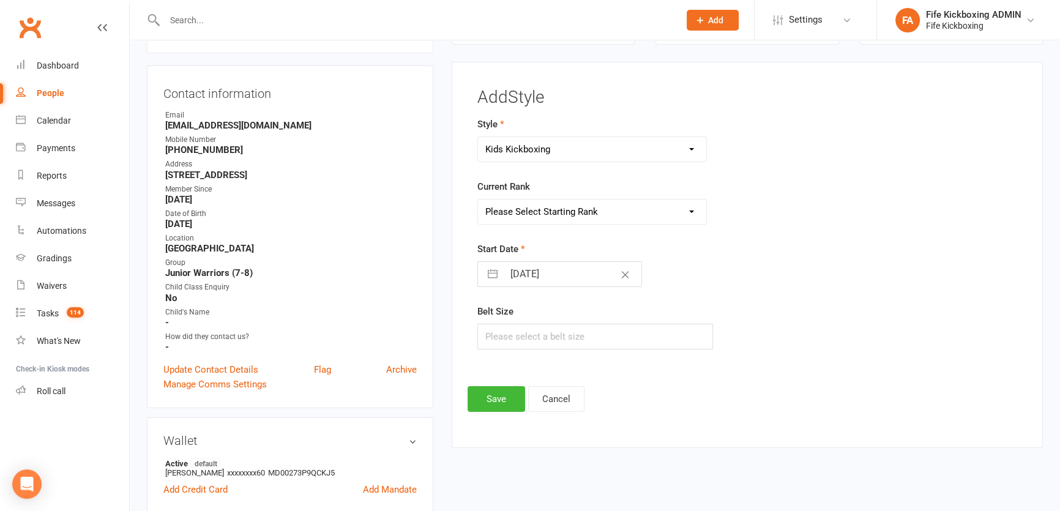
click at [541, 226] on form "Style KickFit Fitness Kids Kickboxing Lil Dragons Self Defence Teens & Adults K…" at bounding box center [654, 233] width 354 height 233
click at [537, 211] on select "Please Select Starting Rank White Red Red / Black Yellow Yellow / Black Orange …" at bounding box center [592, 211] width 228 height 24
select select "11154"
click at [478, 199] on select "Please Select Starting Rank White Red Red / Black Yellow Yellow / Black Orange …" at bounding box center [592, 211] width 228 height 24
click at [554, 333] on input "text" at bounding box center [595, 337] width 236 height 26
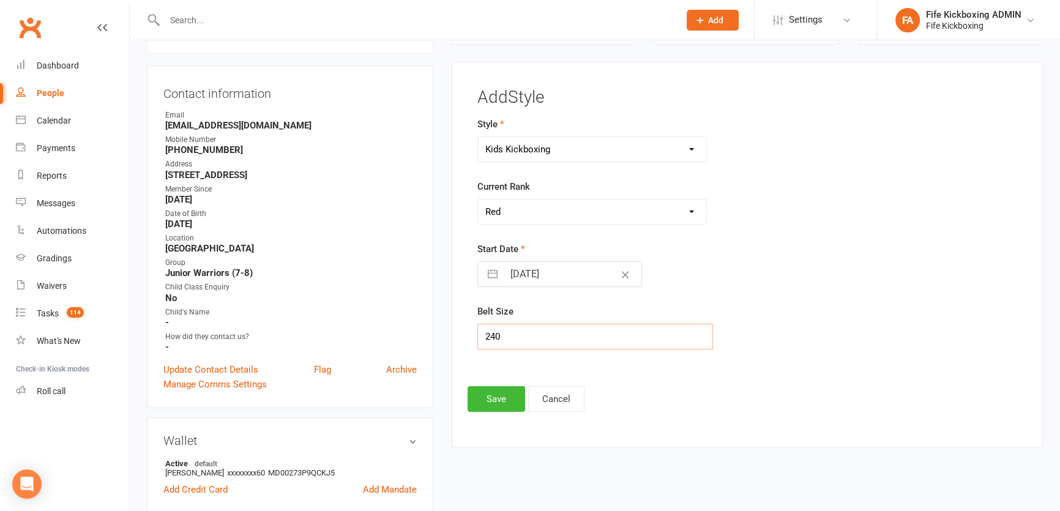
type input "240"
click at [499, 377] on div "Add Style Style KickFit Fitness Kids Kickboxing Lil Dragons Self Defence Teens …" at bounding box center [746, 250] width 559 height 324
click at [487, 390] on button "Save" at bounding box center [496, 399] width 58 height 26
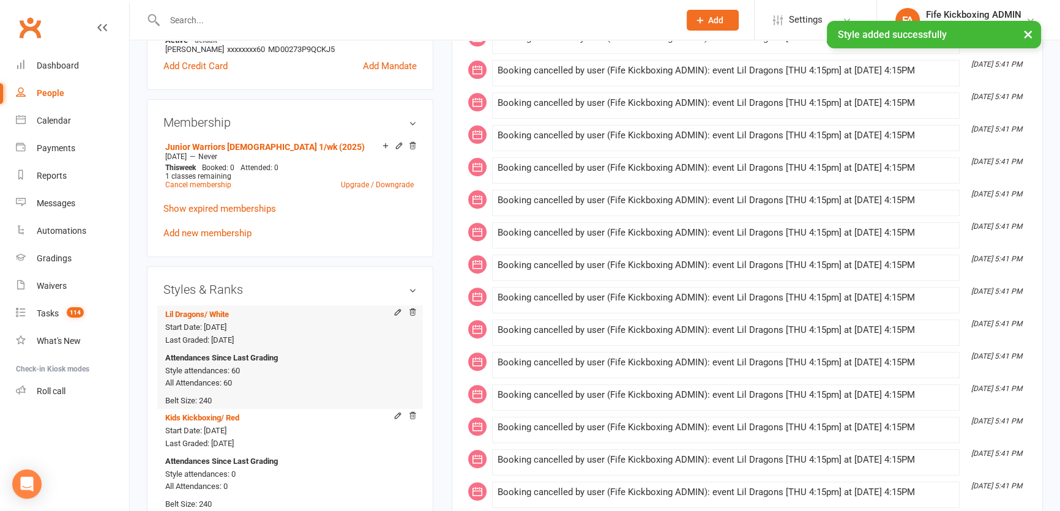
scroll to position [661, 0]
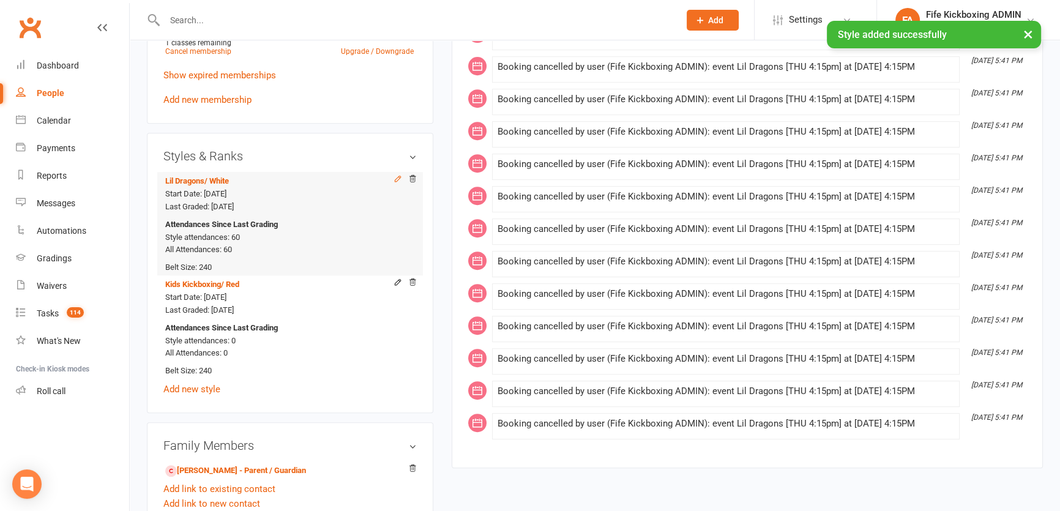
click at [393, 177] on icon at bounding box center [397, 178] width 9 height 9
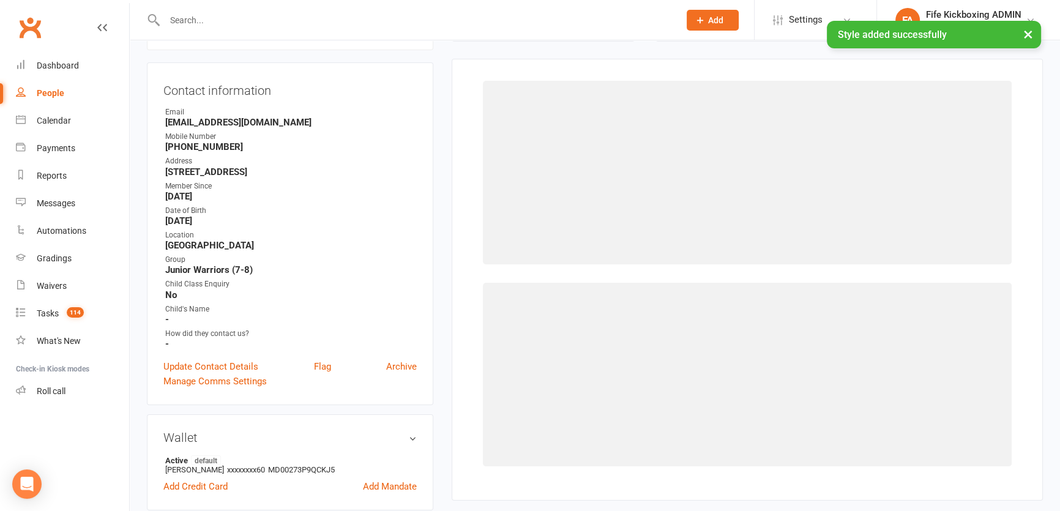
select select "1179"
select select "11207"
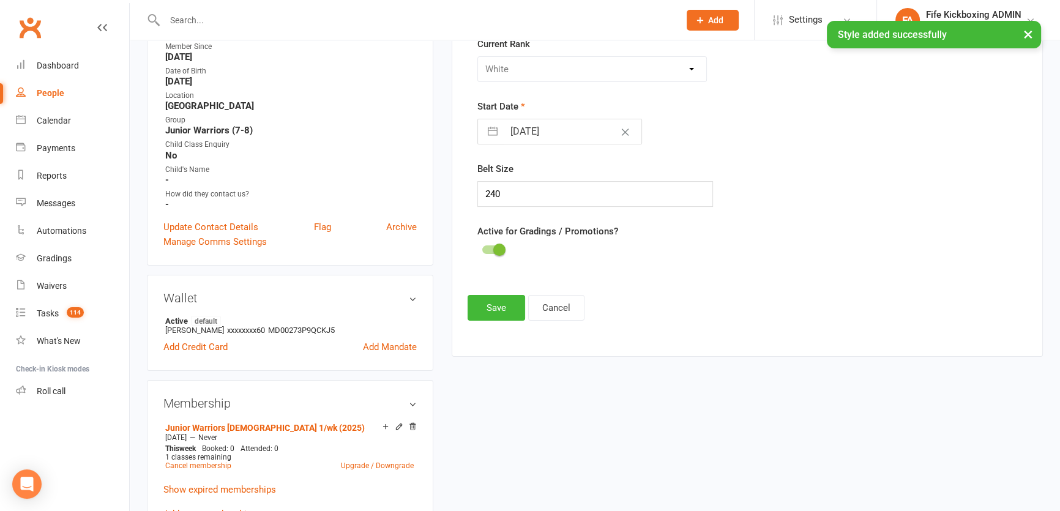
scroll to position [494, 0]
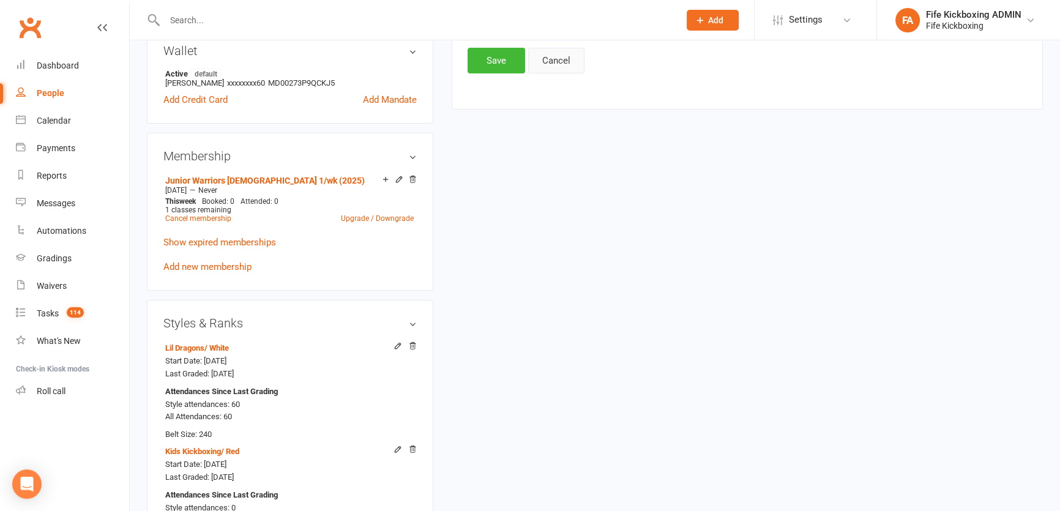
click at [550, 65] on button "Cancel" at bounding box center [556, 61] width 56 height 26
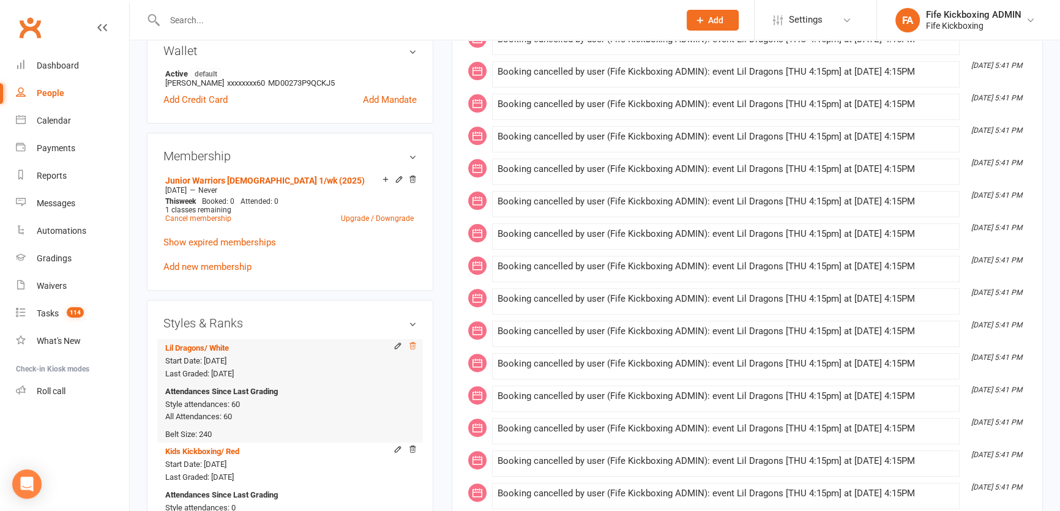
click at [414, 345] on icon at bounding box center [412, 345] width 9 height 9
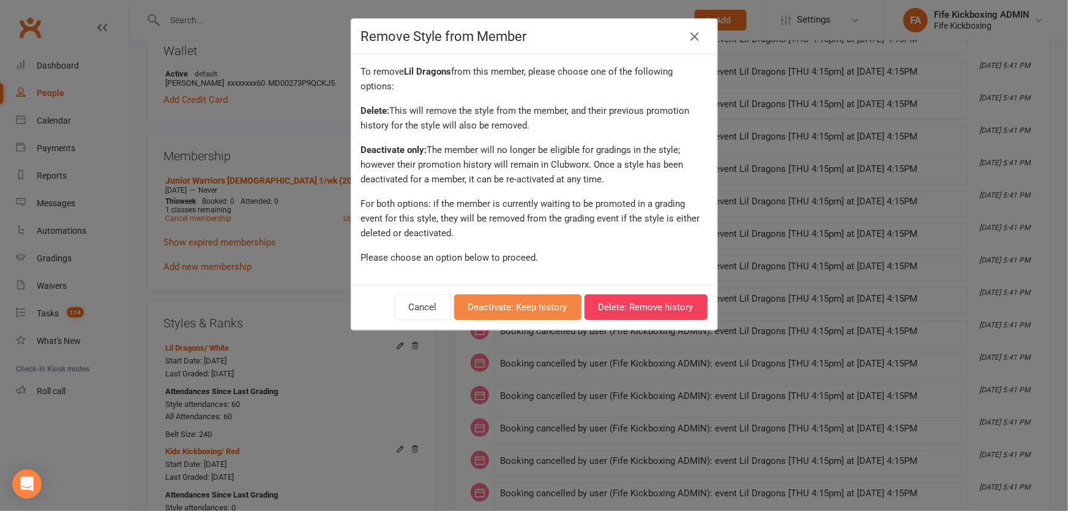
click at [534, 309] on button "Deactivate: Keep history" at bounding box center [517, 307] width 127 height 26
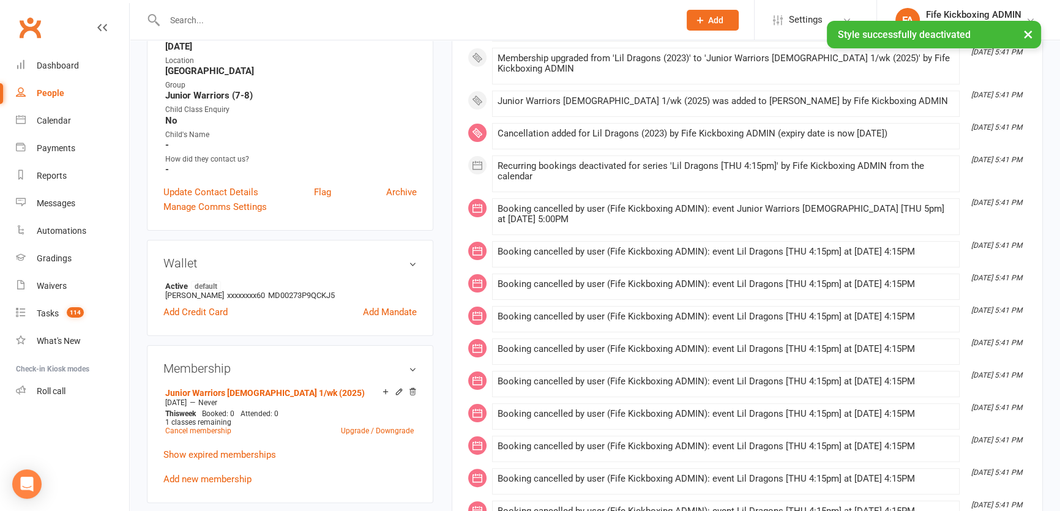
scroll to position [104, 0]
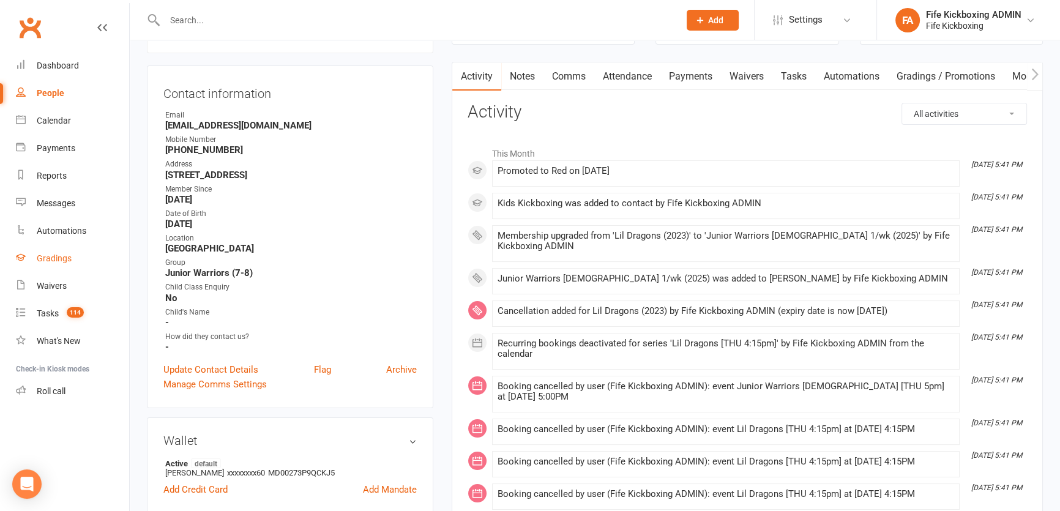
click at [65, 269] on link "Gradings" at bounding box center [72, 259] width 113 height 28
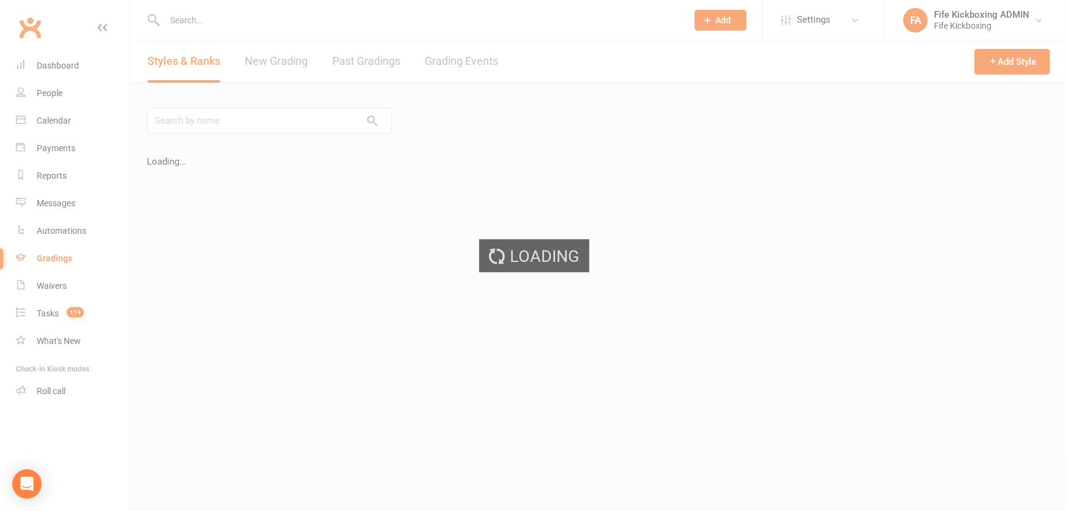
click at [453, 56] on link "Grading Events" at bounding box center [461, 61] width 73 height 42
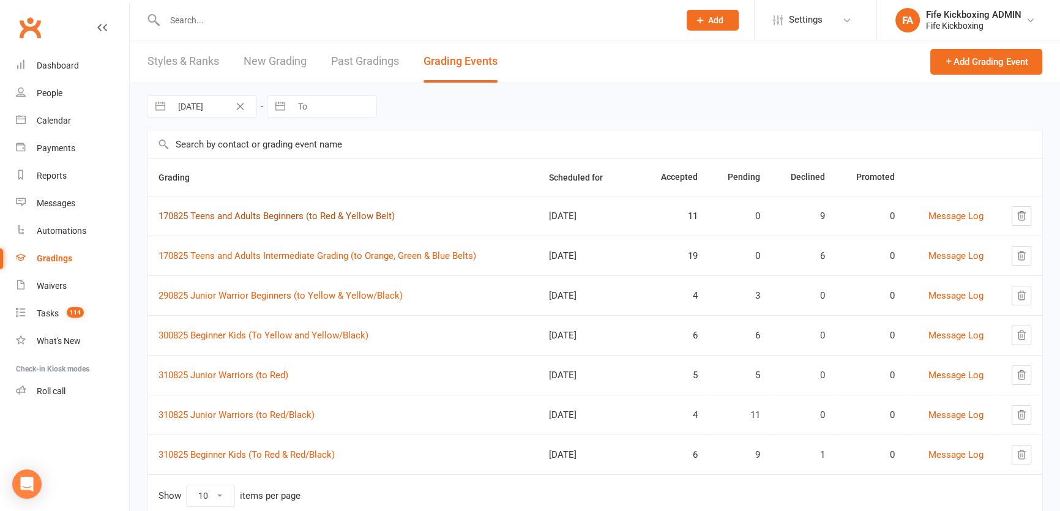
click at [317, 219] on link "170825 Teens and Adults Beginners (to Red & Yellow Belt)" at bounding box center [276, 215] width 236 height 11
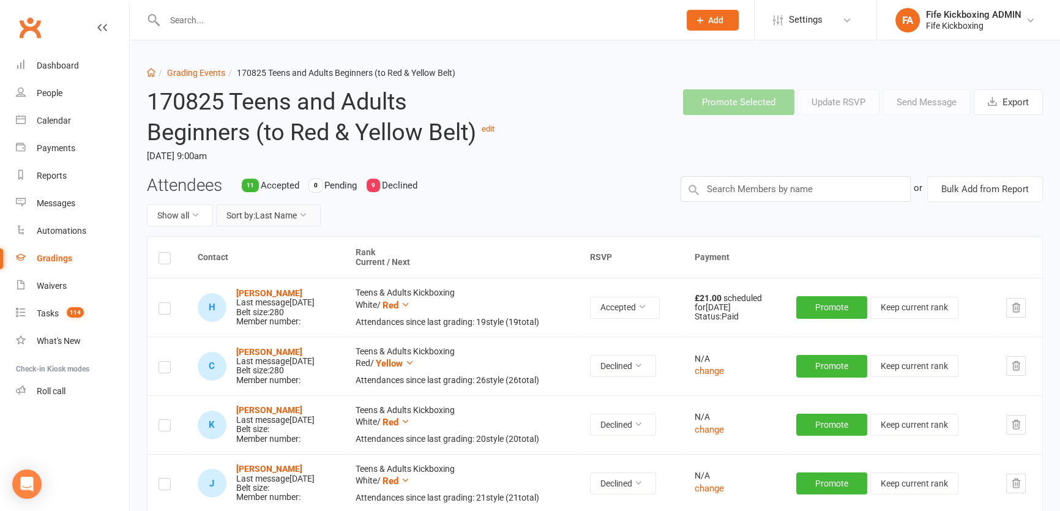
click at [274, 209] on button "Sort by: Last Name" at bounding box center [268, 215] width 105 height 22
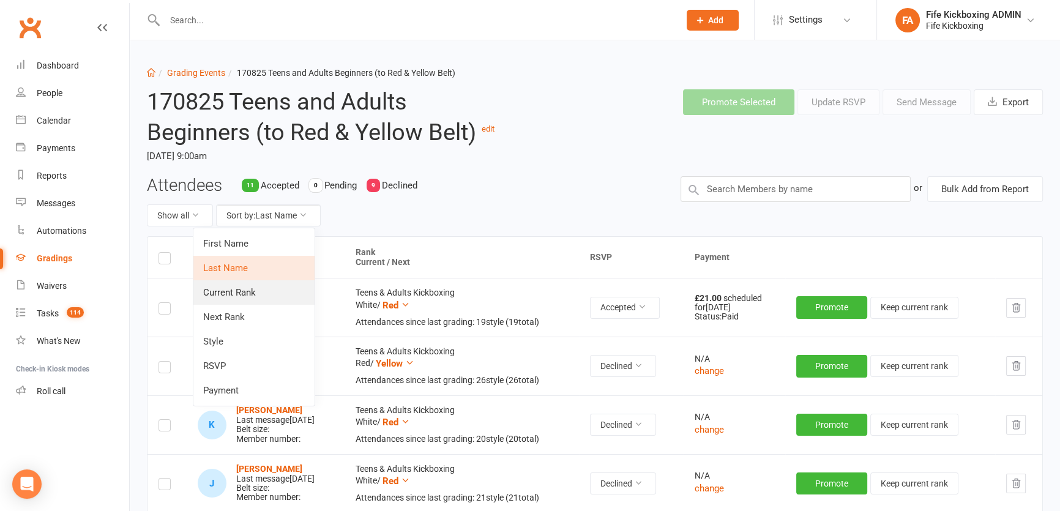
click at [286, 293] on link "Current Rank" at bounding box center [253, 292] width 121 height 24
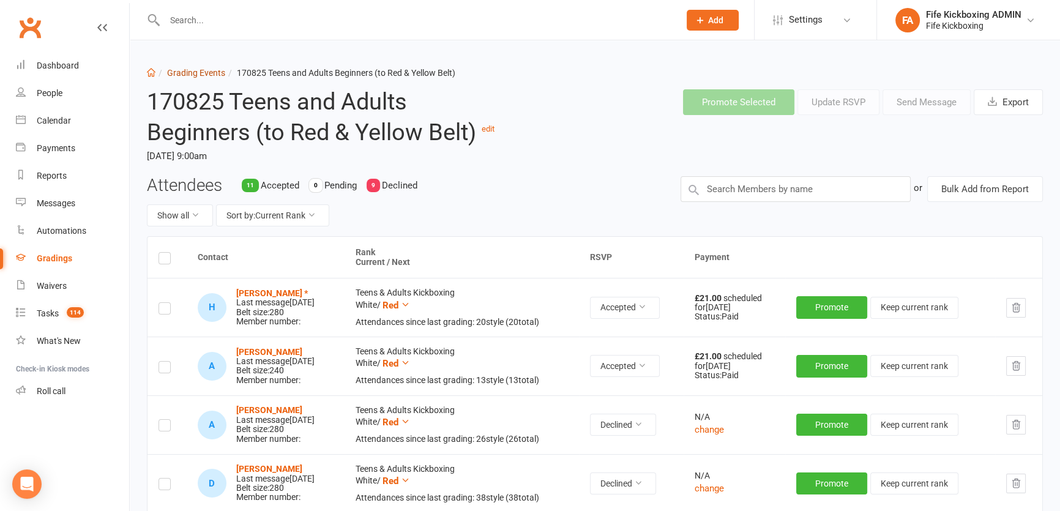
click at [189, 70] on link "Grading Events" at bounding box center [196, 73] width 58 height 10
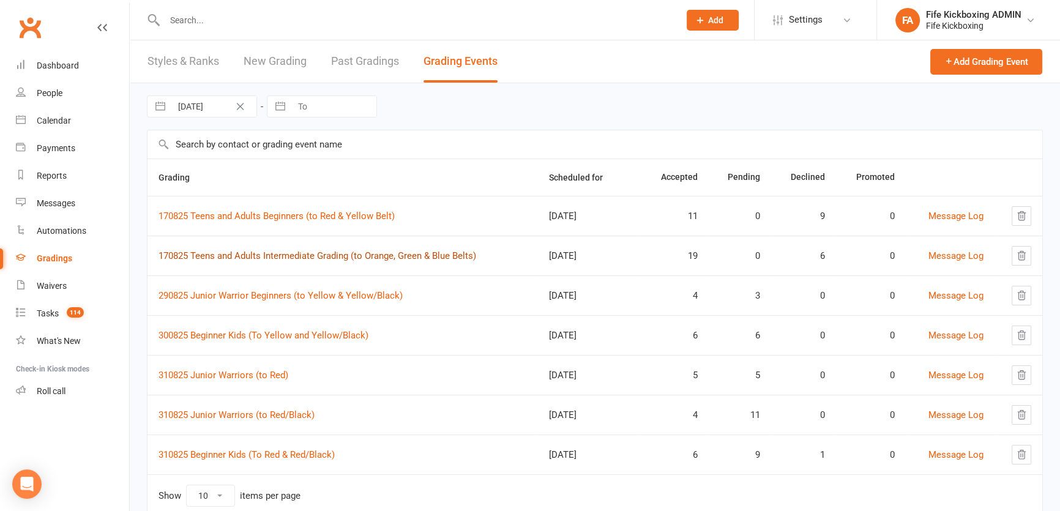
click at [251, 258] on link "170825 Teens and Adults Intermediate Grading (to Orange, Green & Blue Belts)" at bounding box center [317, 255] width 318 height 11
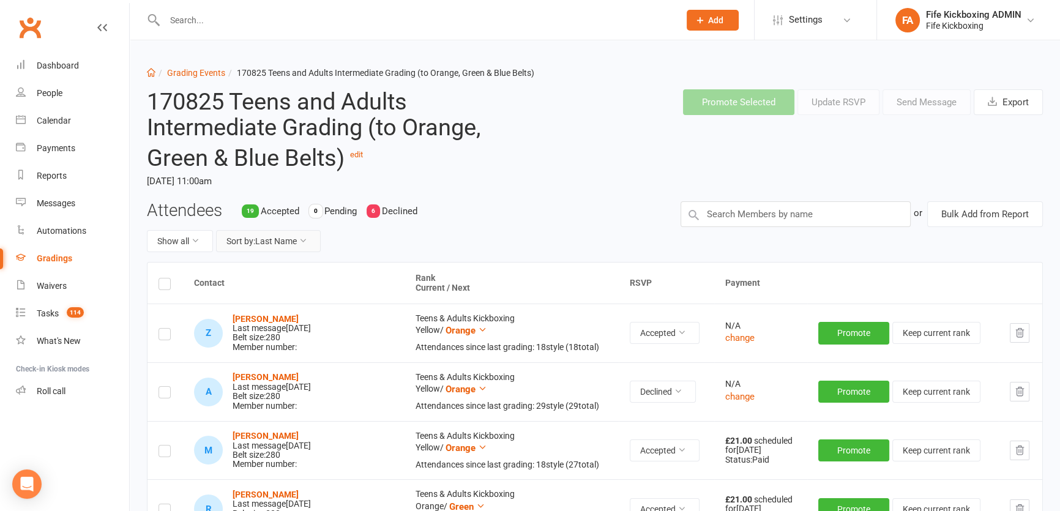
click at [245, 245] on button "Sort by: Last Name" at bounding box center [268, 241] width 105 height 22
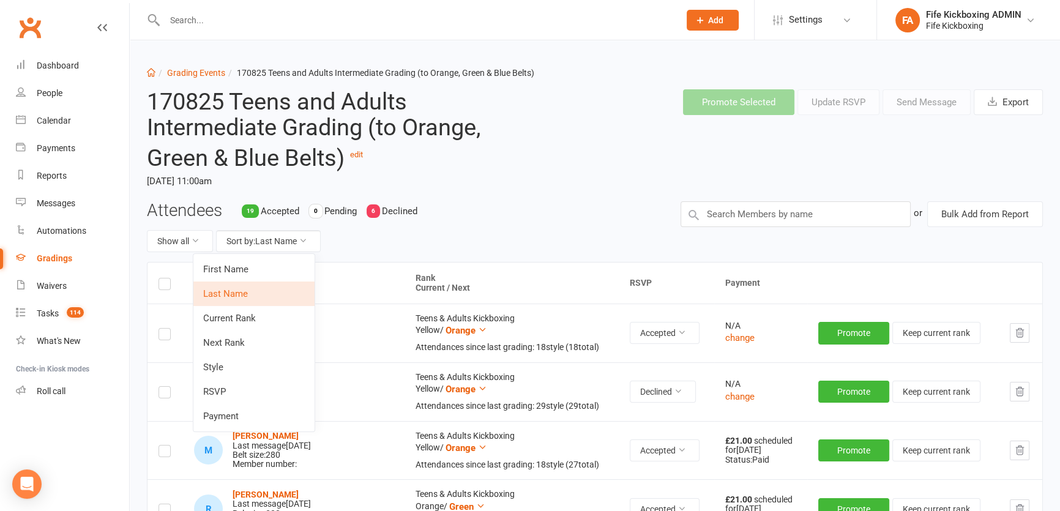
drag, startPoint x: 269, startPoint y: 315, endPoint x: 286, endPoint y: 333, distance: 25.1
click at [270, 319] on link "Current Rank" at bounding box center [253, 318] width 121 height 24
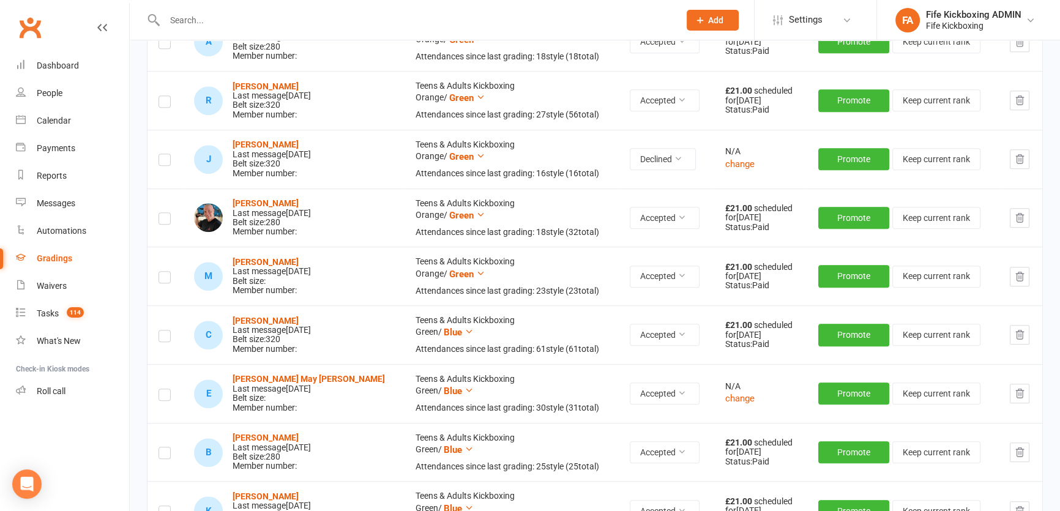
scroll to position [1092, 0]
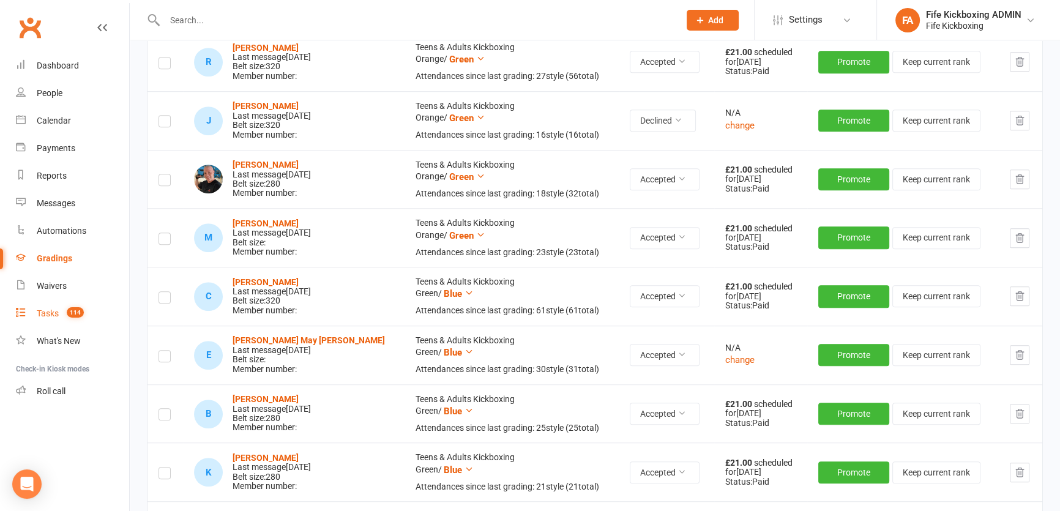
click at [61, 309] on count-badge "114" at bounding box center [72, 313] width 23 height 10
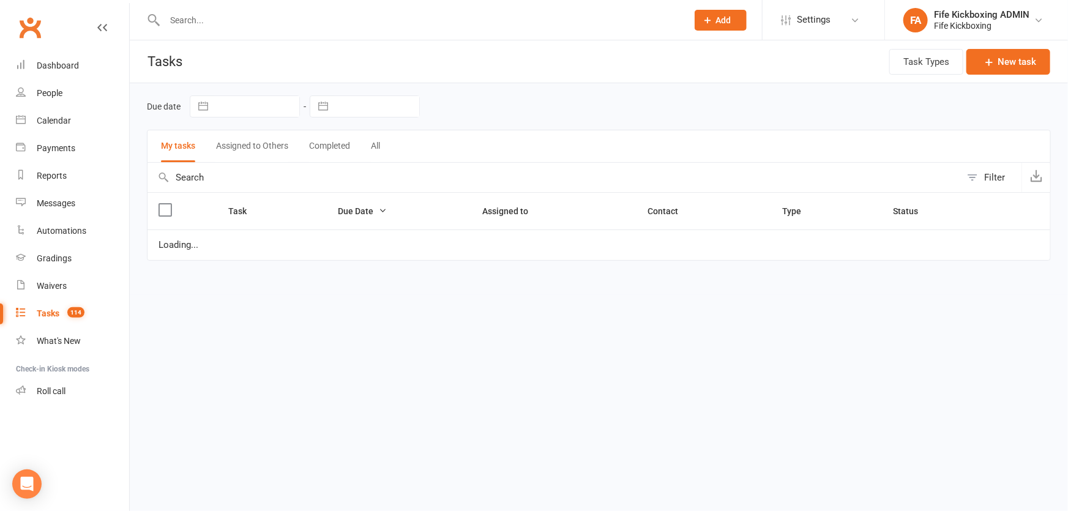
select select "started"
select select "waiting"
select select "started"
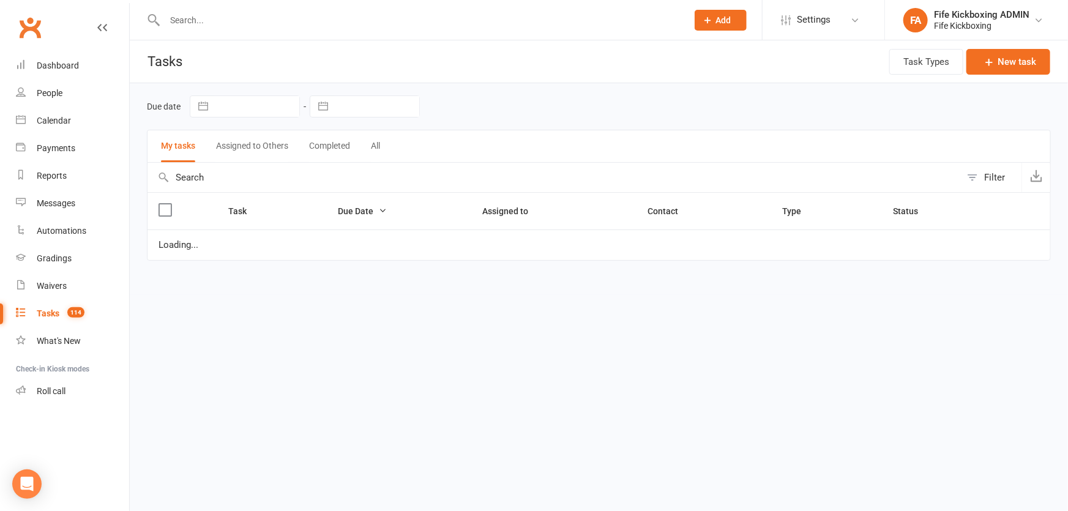
select select "started"
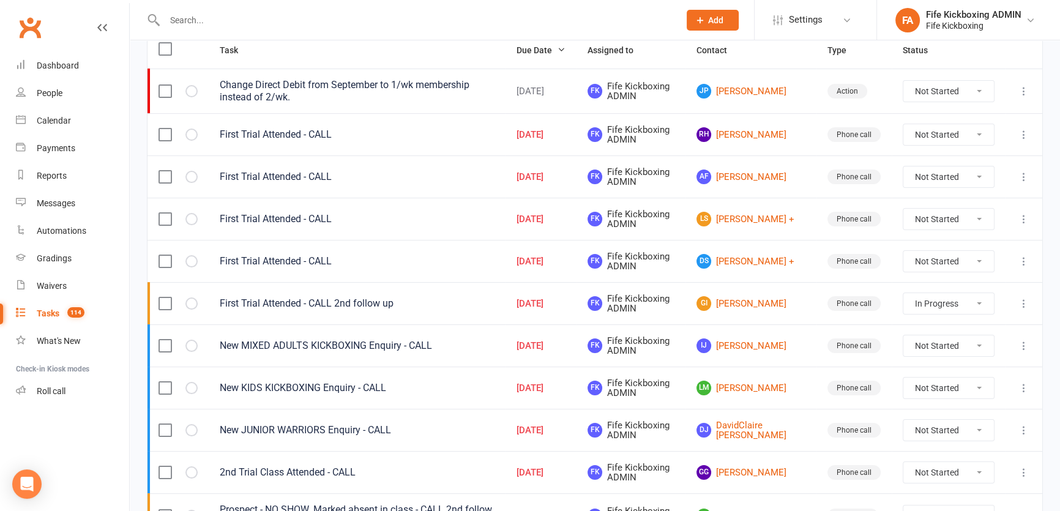
scroll to position [166, 0]
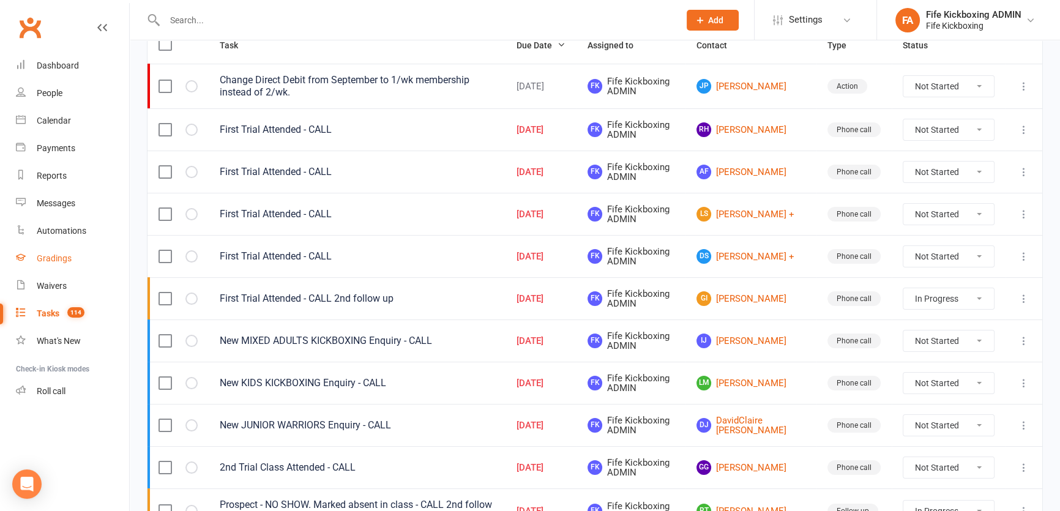
click at [55, 252] on link "Gradings" at bounding box center [72, 259] width 113 height 28
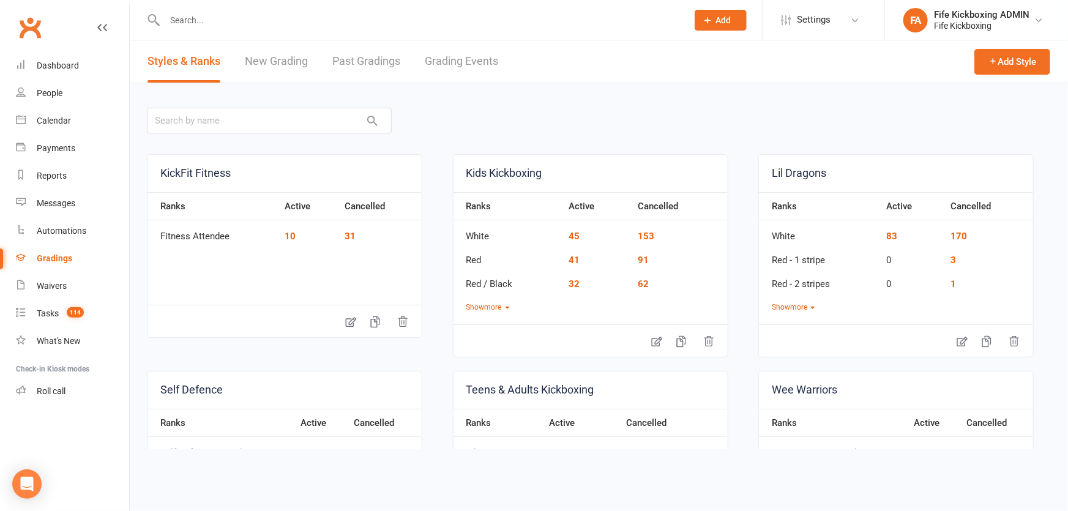
click at [458, 61] on link "Grading Events" at bounding box center [461, 61] width 73 height 42
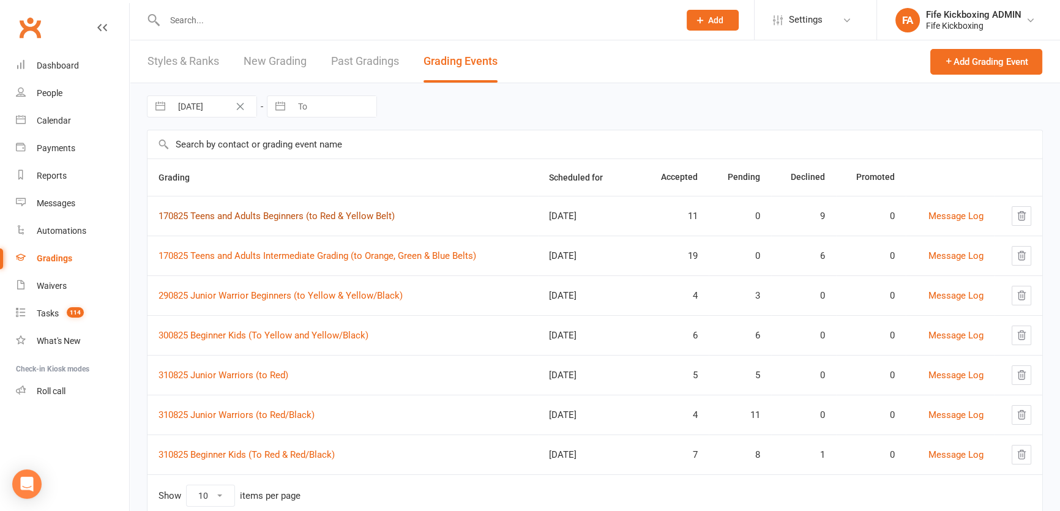
click at [299, 214] on link "170825 Teens and Adults Beginners (to Red & Yellow Belt)" at bounding box center [276, 215] width 236 height 11
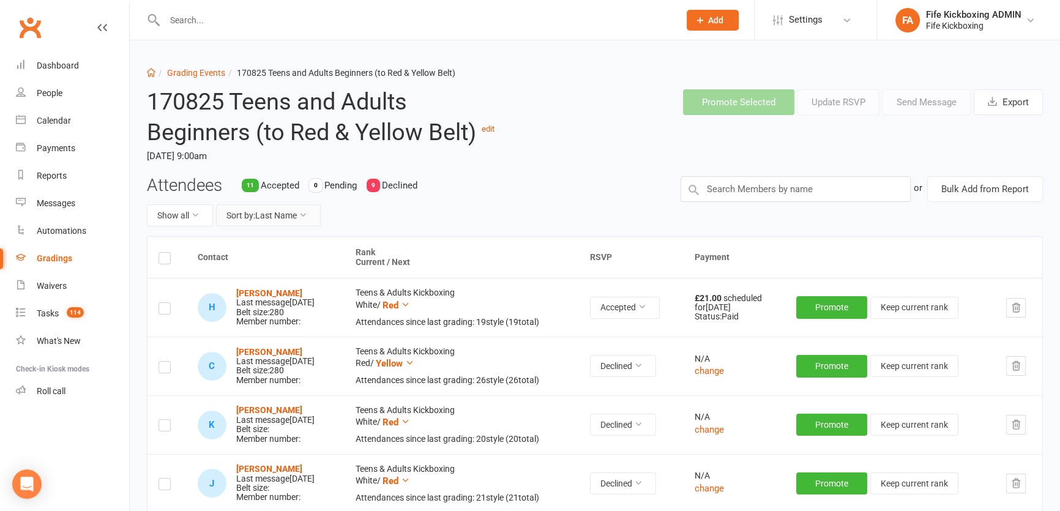
drag, startPoint x: 277, startPoint y: 217, endPoint x: 278, endPoint y: 225, distance: 7.4
click at [277, 217] on button "Sort by: Last Name" at bounding box center [268, 215] width 105 height 22
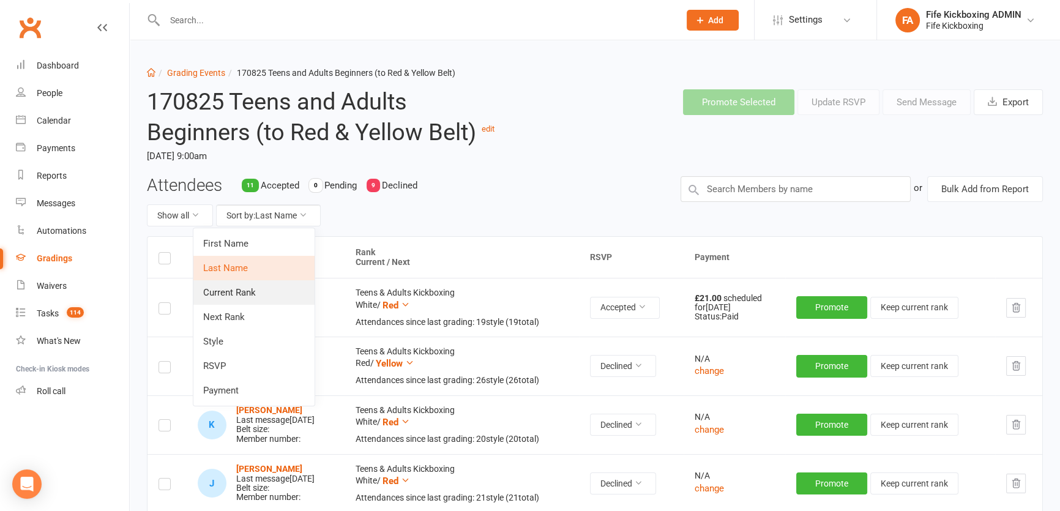
click at [278, 288] on link "Current Rank" at bounding box center [253, 292] width 121 height 24
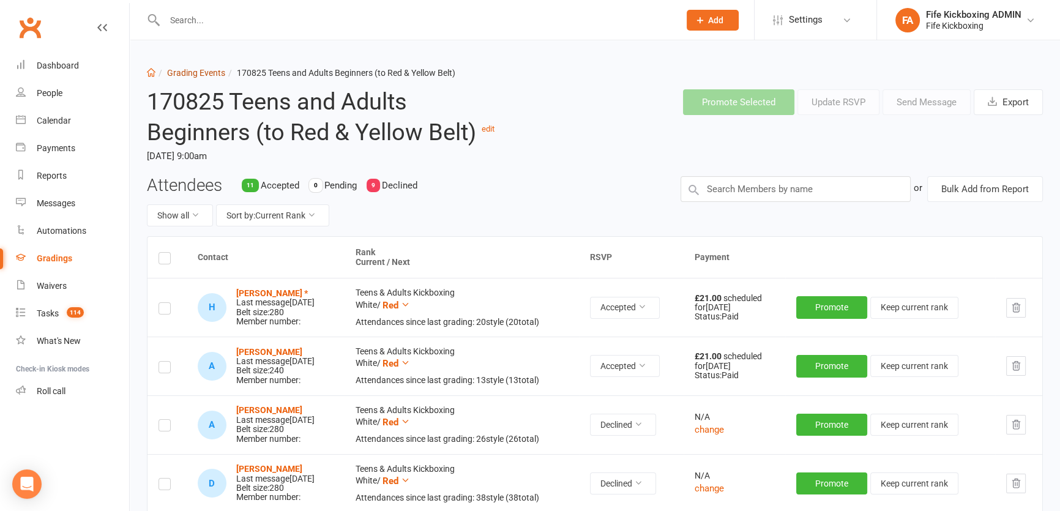
click at [209, 73] on link "Grading Events" at bounding box center [196, 73] width 58 height 10
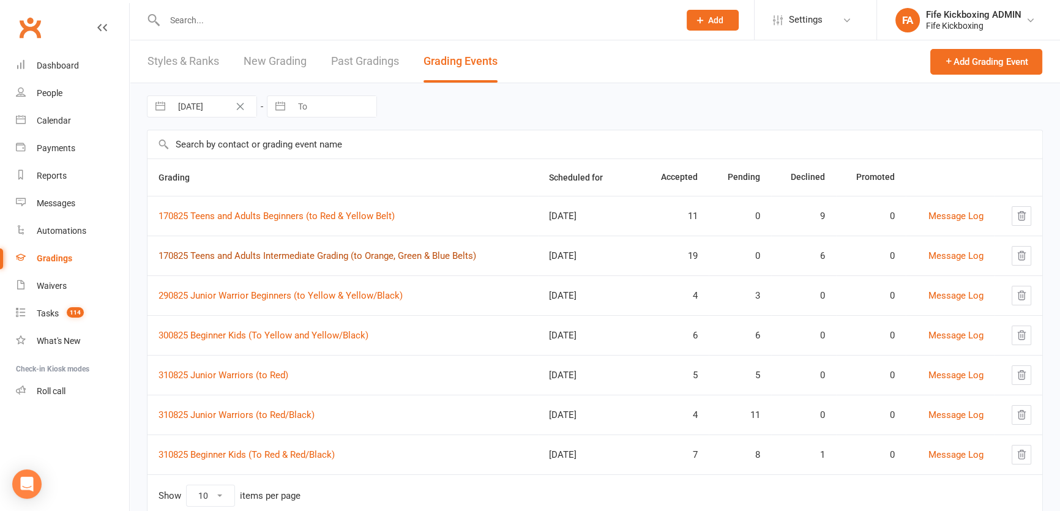
click at [269, 256] on link "170825 Teens and Adults Intermediate Grading (to Orange, Green & Blue Belts)" at bounding box center [317, 255] width 318 height 11
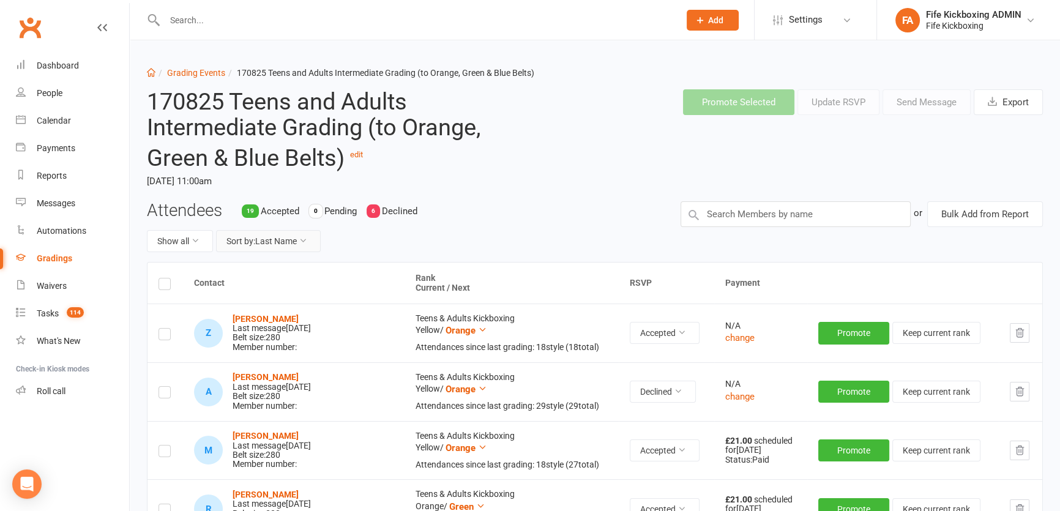
click at [270, 249] on button "Sort by: Last Name" at bounding box center [268, 241] width 105 height 22
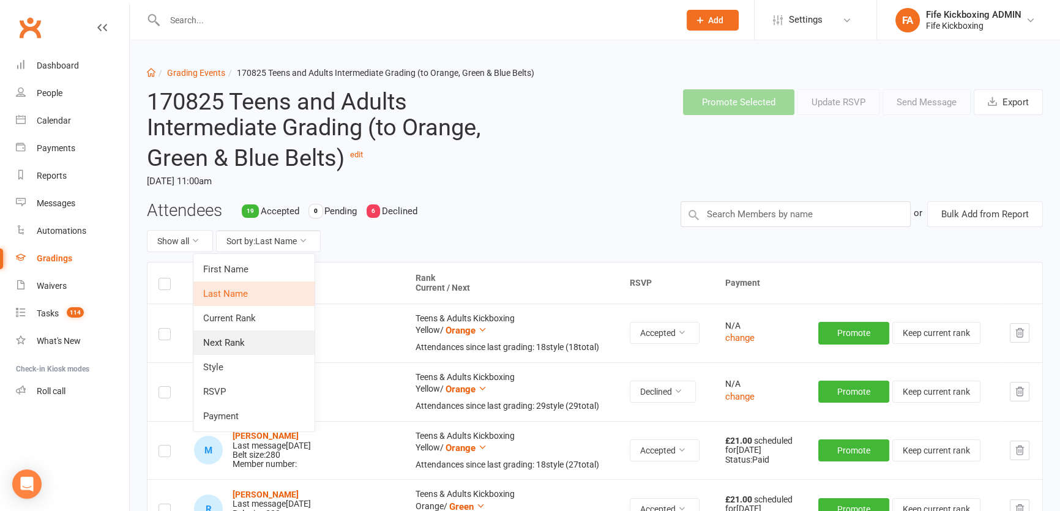
click at [271, 338] on link "Next Rank" at bounding box center [253, 342] width 121 height 24
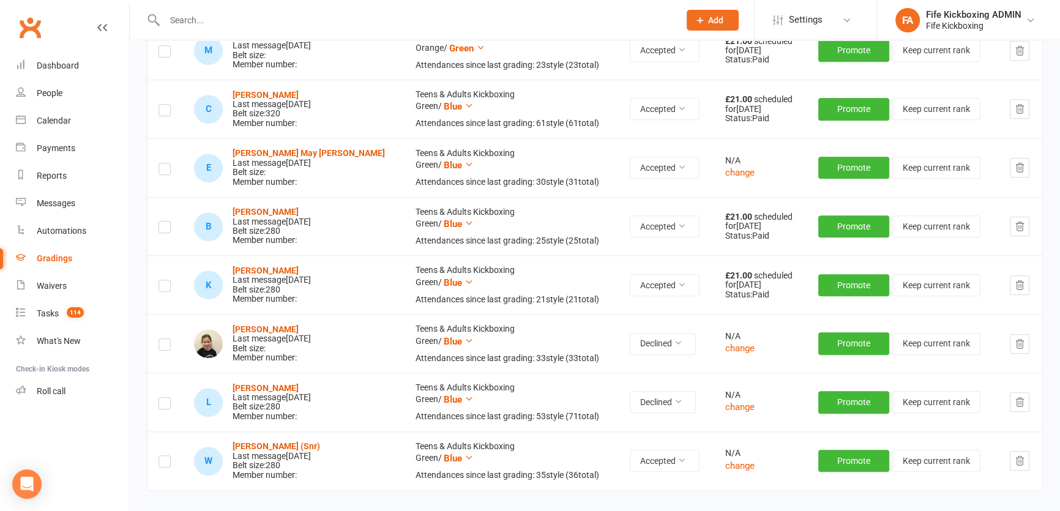
scroll to position [1334, 0]
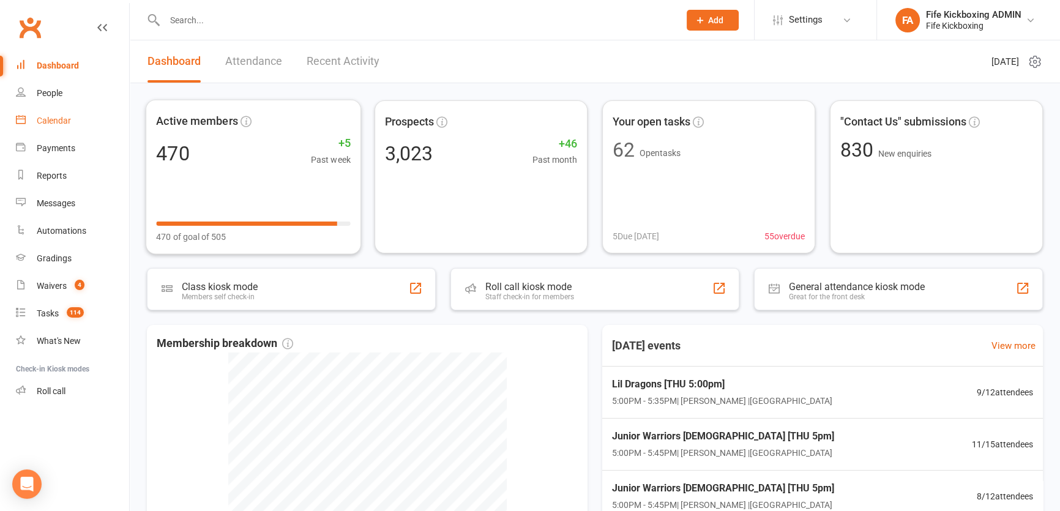
click at [57, 117] on div "Calendar" at bounding box center [54, 121] width 34 height 10
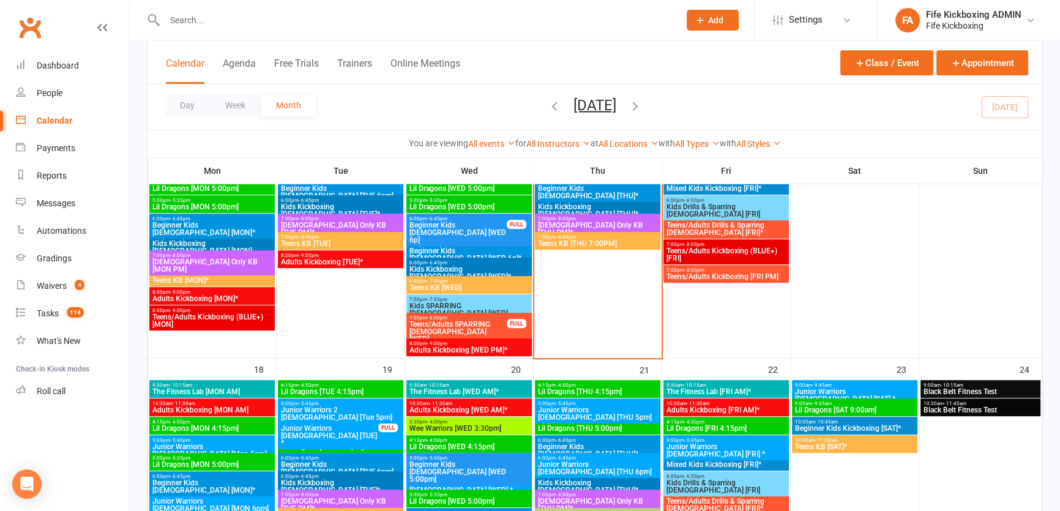
scroll to position [890, 0]
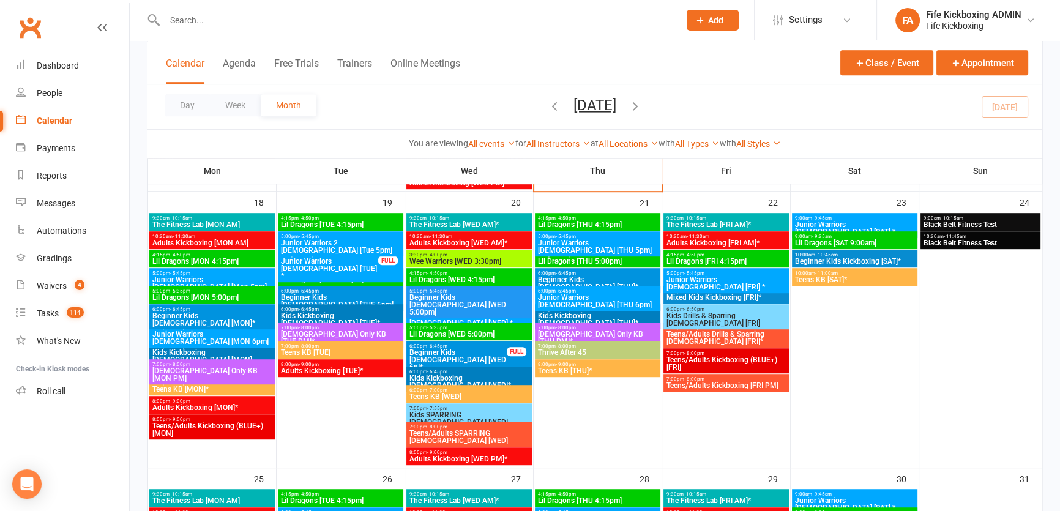
click at [704, 294] on span "Mixed Kids Kickboxing [FRI]*" at bounding box center [726, 297] width 121 height 7
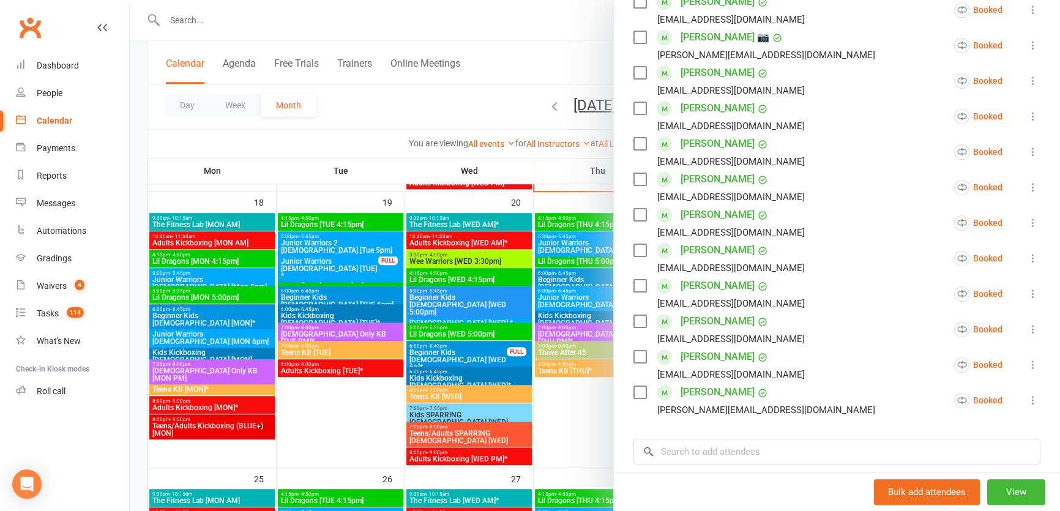
scroll to position [389, 0]
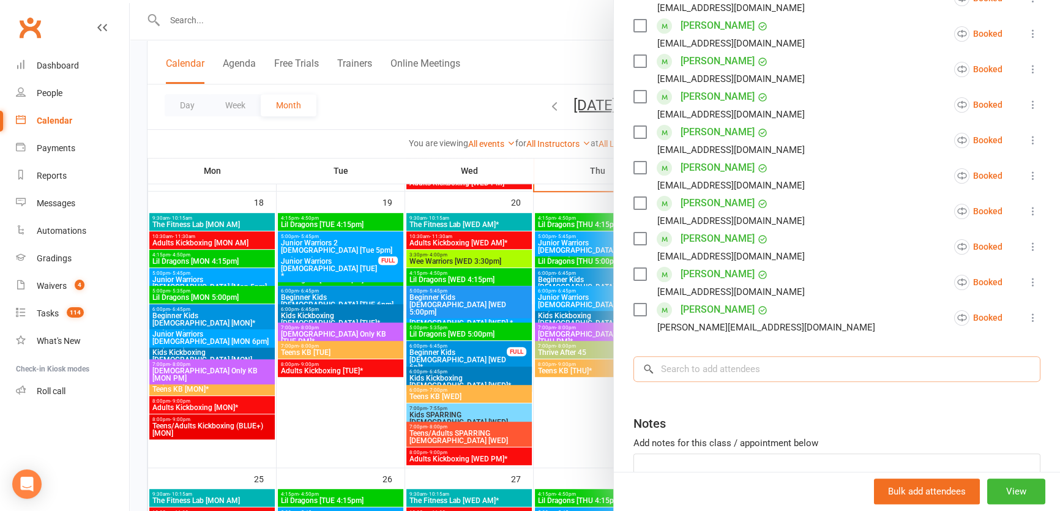
click at [732, 359] on input "search" at bounding box center [836, 369] width 407 height 26
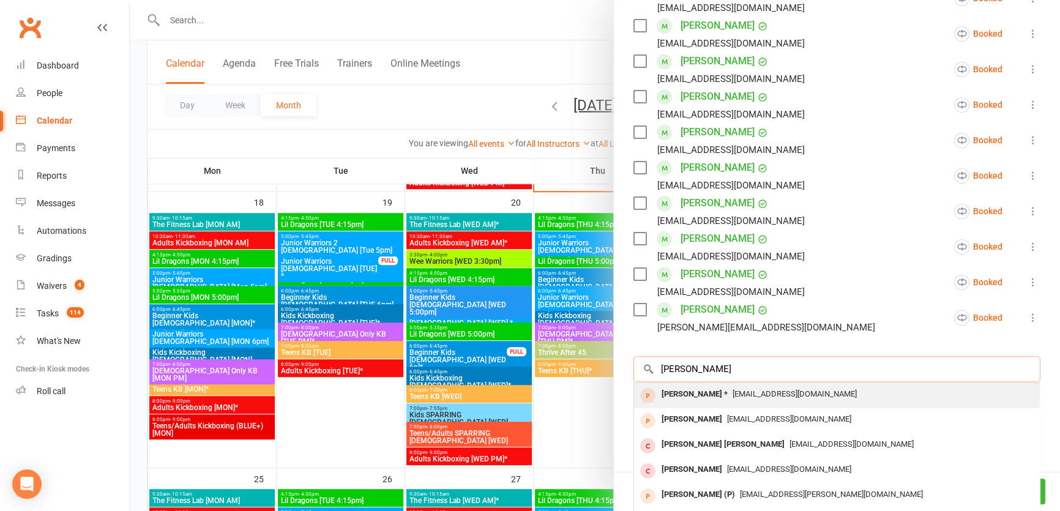
type input "[PERSON_NAME]"
click at [732, 400] on div "[PERSON_NAME] *" at bounding box center [695, 394] width 76 height 18
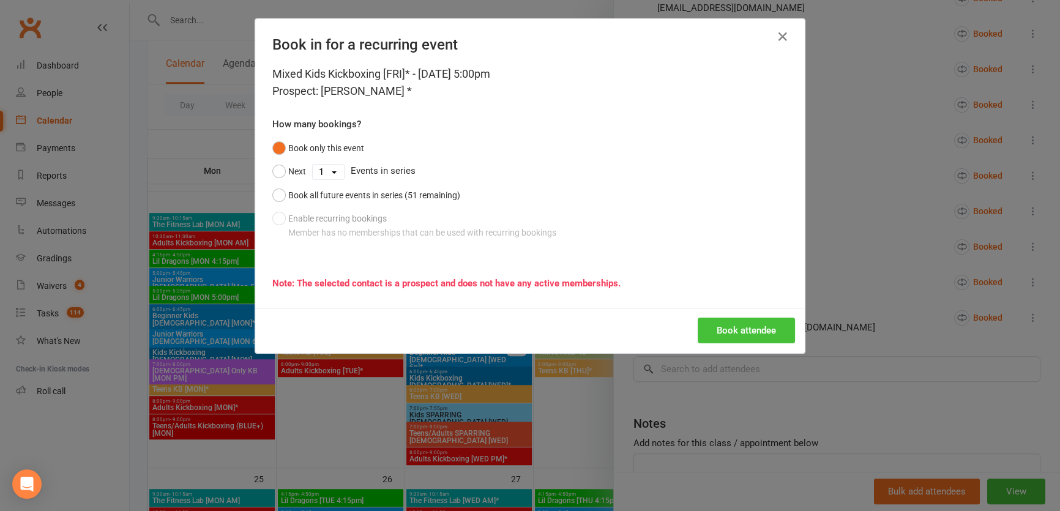
click at [698, 341] on button "Book attendee" at bounding box center [746, 331] width 97 height 26
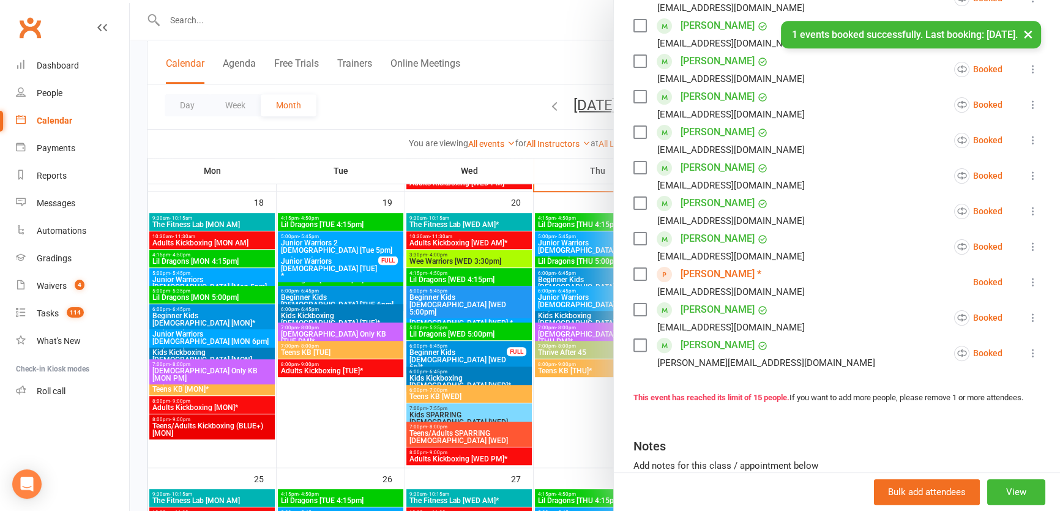
click at [735, 279] on link "[PERSON_NAME] *" at bounding box center [720, 274] width 81 height 20
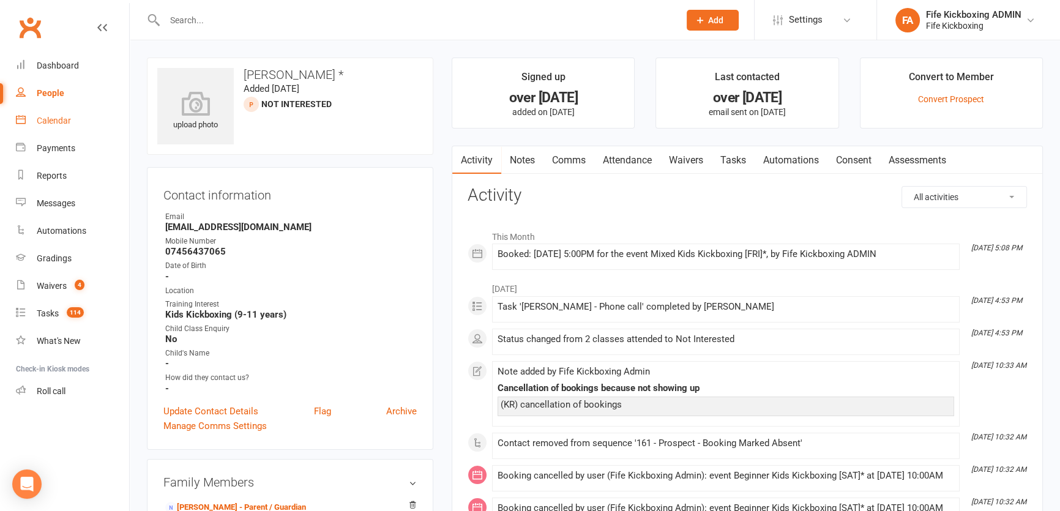
click at [33, 127] on link "Calendar" at bounding box center [72, 121] width 113 height 28
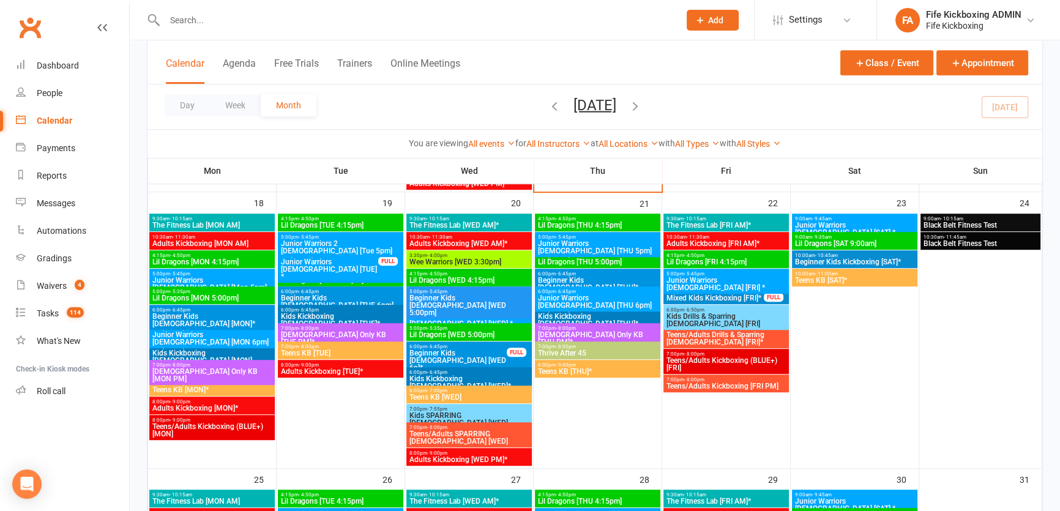
scroll to position [890, 0]
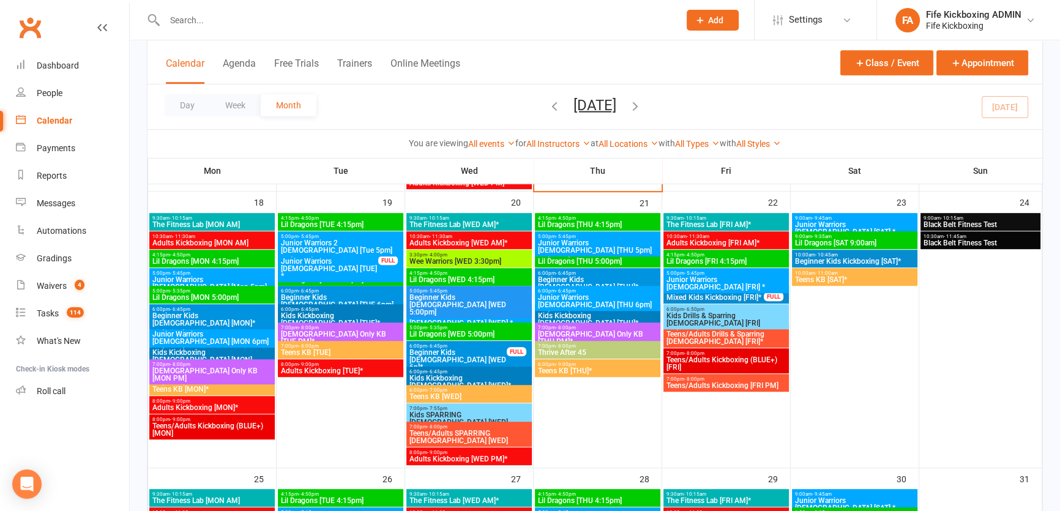
click at [505, 329] on span "5:00pm - 5:35pm" at bounding box center [469, 328] width 121 height 6
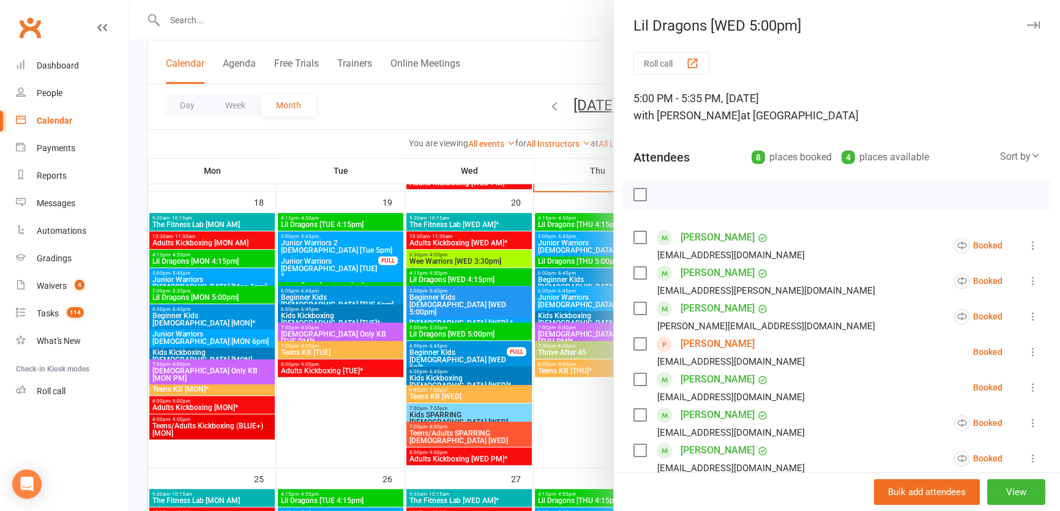
scroll to position [258, 0]
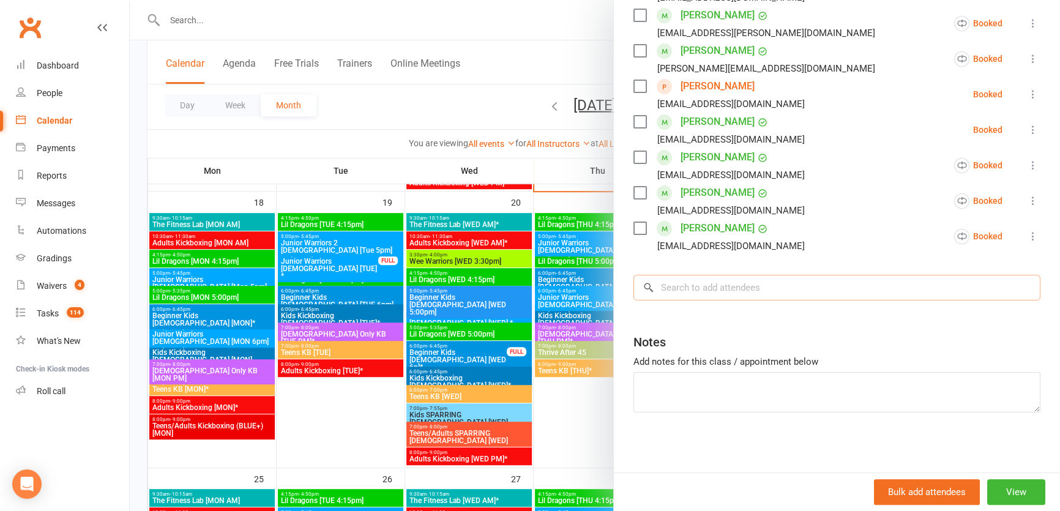
click at [784, 293] on input "search" at bounding box center [836, 288] width 407 height 26
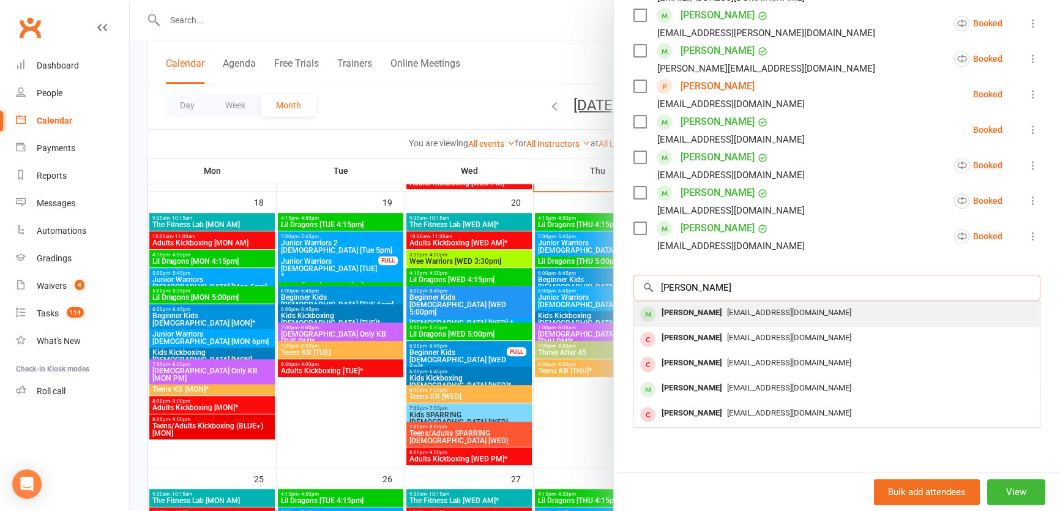
type input "[PERSON_NAME]"
click at [787, 308] on span "[EMAIL_ADDRESS][DOMAIN_NAME]" at bounding box center [789, 312] width 124 height 9
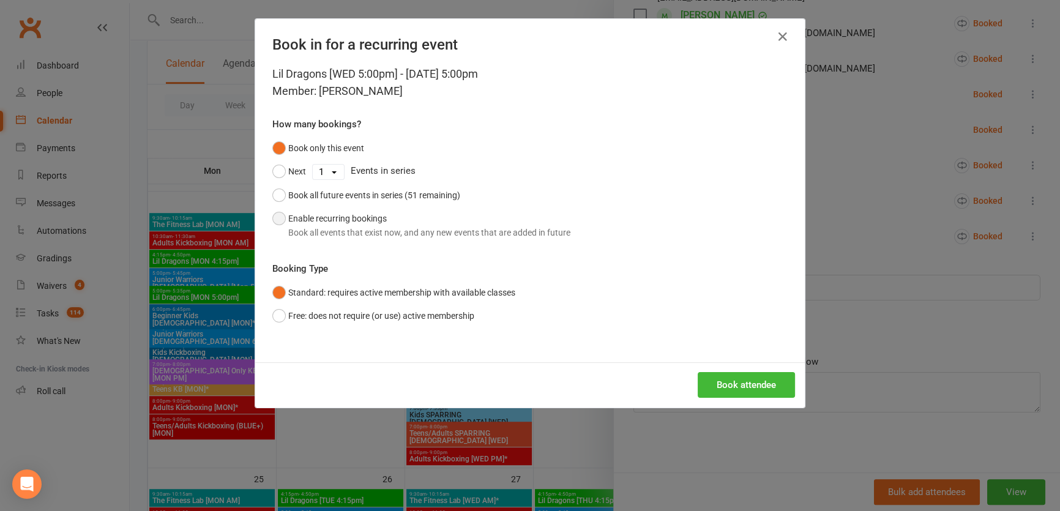
click at [324, 228] on div "Book all events that exist now, and any new events that are added in future" at bounding box center [429, 232] width 282 height 13
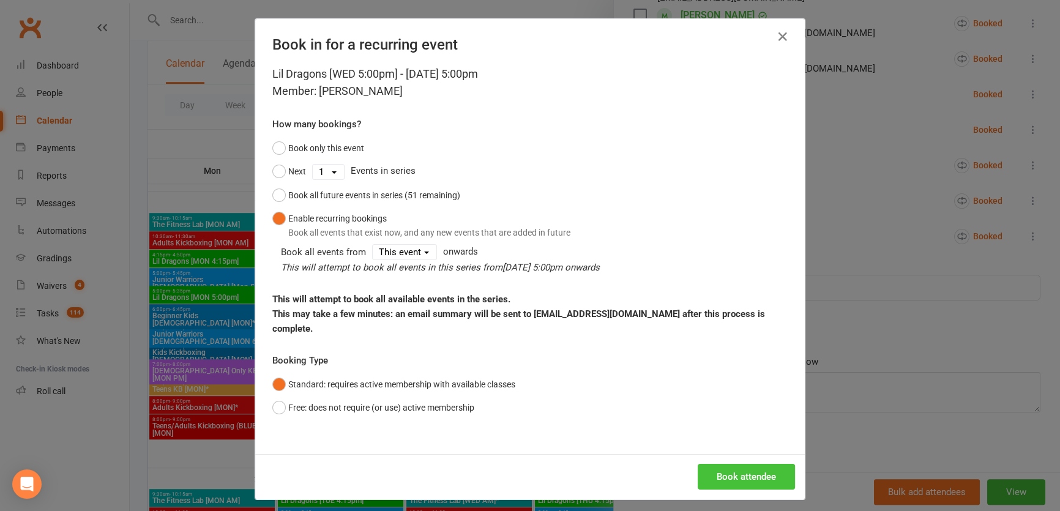
click at [741, 464] on button "Book attendee" at bounding box center [746, 477] width 97 height 26
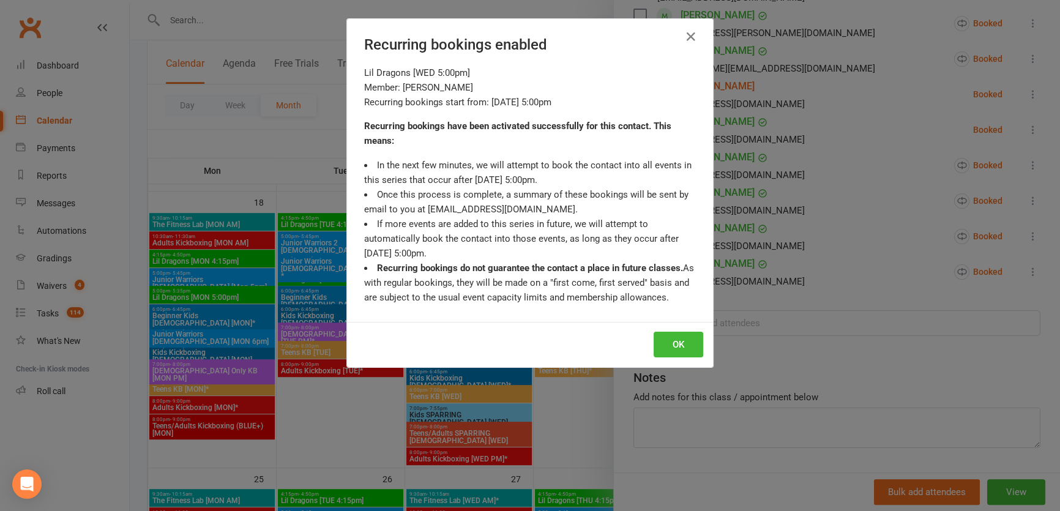
click at [702, 346] on div "OK" at bounding box center [530, 344] width 366 height 45
click at [696, 346] on button "OK" at bounding box center [678, 345] width 50 height 26
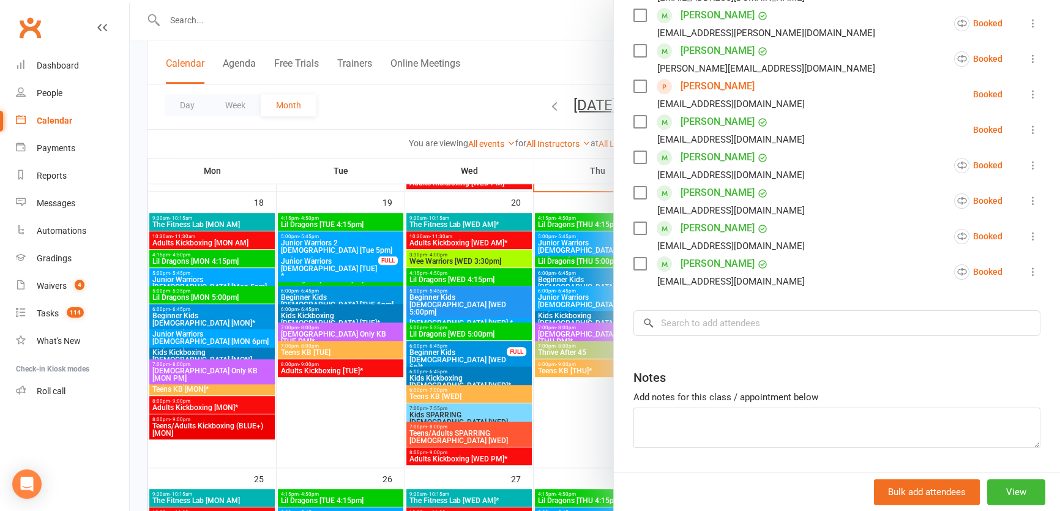
click at [272, 262] on div at bounding box center [595, 255] width 930 height 511
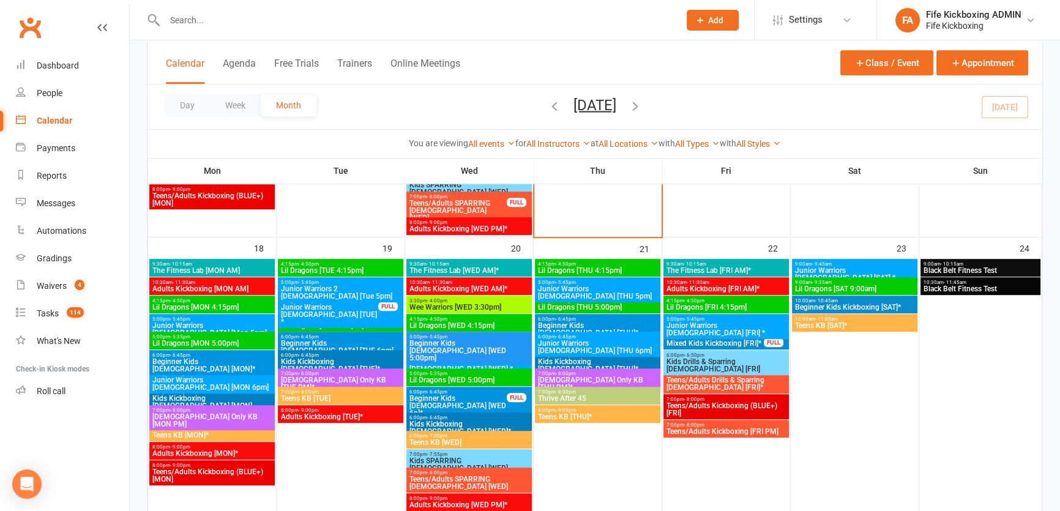
scroll to position [834, 0]
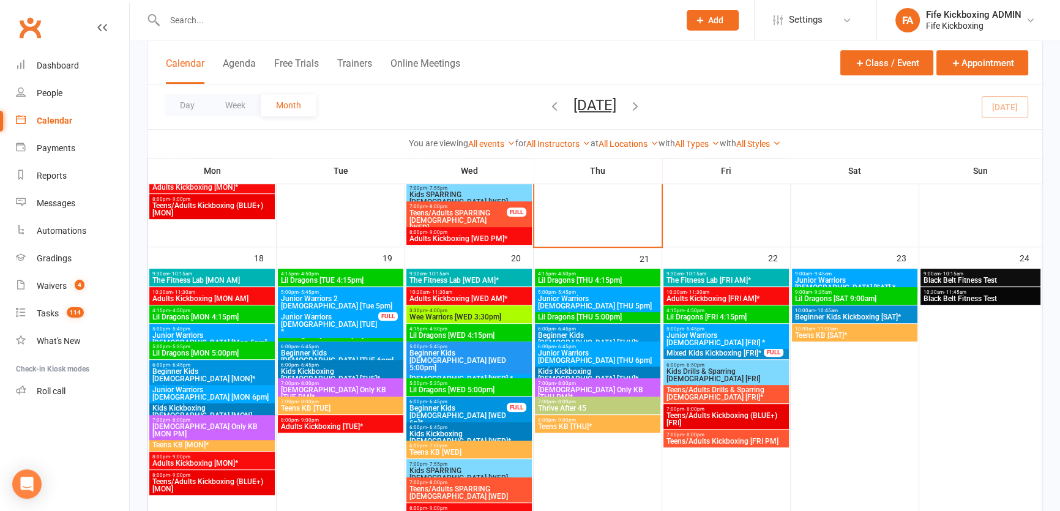
click at [233, 10] on div at bounding box center [409, 20] width 524 height 40
click at [623, 292] on span "5:00pm - 5:45pm" at bounding box center [597, 292] width 121 height 6
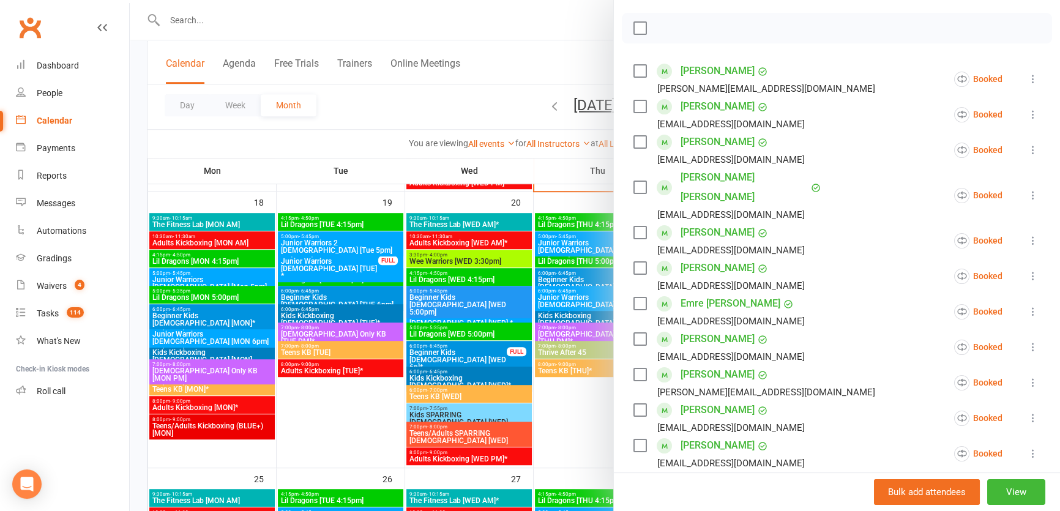
scroll to position [222, 0]
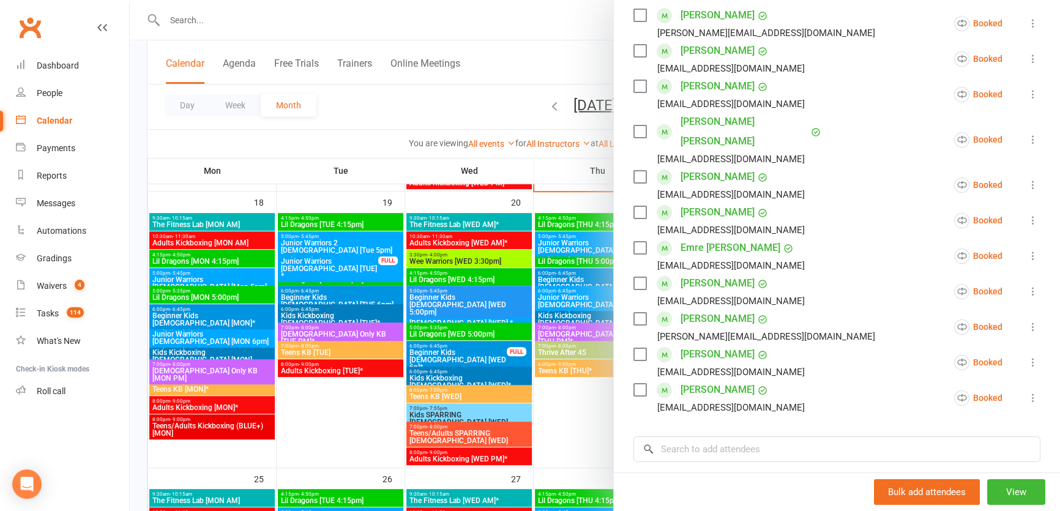
click at [809, 441] on div "Roll call 5:00 PM - 5:45 PM, [DATE] with [PERSON_NAME] at [GEOGRAPHIC_DATA] Att…" at bounding box center [837, 232] width 446 height 805
click at [811, 436] on input "search" at bounding box center [836, 449] width 407 height 26
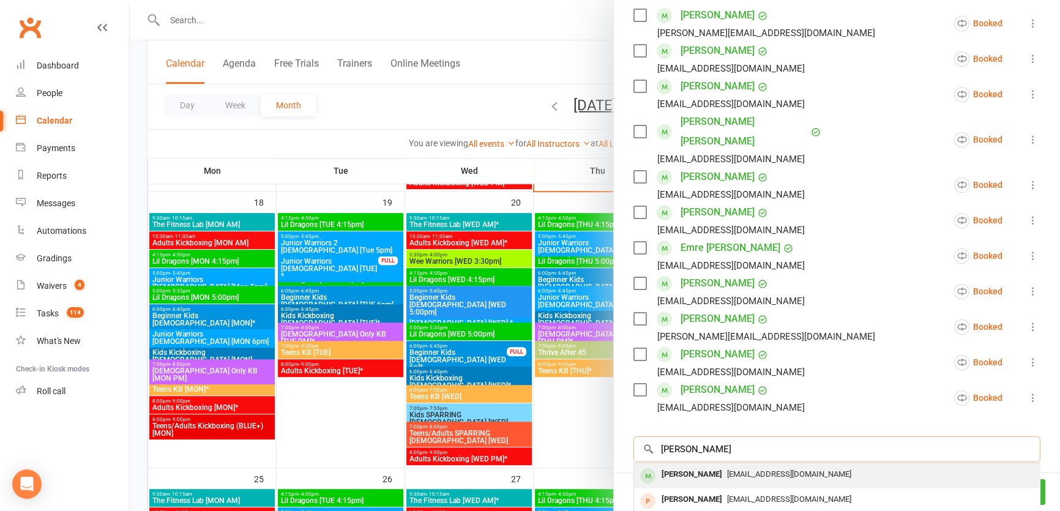
type input "[PERSON_NAME]"
click at [786, 469] on span "[EMAIL_ADDRESS][DOMAIN_NAME]" at bounding box center [789, 473] width 124 height 9
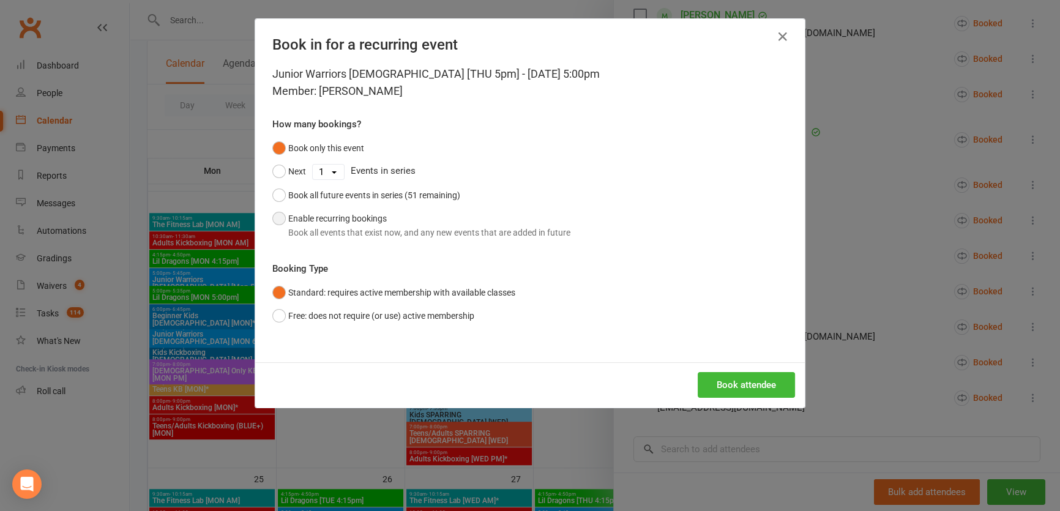
click at [374, 233] on div "Book all events that exist now, and any new events that are added in future" at bounding box center [429, 232] width 282 height 13
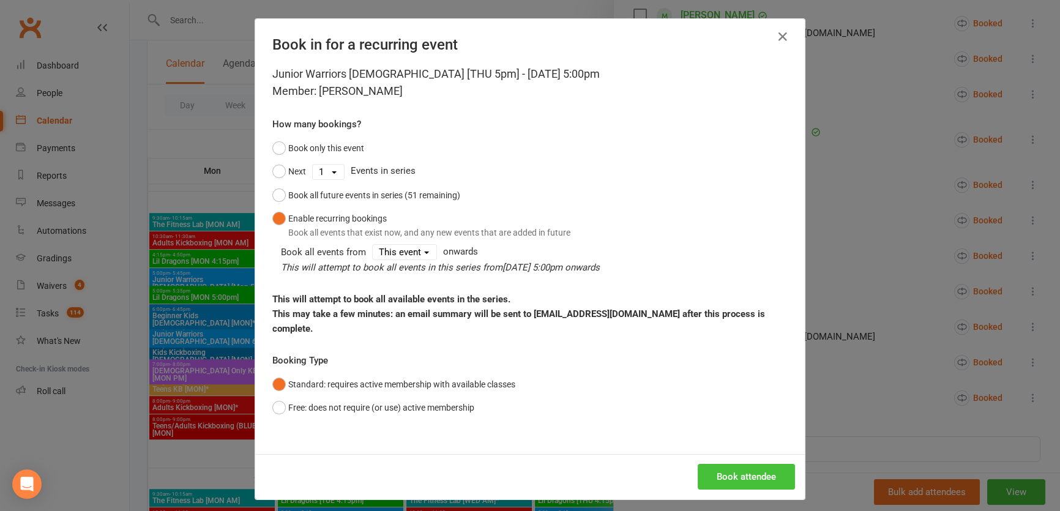
click at [756, 464] on button "Book attendee" at bounding box center [746, 477] width 97 height 26
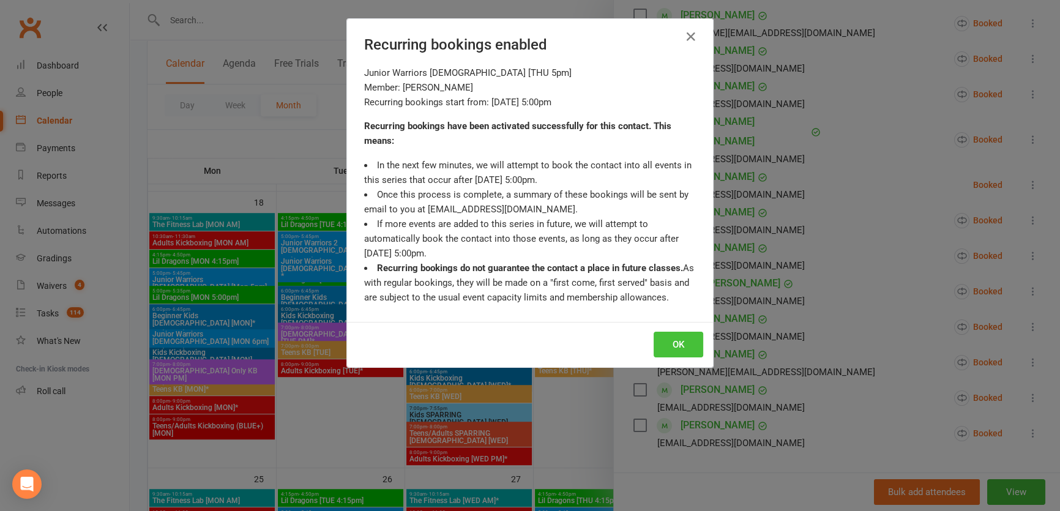
click at [677, 348] on button "OK" at bounding box center [678, 345] width 50 height 26
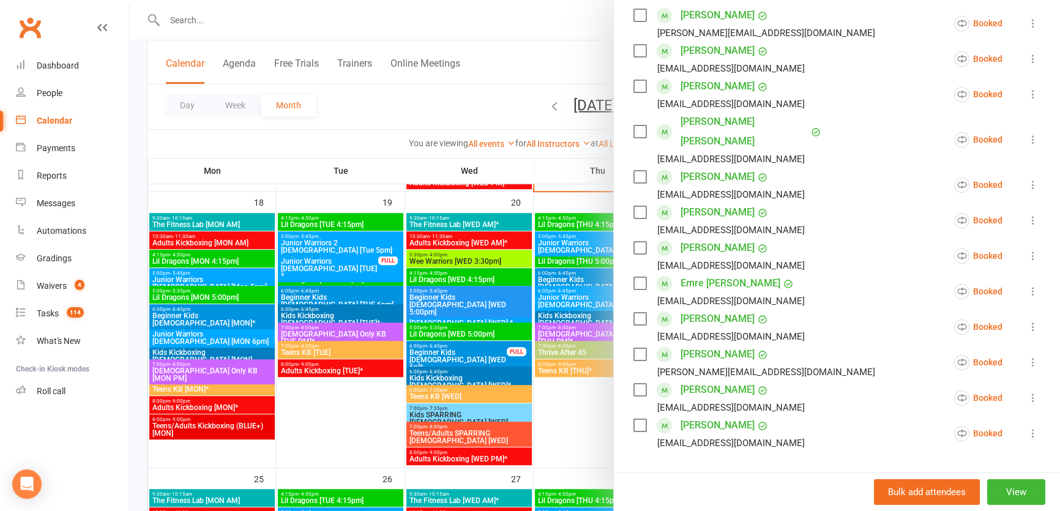
click at [218, 21] on div at bounding box center [595, 255] width 930 height 511
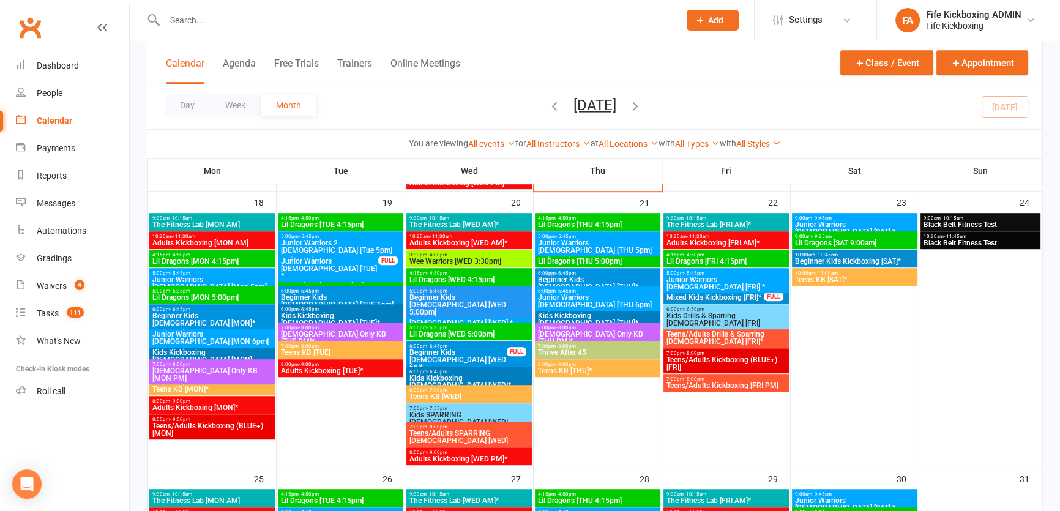
click at [217, 24] on input "text" at bounding box center [416, 20] width 510 height 17
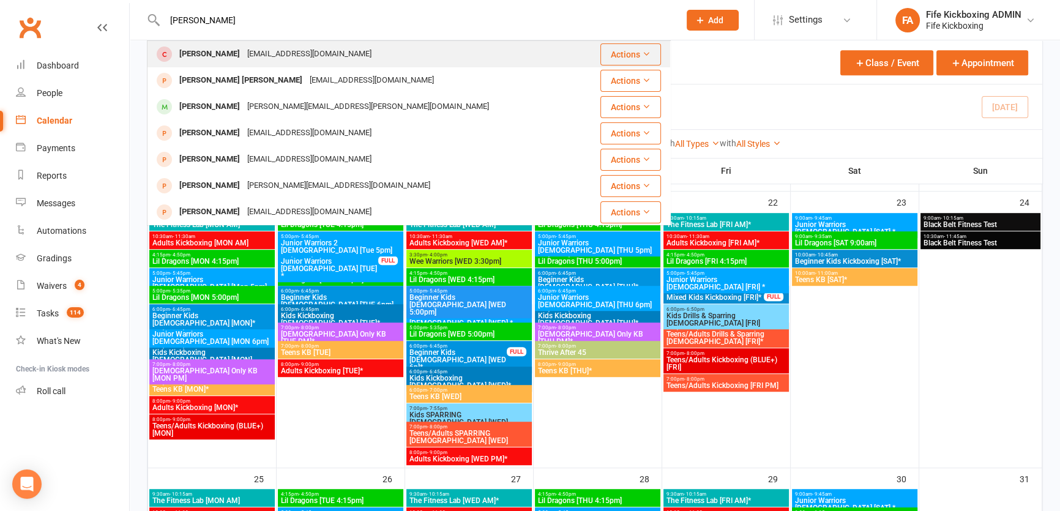
type input "[PERSON_NAME]"
click at [220, 59] on div "[PERSON_NAME]" at bounding box center [210, 54] width 68 height 18
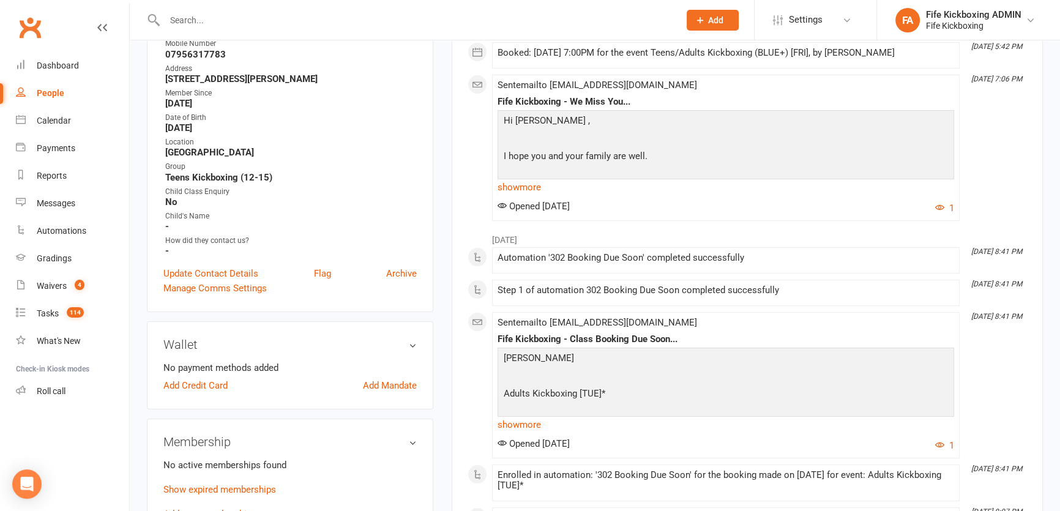
scroll to position [111, 0]
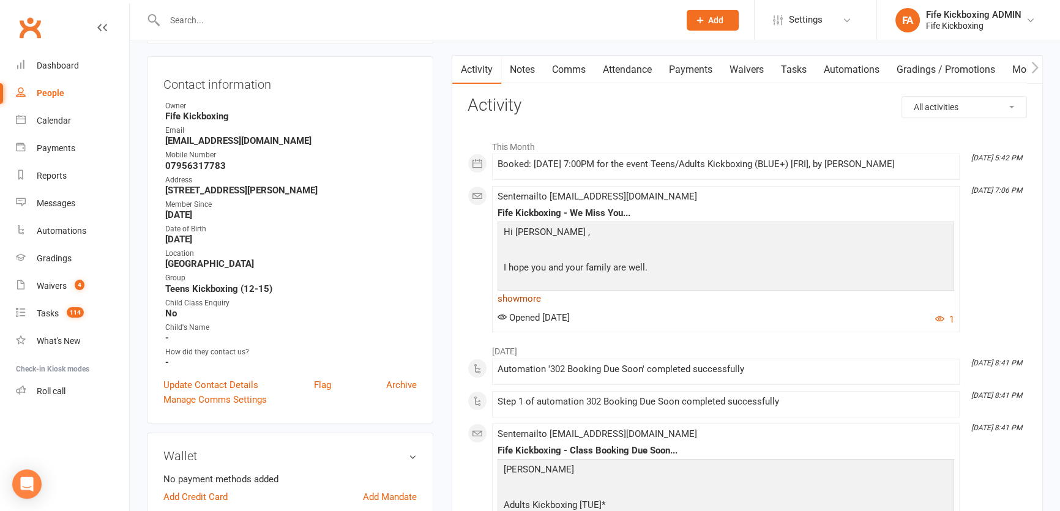
click at [540, 297] on link "show more" at bounding box center [725, 298] width 456 height 17
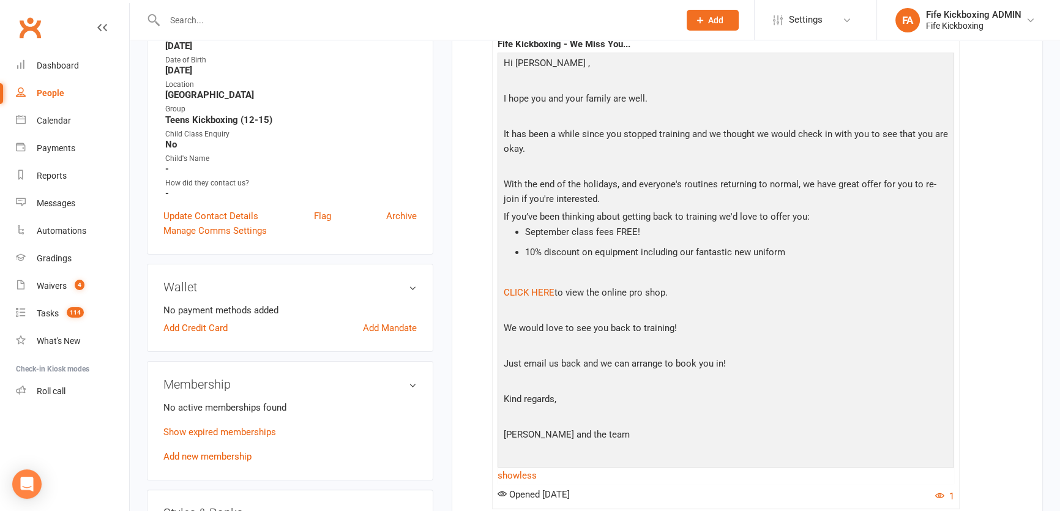
scroll to position [389, 0]
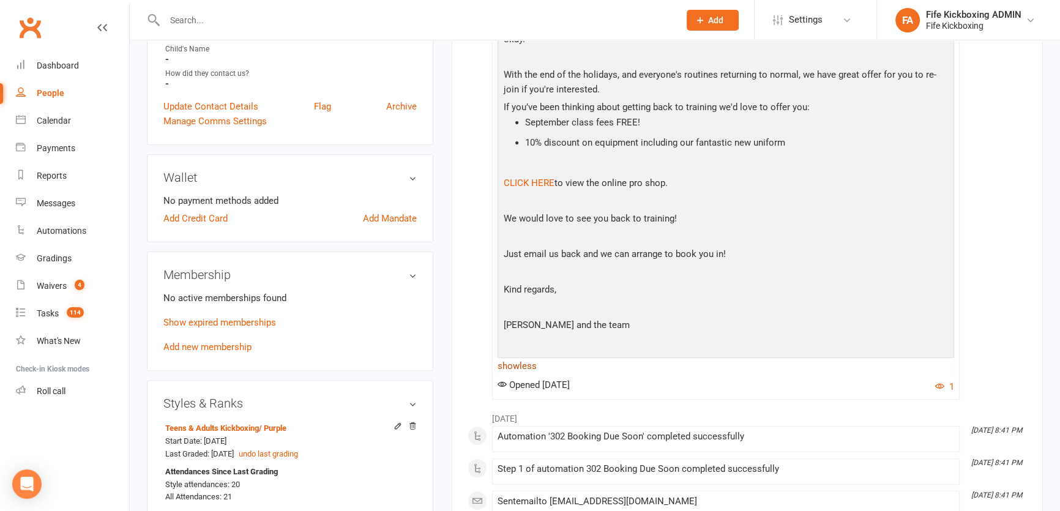
click at [512, 365] on link "show less" at bounding box center [725, 365] width 456 height 17
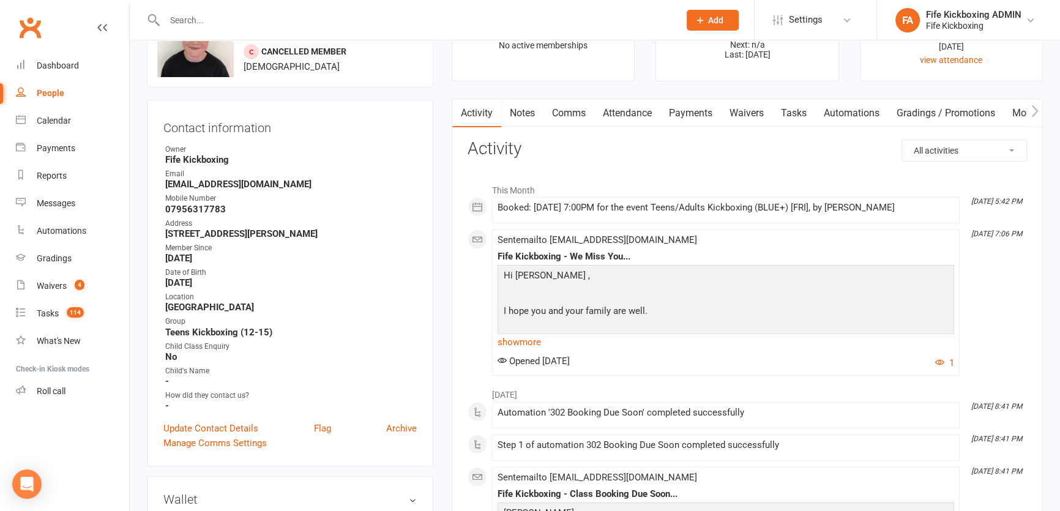
scroll to position [0, 0]
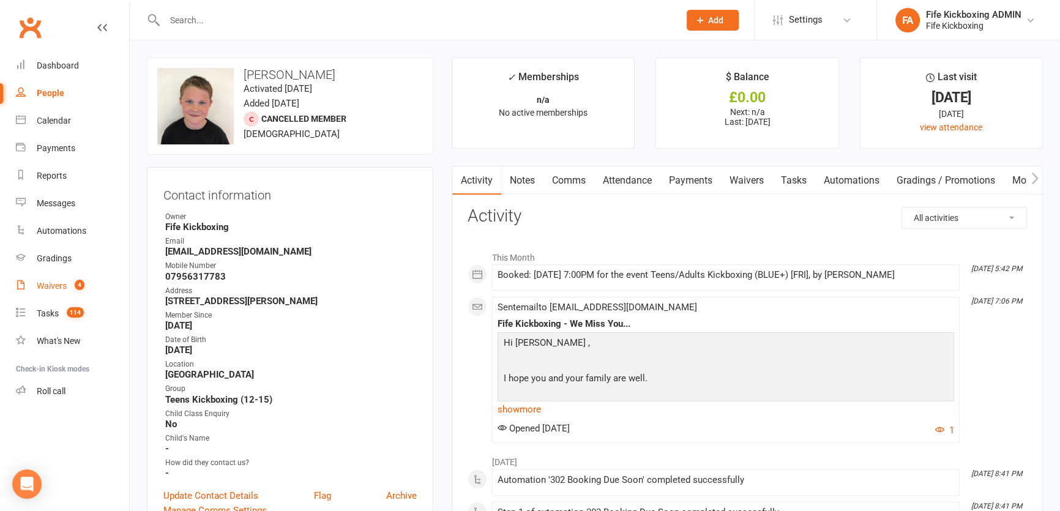
click at [61, 281] on div "Waivers" at bounding box center [52, 286] width 30 height 10
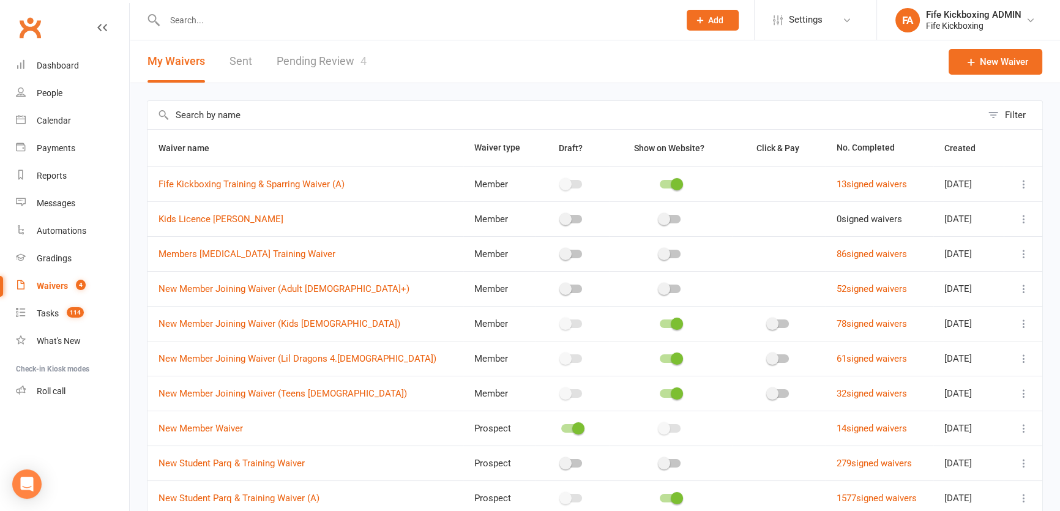
click at [306, 56] on link "Pending Review 4" at bounding box center [322, 61] width 90 height 42
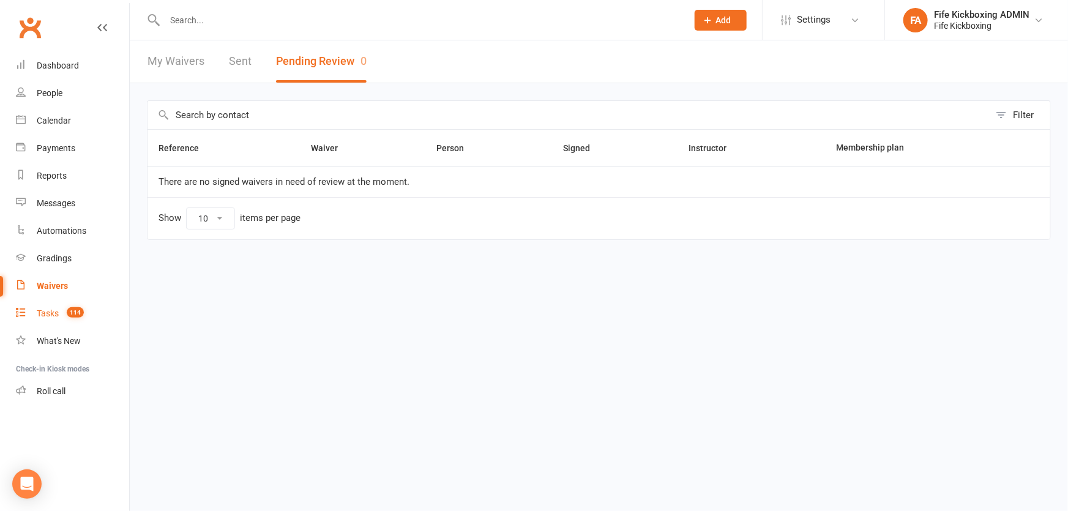
click at [54, 321] on link "Tasks 114" at bounding box center [72, 314] width 113 height 28
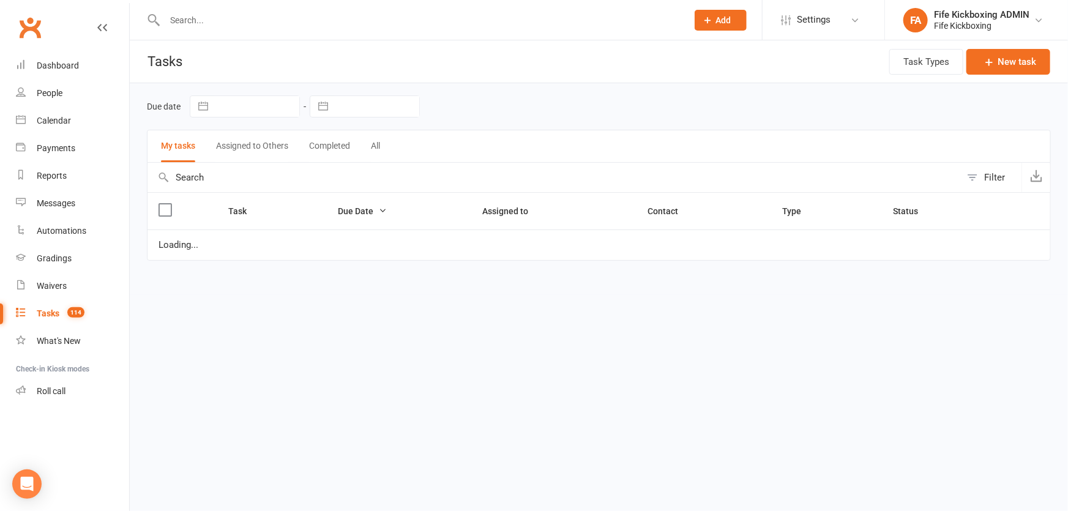
select select "started"
select select "waiting"
select select "started"
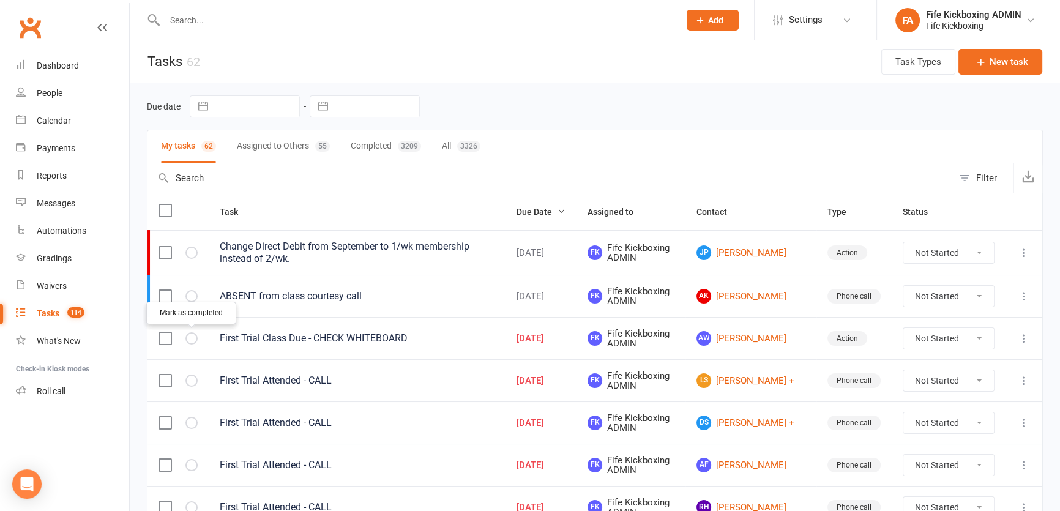
click at [0, 0] on icon "button" at bounding box center [0, 0] width 0 height 0
select select "started"
select select "waiting"
select select "started"
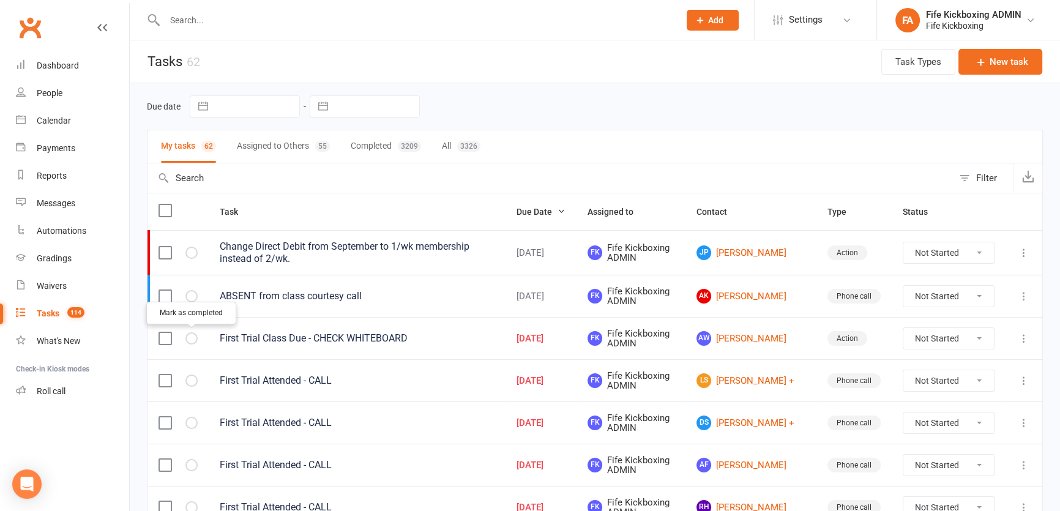
select select "started"
select select "waiting"
select select "started"
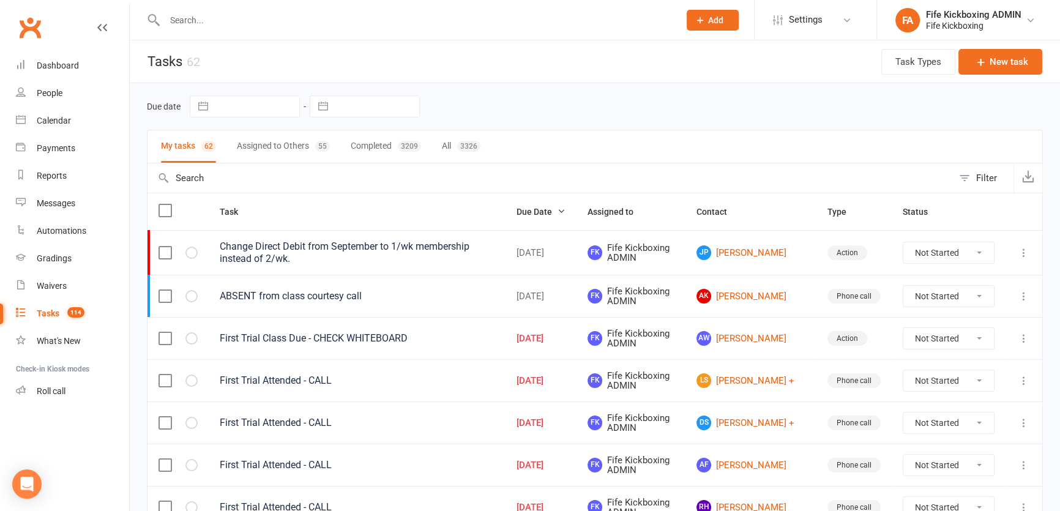
select select "started"
select select "waiting"
select select "started"
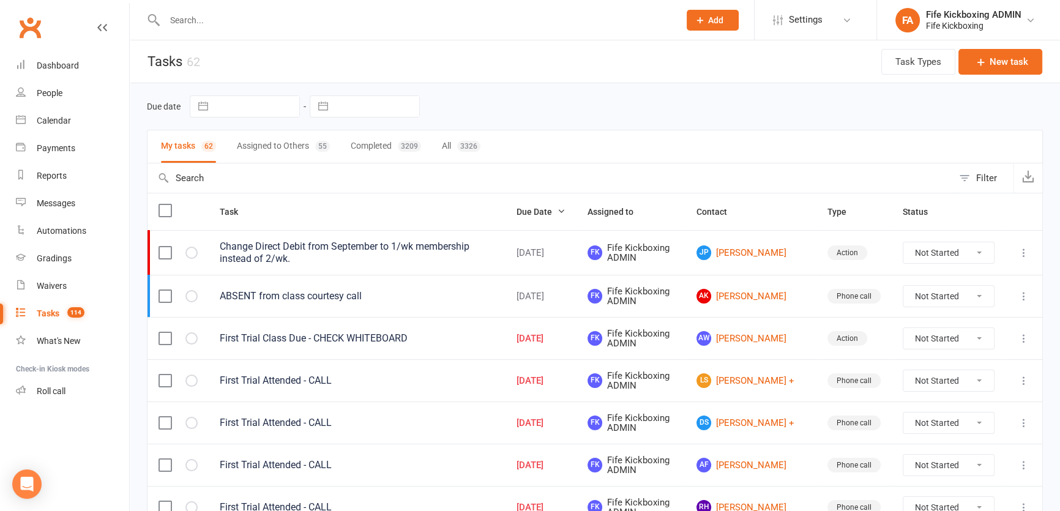
select select "started"
click at [929, 294] on select "Not Started In Progress Waiting Complete" at bounding box center [948, 296] width 91 height 21
click at [903, 286] on select "Not Started In Progress Waiting Complete" at bounding box center [948, 296] width 91 height 21
select select "unstarted"
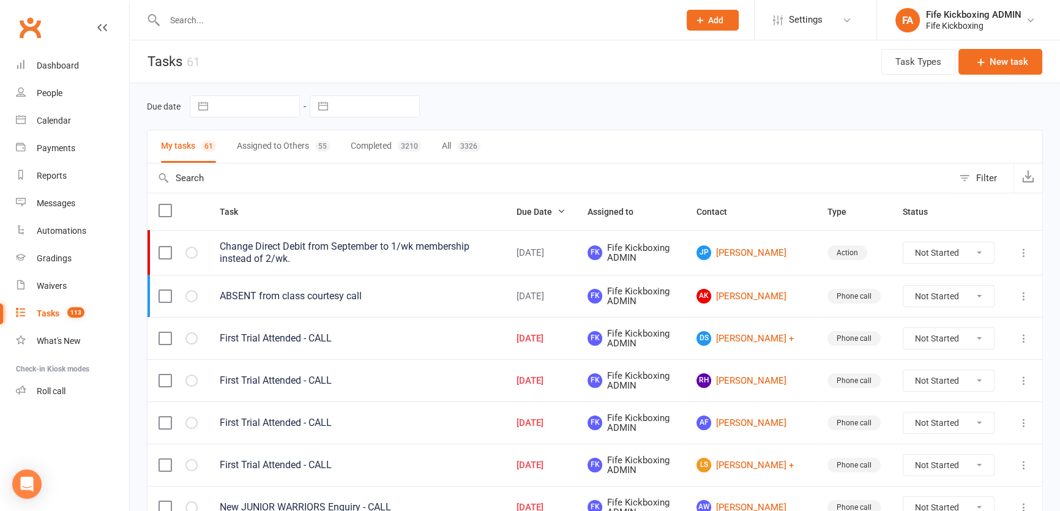
select select "started"
select select "waiting"
select select "started"
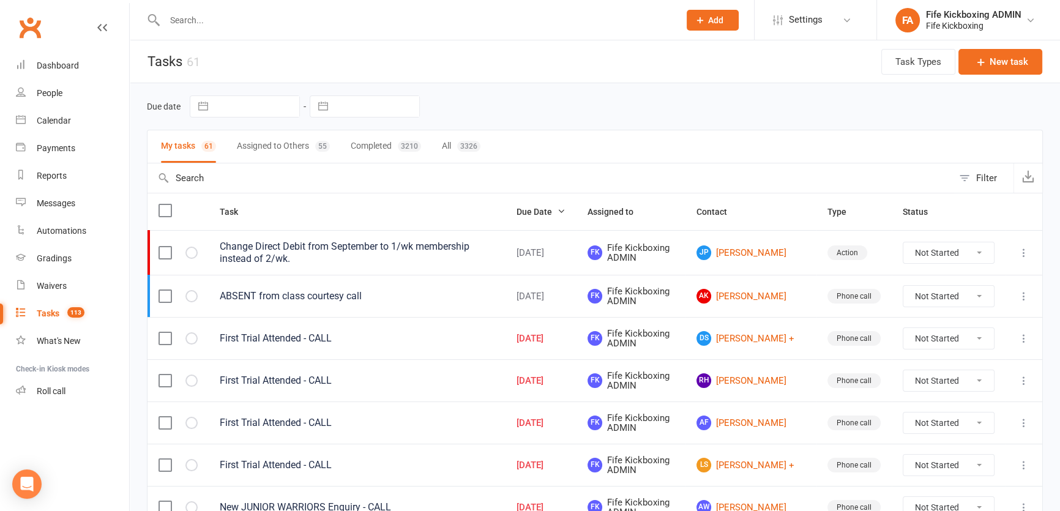
select select "started"
select select "waiting"
select select "started"
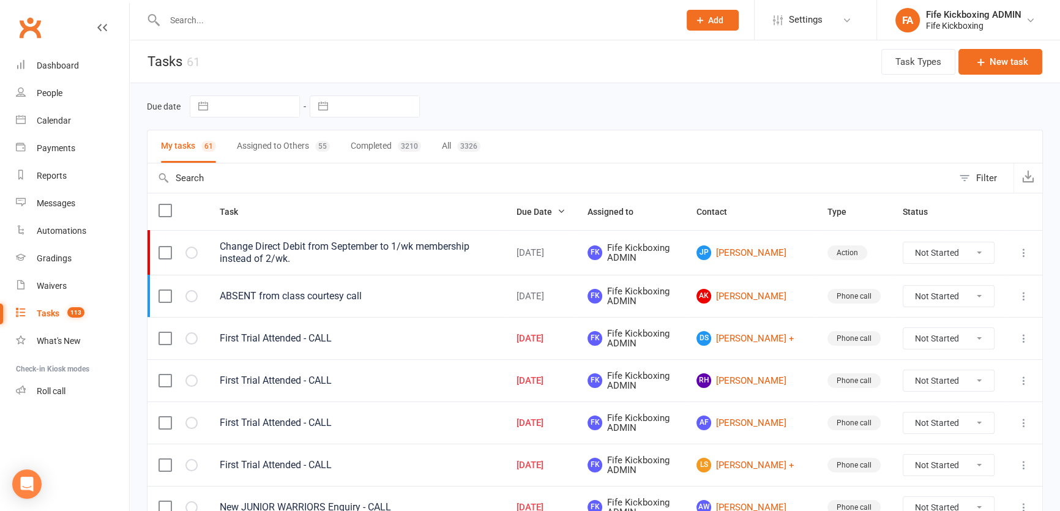
select select "started"
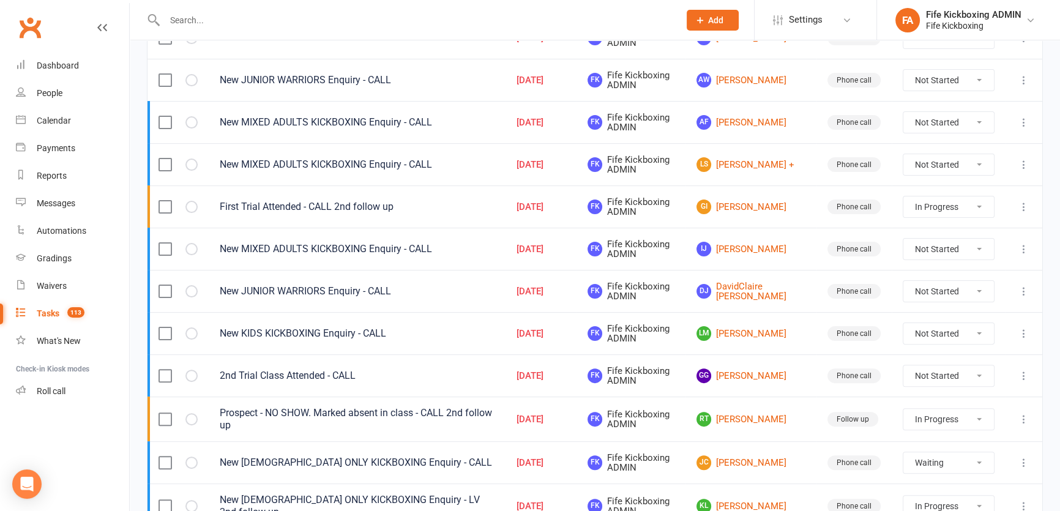
scroll to position [278, 0]
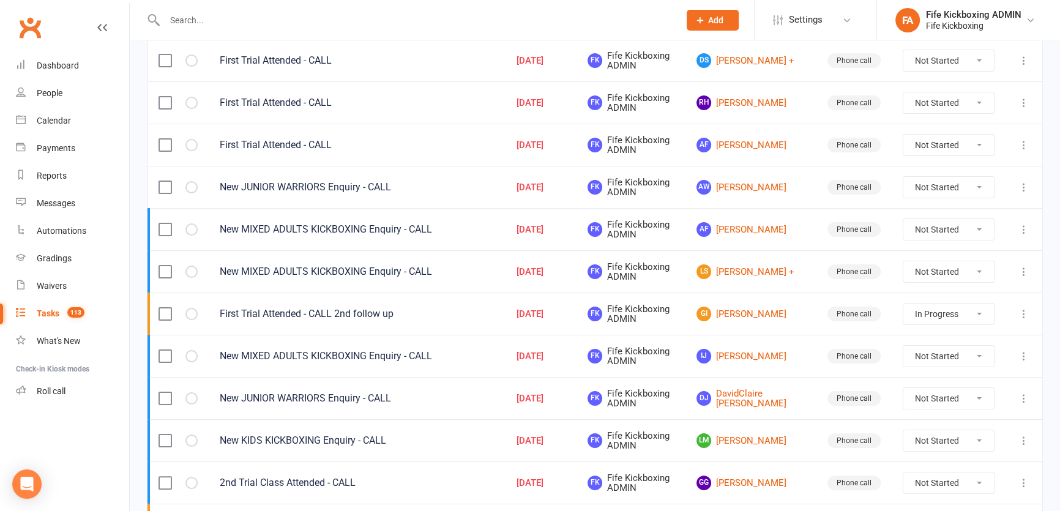
click at [1028, 185] on icon at bounding box center [1024, 187] width 12 height 12
click at [965, 232] on link "Edit" at bounding box center [961, 235] width 121 height 24
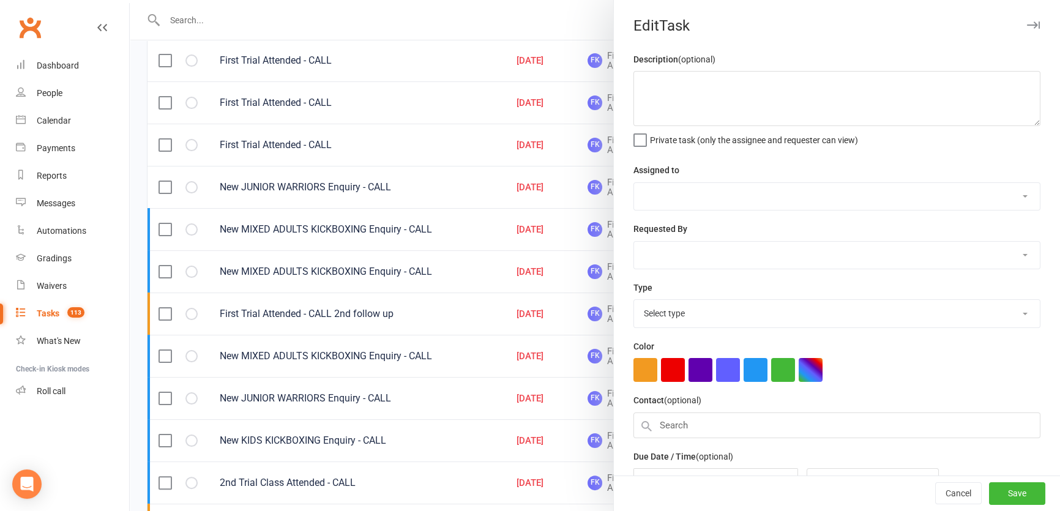
type textarea "New JUNIOR WARRIORS Enquiry - CALL"
select select "49533"
type input "[DATE]"
type input "6:45pm"
select select "7271"
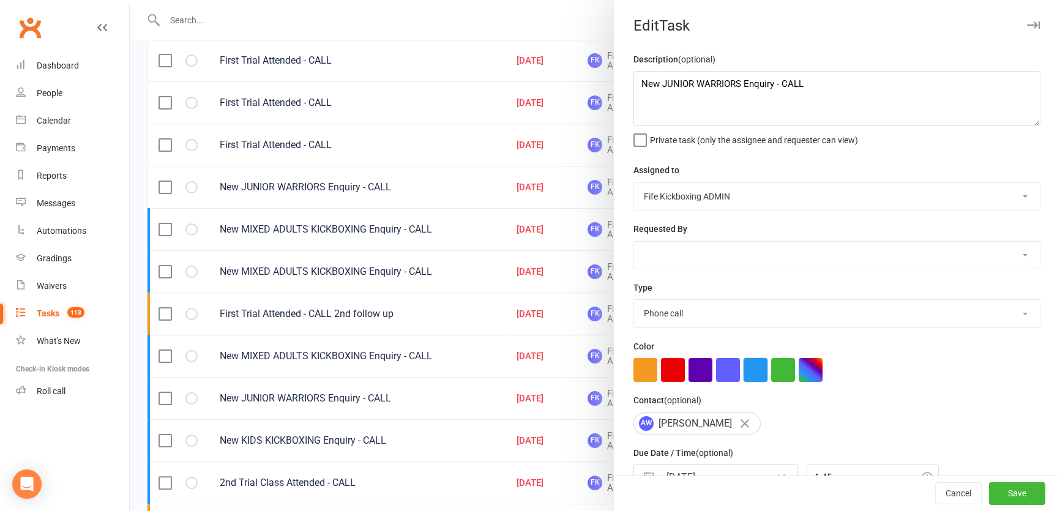
click at [746, 371] on button "button" at bounding box center [755, 370] width 24 height 24
click at [997, 492] on button "Save" at bounding box center [1017, 494] width 56 height 22
select select "started"
select select "waiting"
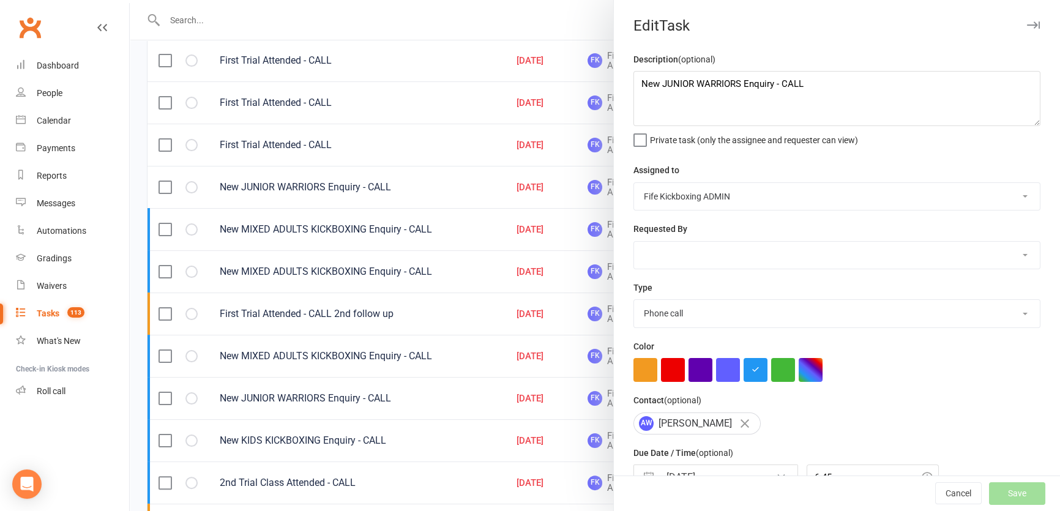
select select "started"
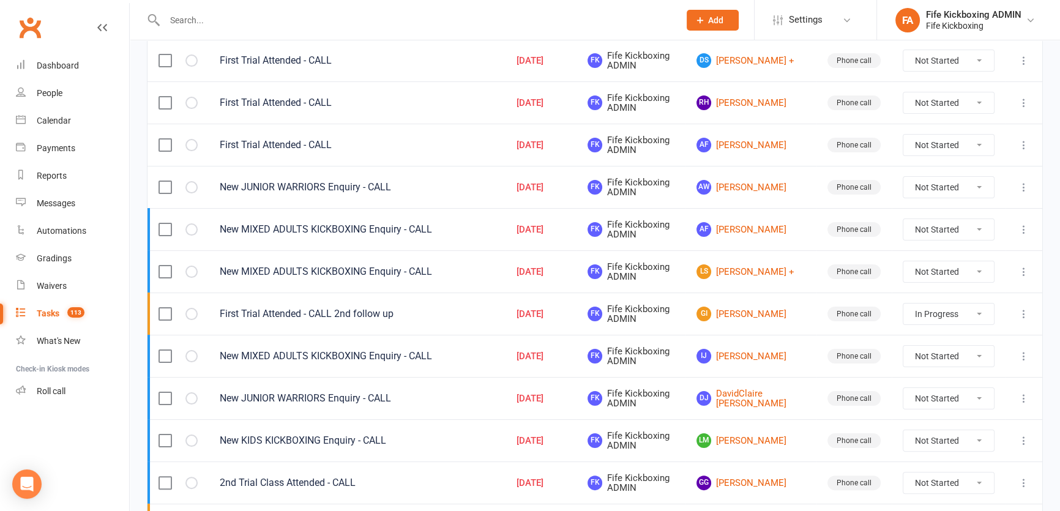
select select "started"
select select "waiting"
select select "started"
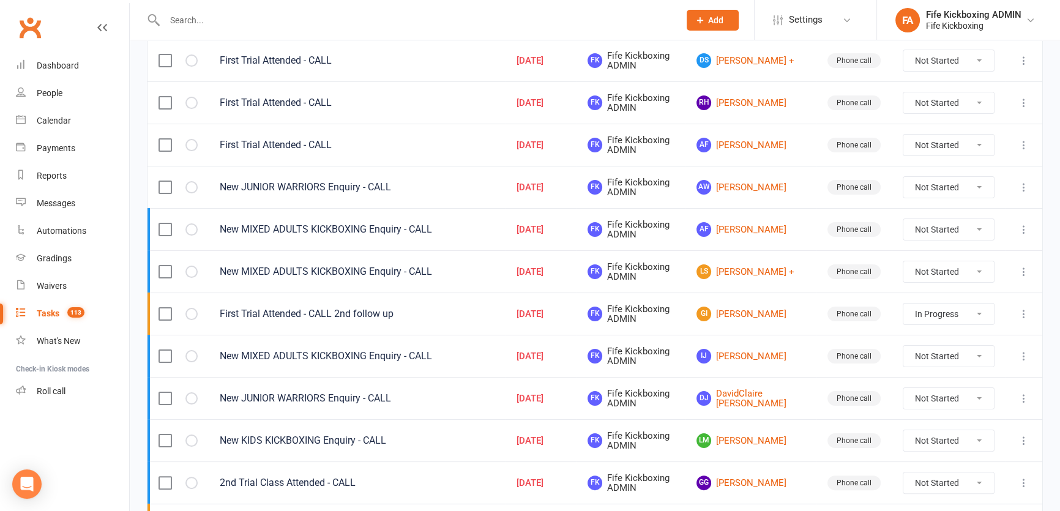
select select "started"
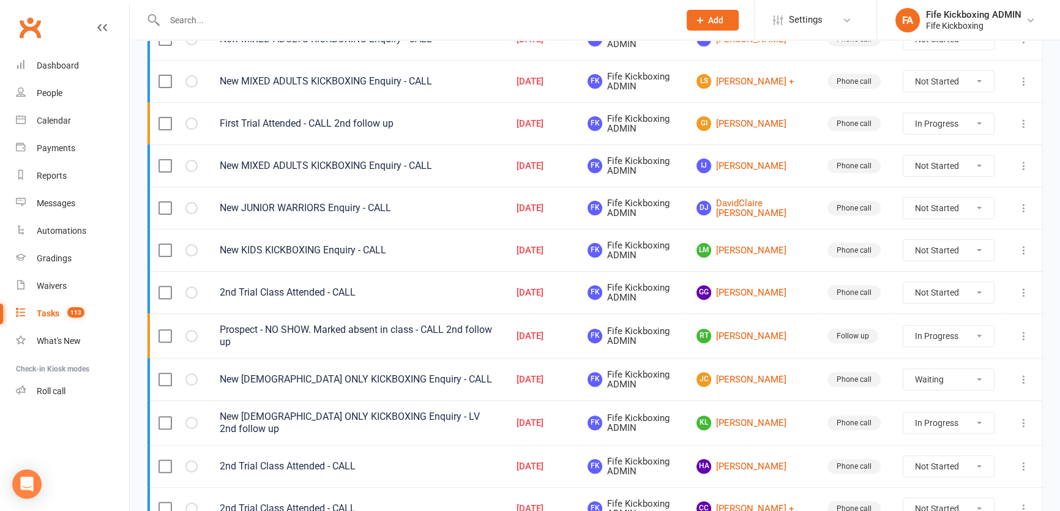
scroll to position [500, 0]
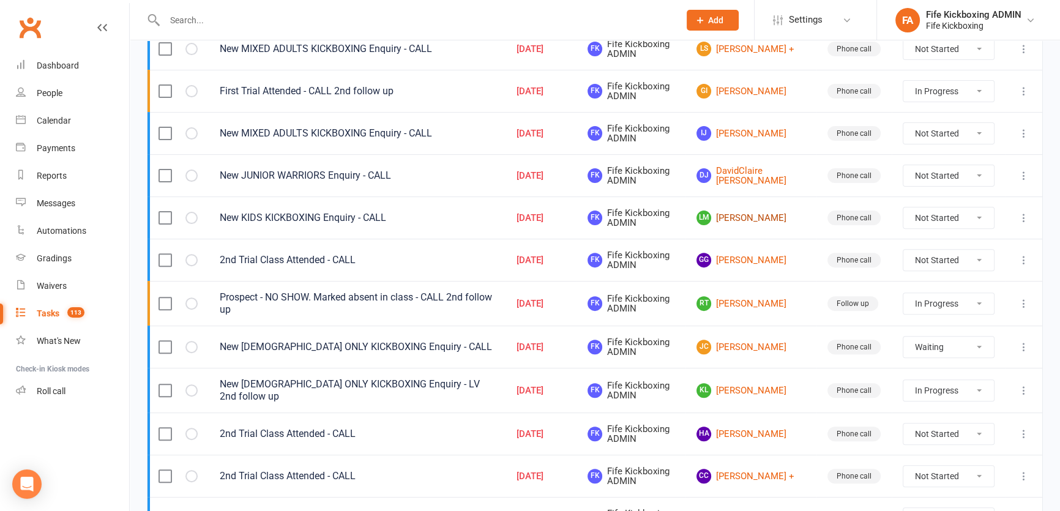
click at [756, 214] on link "LM [PERSON_NAME]" at bounding box center [750, 217] width 109 height 15
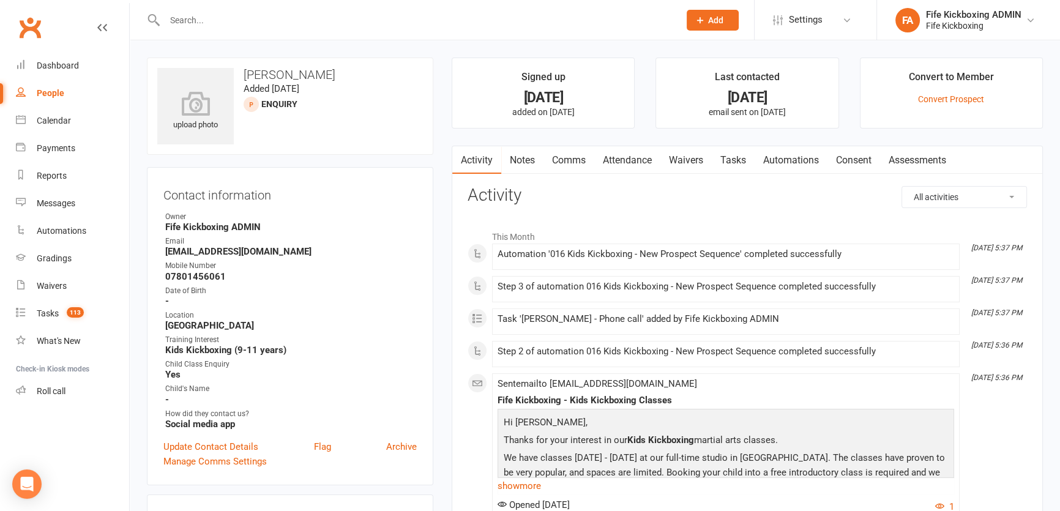
click at [630, 146] on div "Activity Notes Comms Attendance Waivers Tasks Automations Consent Assessments A…" at bounding box center [747, 430] width 591 height 569
click at [633, 164] on link "Attendance" at bounding box center [627, 160] width 66 height 28
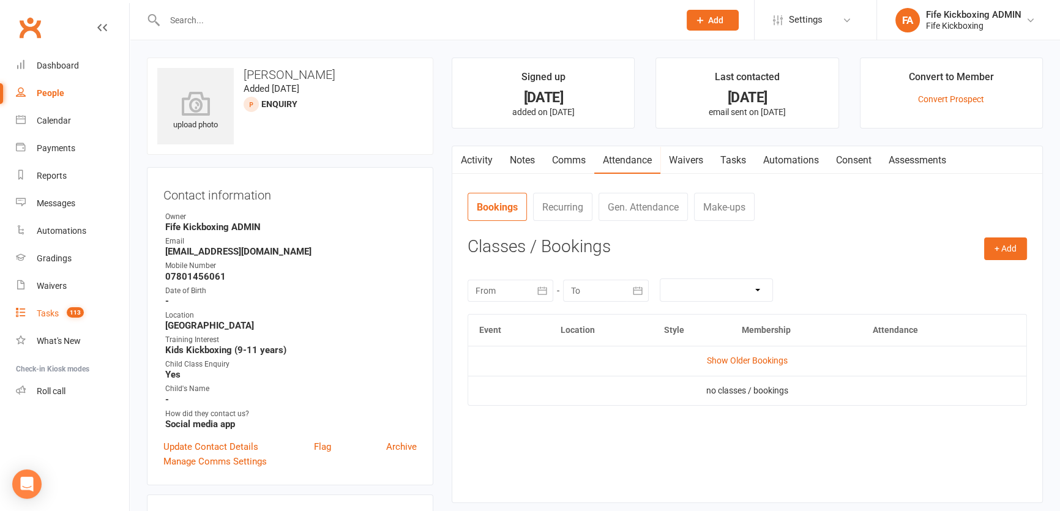
click at [73, 319] on link "Tasks 113" at bounding box center [72, 314] width 113 height 28
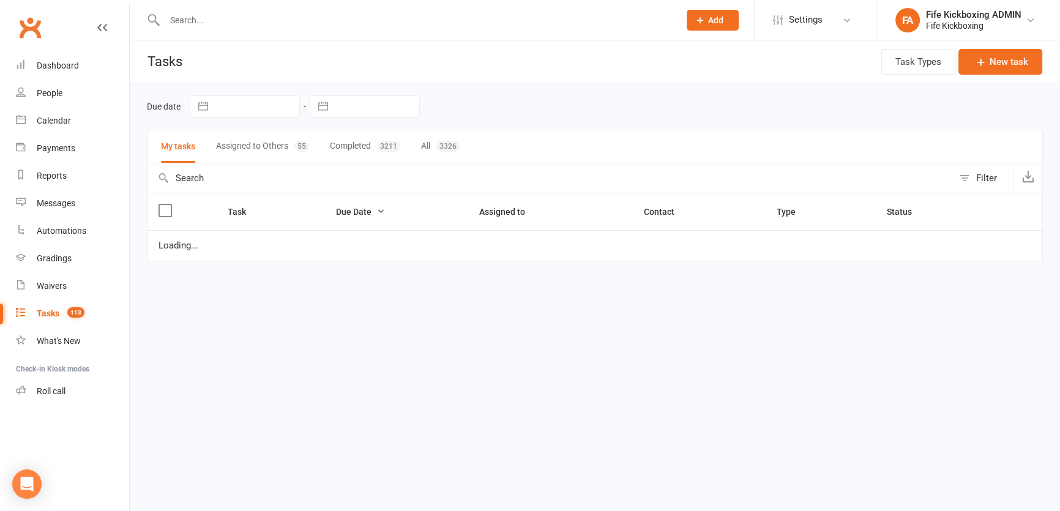
select select "started"
select select "waiting"
select select "started"
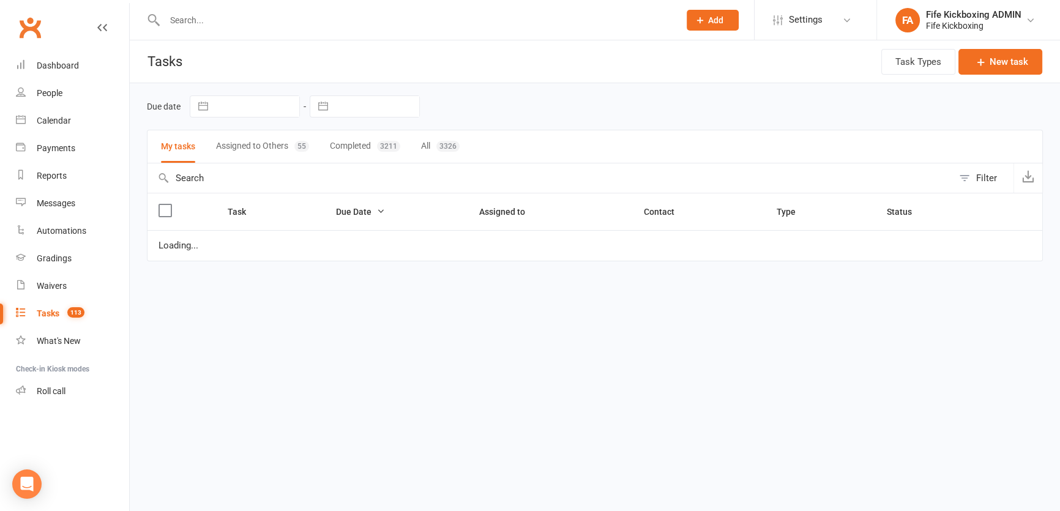
select select "started"
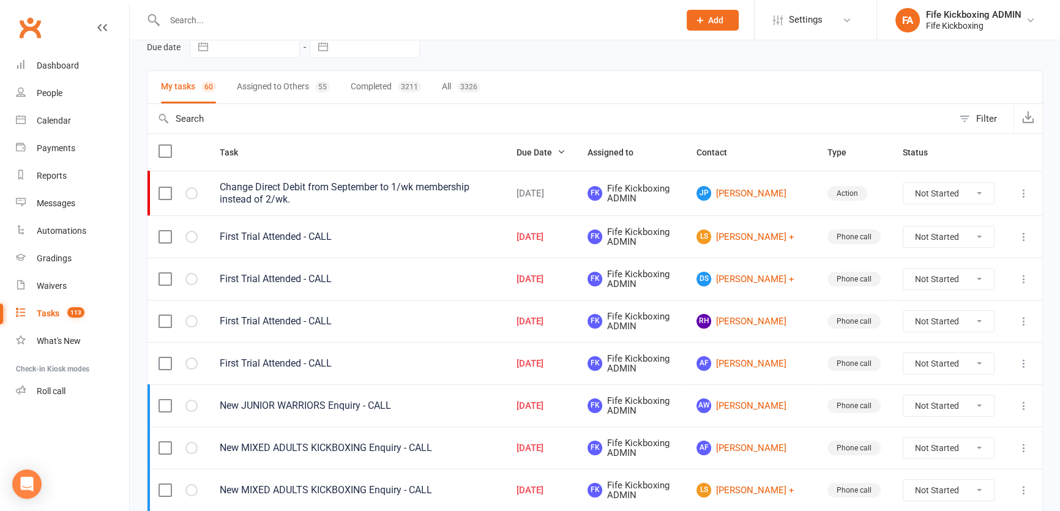
scroll to position [222, 0]
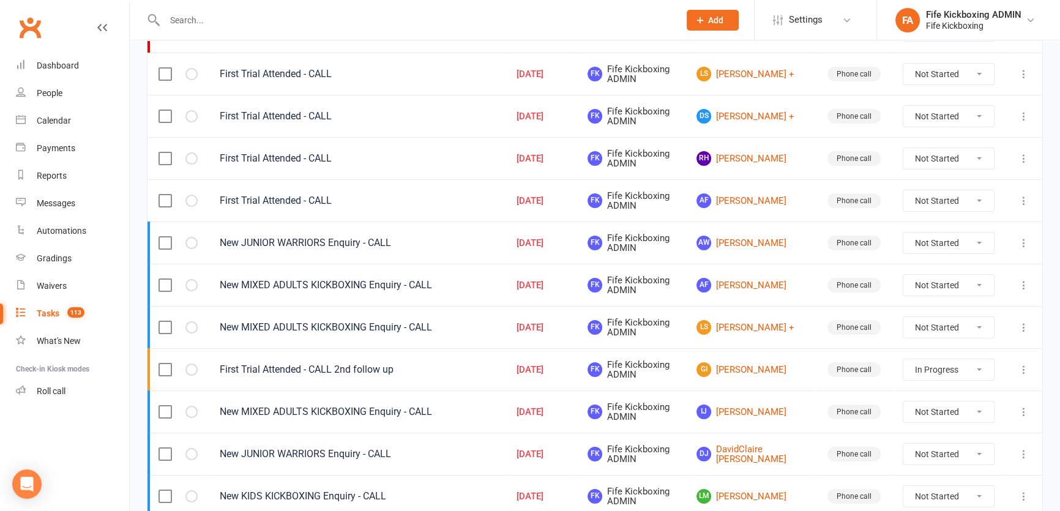
drag, startPoint x: 933, startPoint y: 326, endPoint x: 934, endPoint y: 333, distance: 8.0
click at [933, 326] on select "Not Started In Progress Waiting Complete" at bounding box center [948, 327] width 91 height 21
click at [903, 317] on select "Not Started In Progress Waiting Complete" at bounding box center [948, 327] width 91 height 21
select select "unstarted"
select select "started"
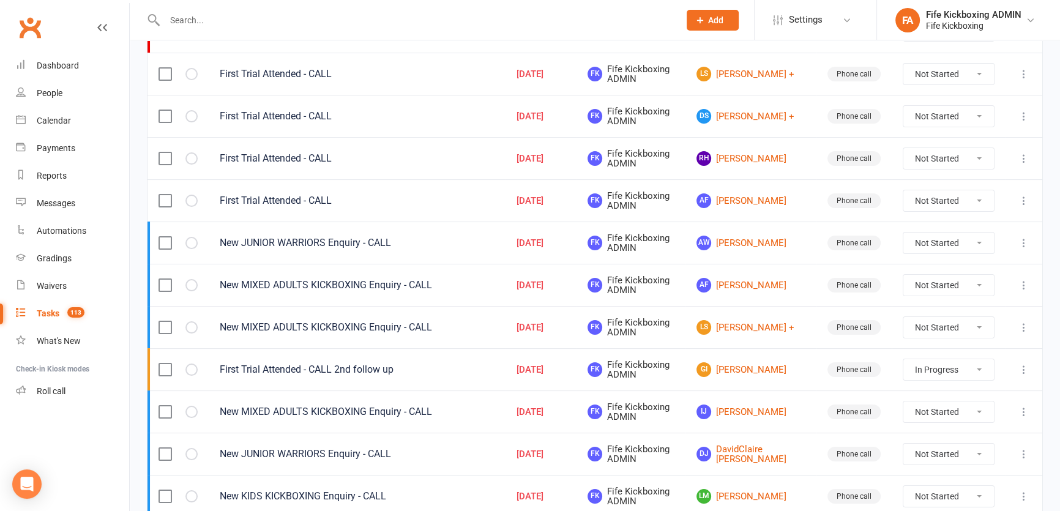
select select "started"
select select "waiting"
select select "started"
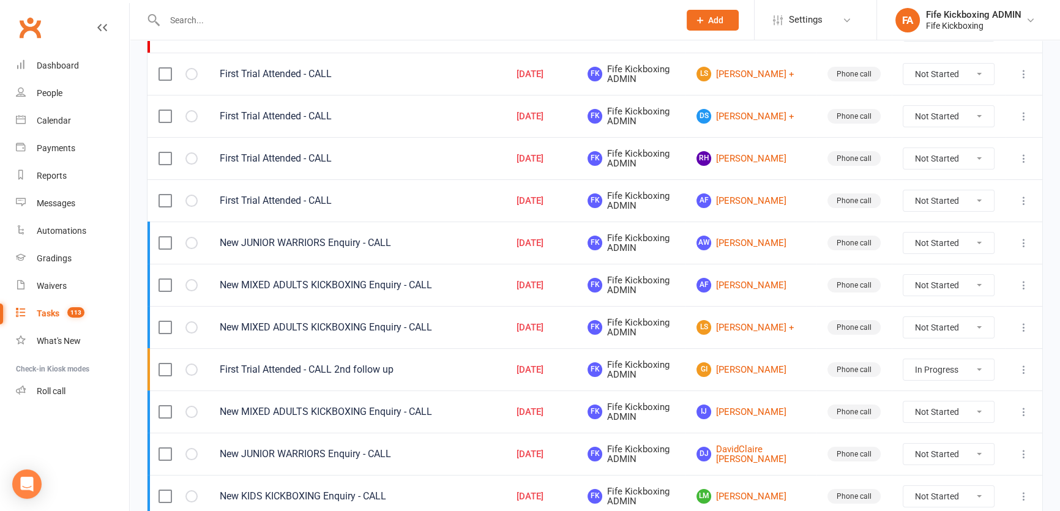
select select "started"
select select "waiting"
select select "started"
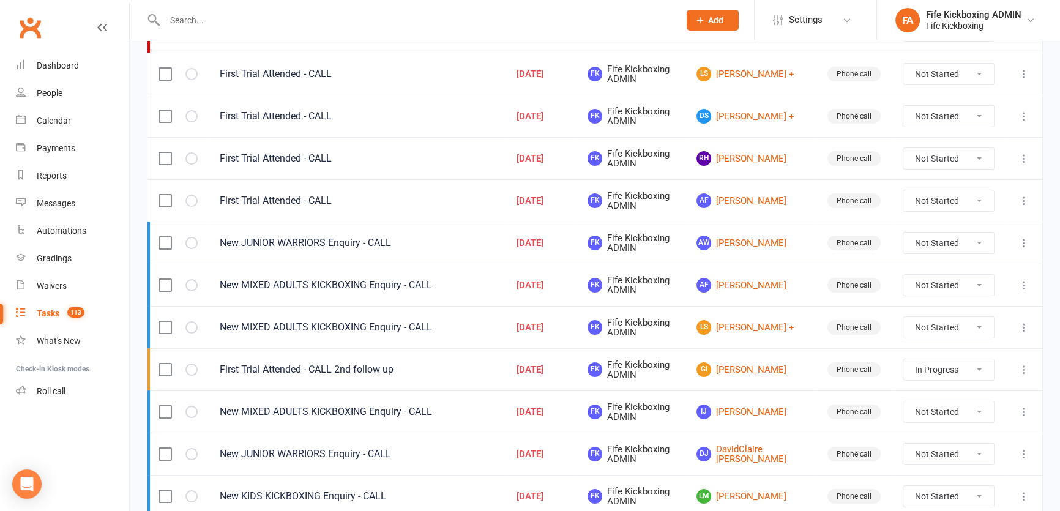
select select "started"
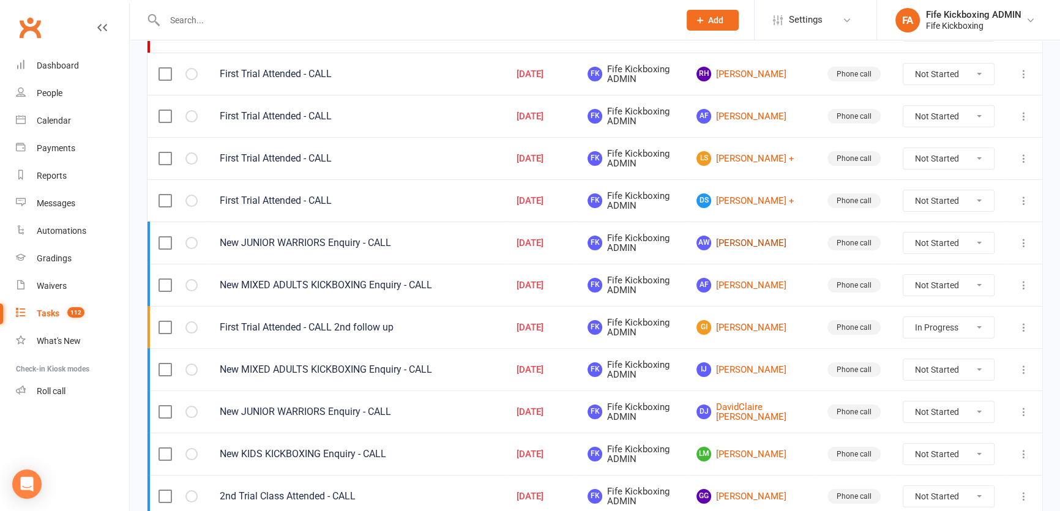
click at [770, 236] on link "AW [PERSON_NAME]" at bounding box center [750, 243] width 109 height 15
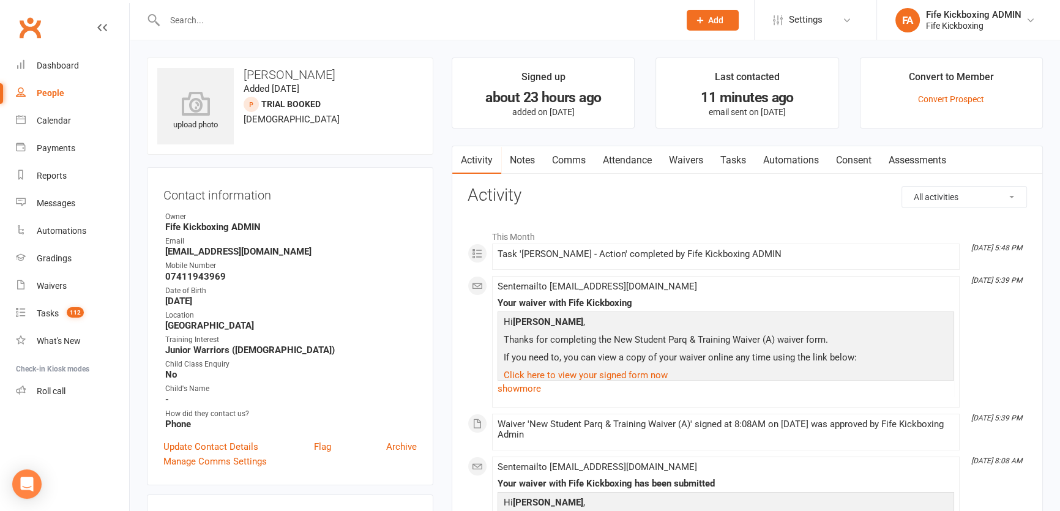
click at [622, 170] on link "Attendance" at bounding box center [627, 160] width 66 height 28
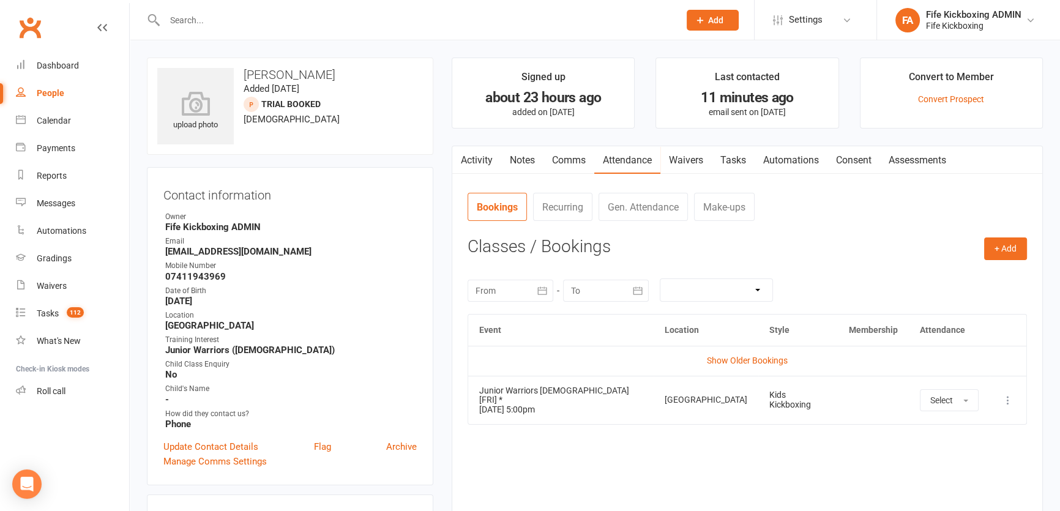
click at [740, 173] on link "Tasks" at bounding box center [733, 160] width 43 height 28
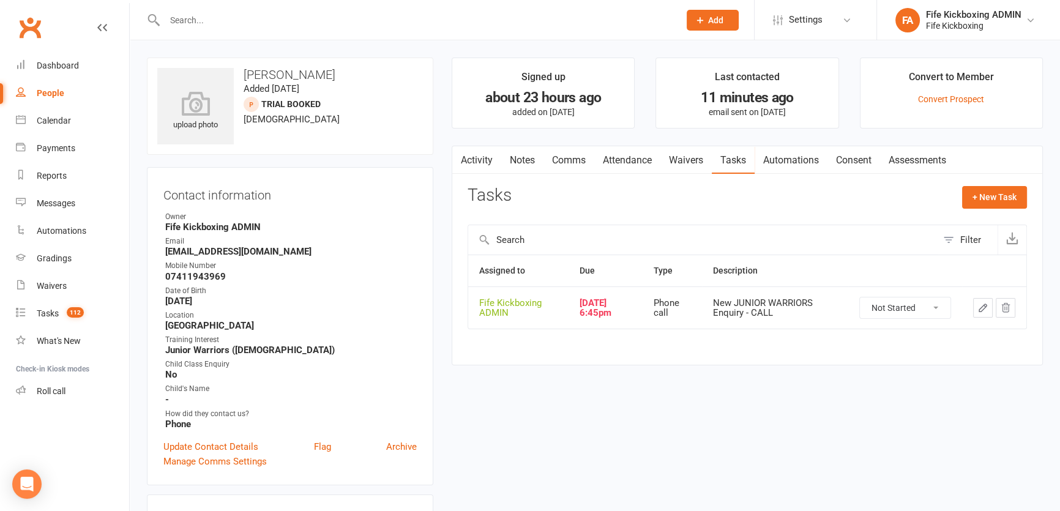
click at [885, 308] on select "Not Started In Progress Waiting Complete" at bounding box center [905, 307] width 91 height 21
click at [860, 297] on select "Not Started In Progress Waiting Complete" at bounding box center [905, 307] width 91 height 21
click at [887, 309] on select "Not Started In Progress Waiting Complete" at bounding box center [905, 307] width 91 height 21
click at [860, 297] on select "Not Started In Progress Waiting Complete" at bounding box center [905, 307] width 91 height 21
select select "waiting"
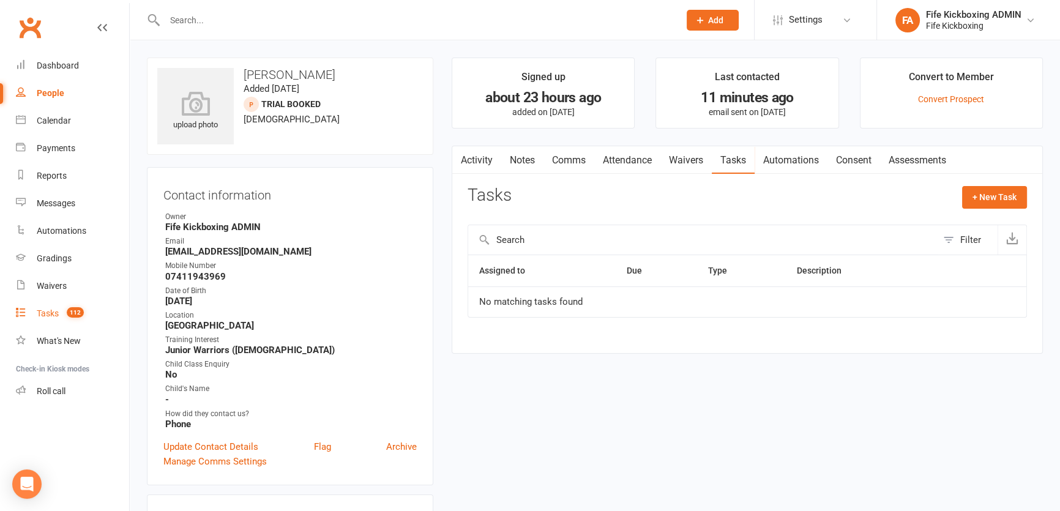
click at [60, 310] on link "Tasks 112" at bounding box center [72, 314] width 113 height 28
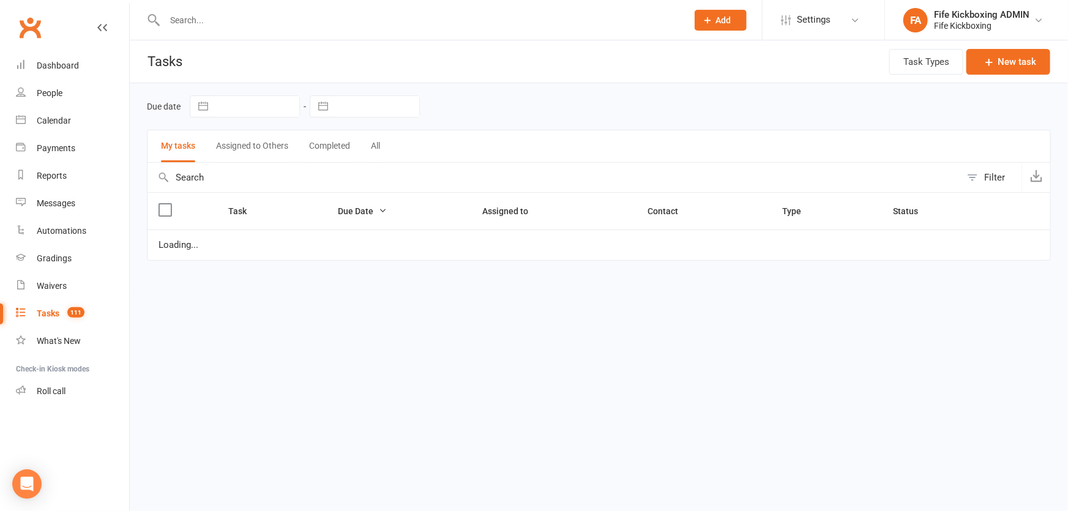
select select "started"
select select "waiting"
select select "started"
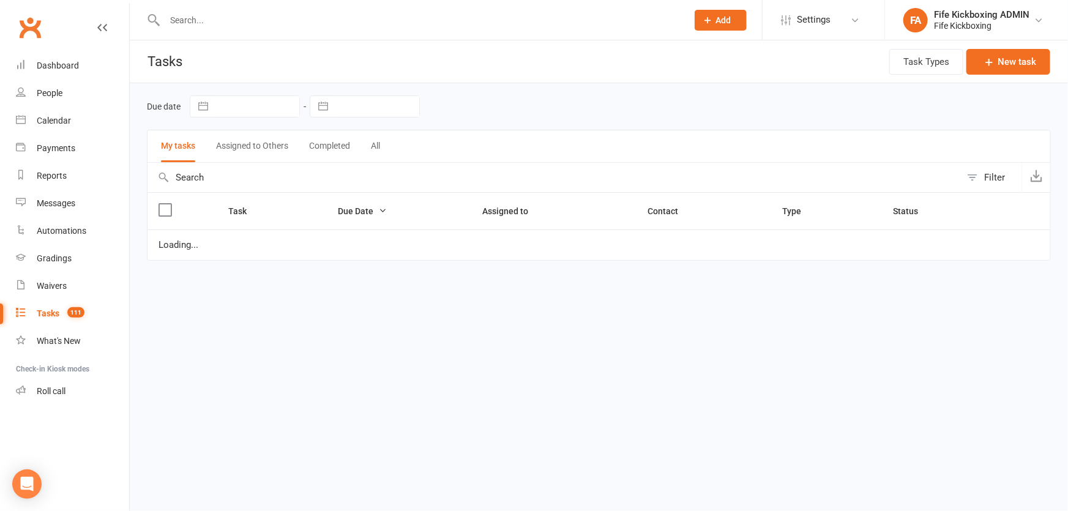
select select "started"
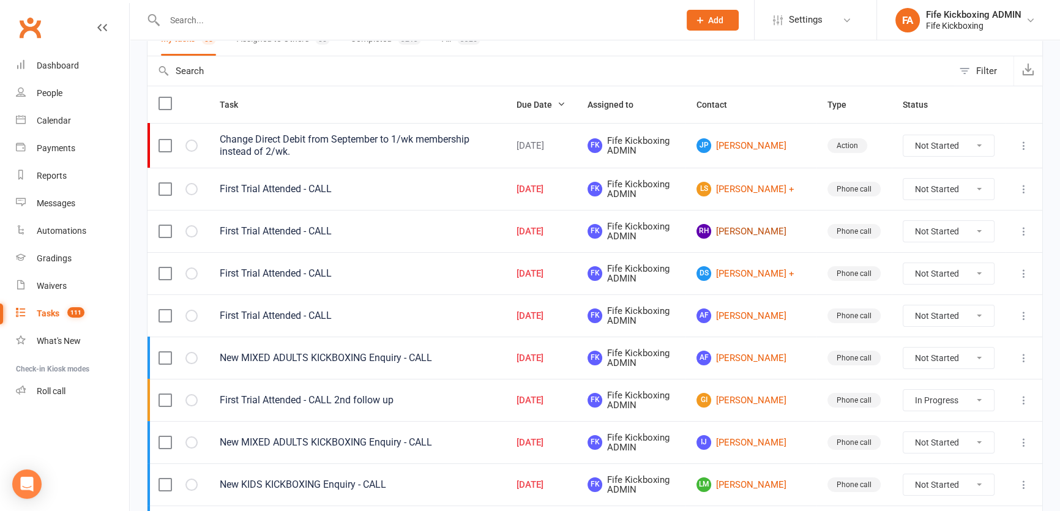
scroll to position [111, 0]
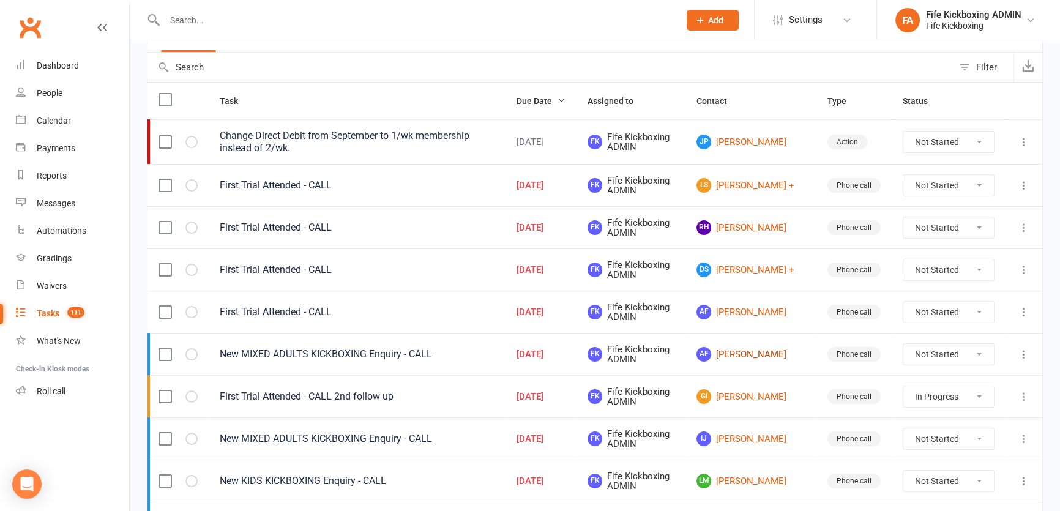
click at [772, 356] on link "AF [PERSON_NAME]" at bounding box center [750, 354] width 109 height 15
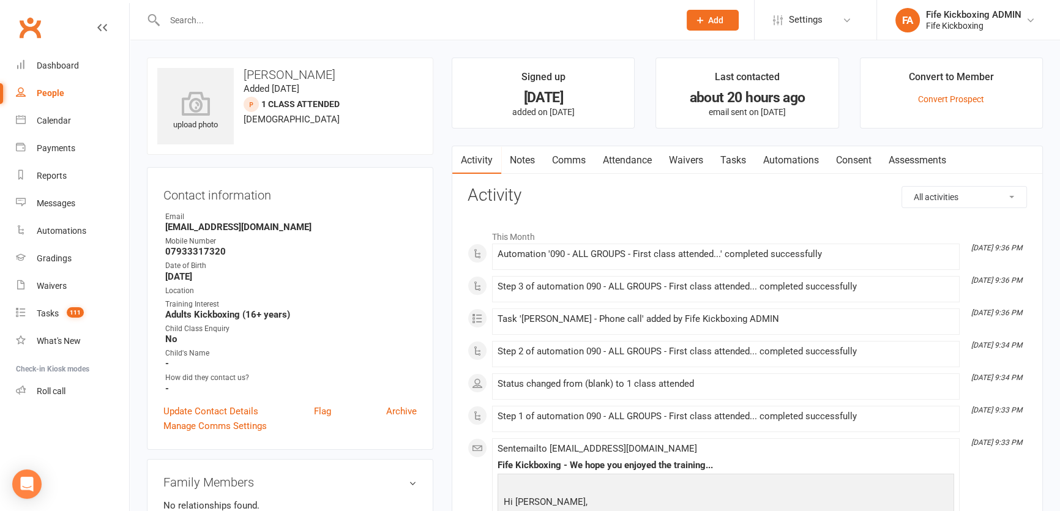
click at [650, 159] on link "Attendance" at bounding box center [627, 160] width 66 height 28
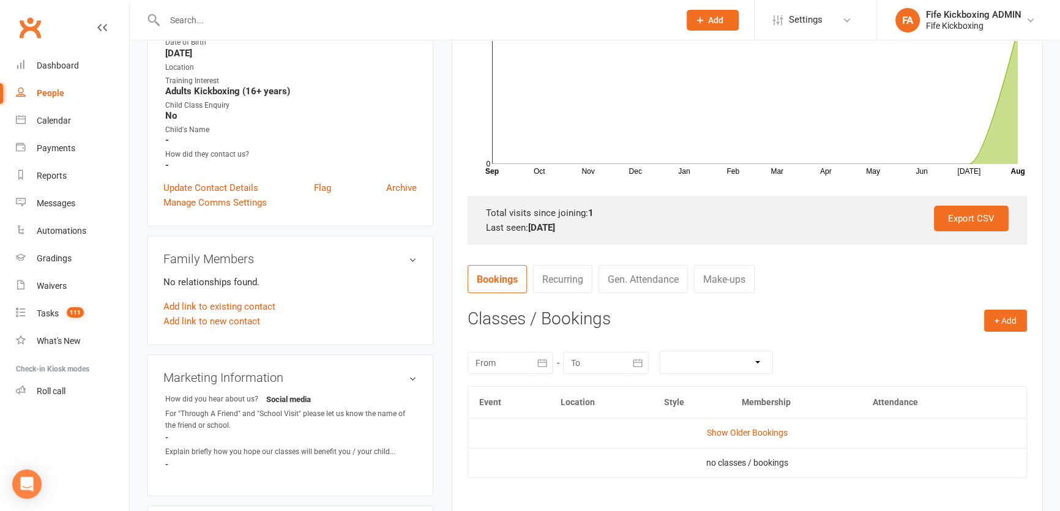
scroll to position [333, 0]
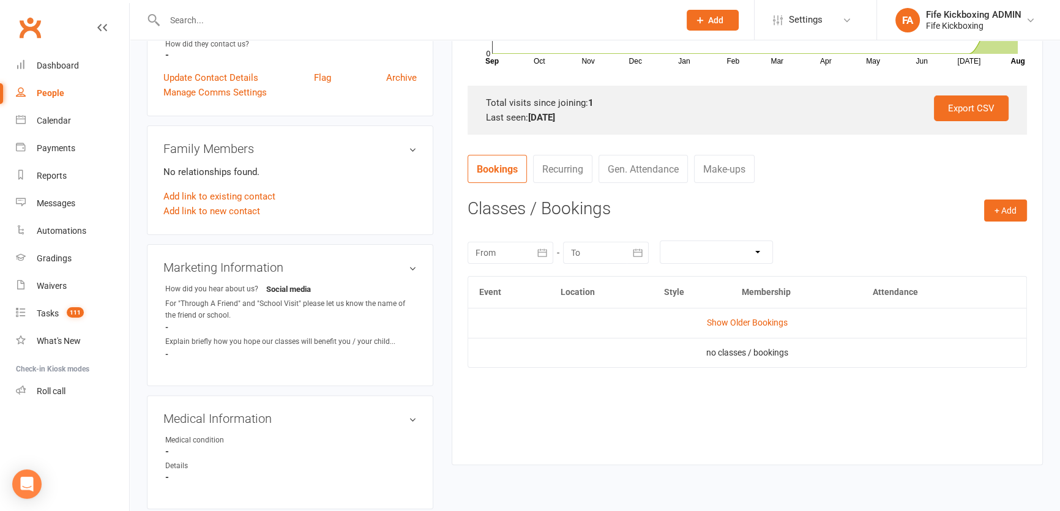
click at [751, 305] on th "Membership" at bounding box center [796, 292] width 131 height 31
click at [750, 326] on link "Show Older Bookings" at bounding box center [747, 323] width 81 height 10
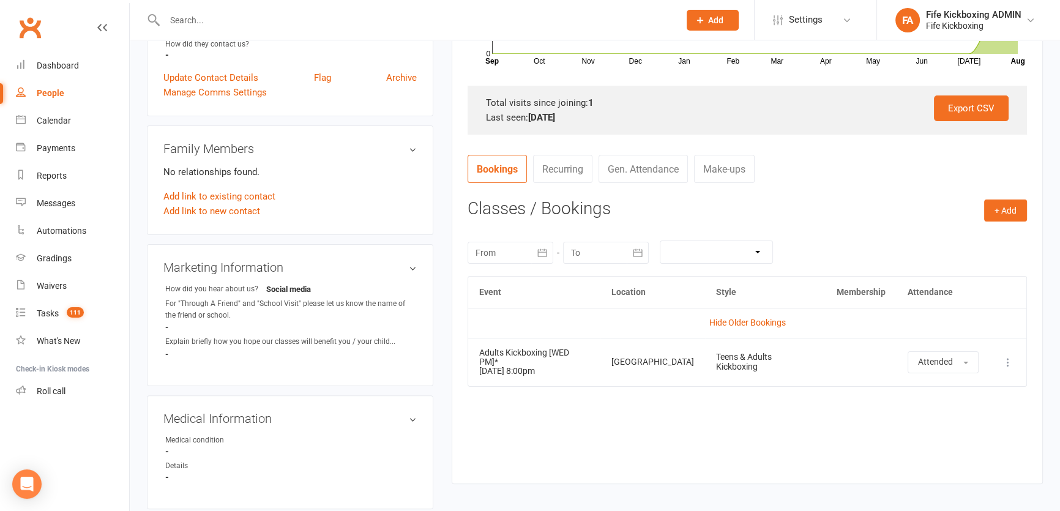
scroll to position [0, 0]
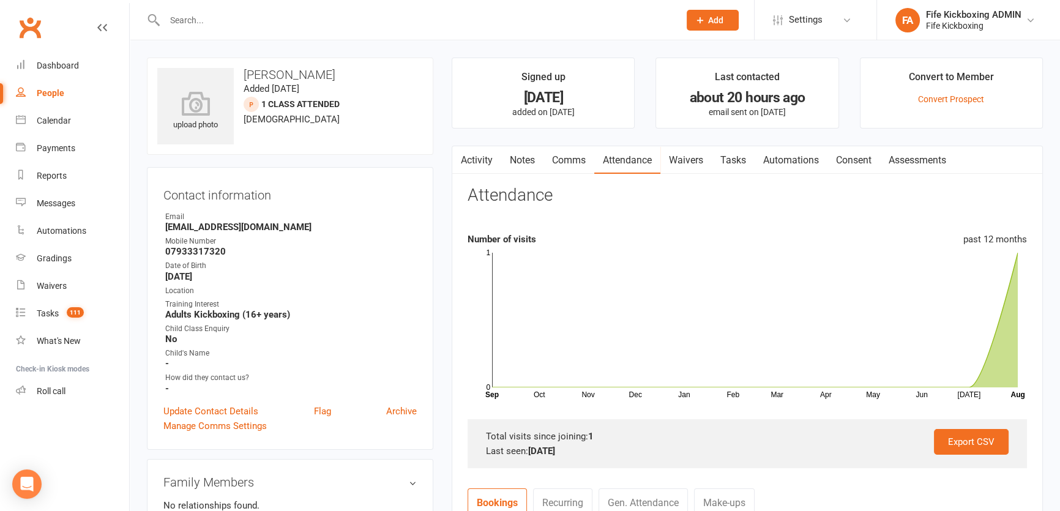
click at [734, 156] on link "Tasks" at bounding box center [733, 160] width 43 height 28
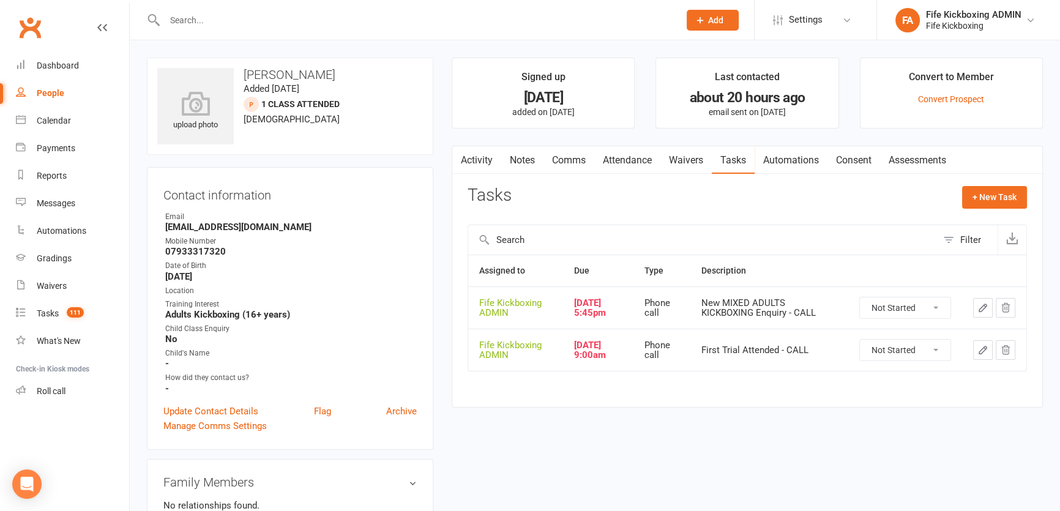
click at [895, 316] on select "Not Started In Progress Waiting Complete" at bounding box center [905, 307] width 91 height 21
click at [860, 297] on select "Not Started In Progress Waiting Complete" at bounding box center [905, 307] width 91 height 21
select select "unstarted"
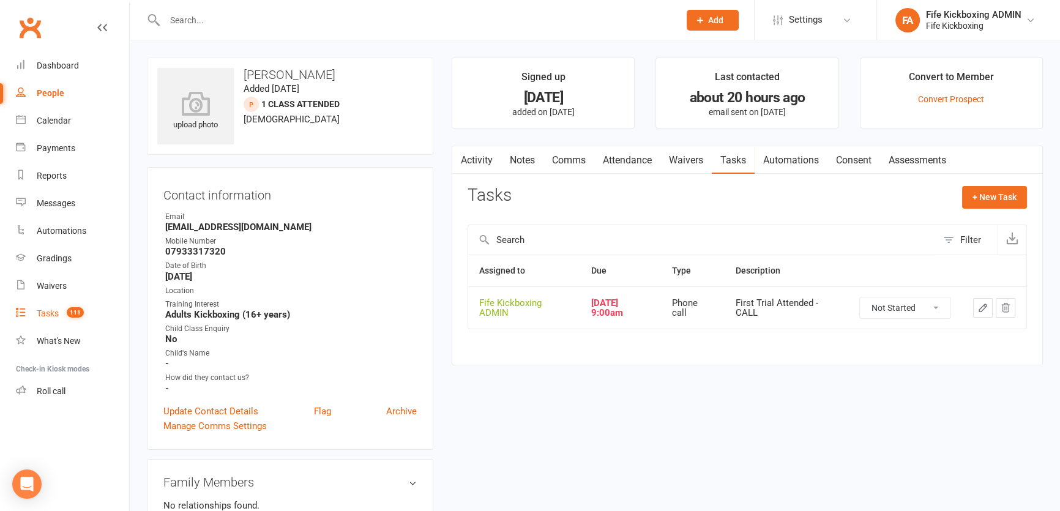
click at [86, 319] on link "Tasks 111" at bounding box center [72, 314] width 113 height 28
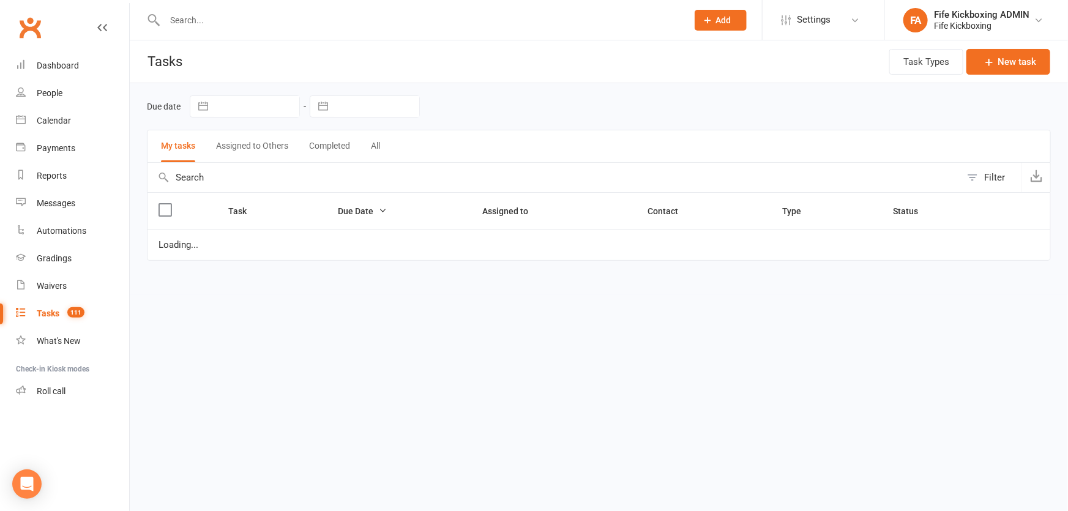
select select "started"
select select "waiting"
select select "started"
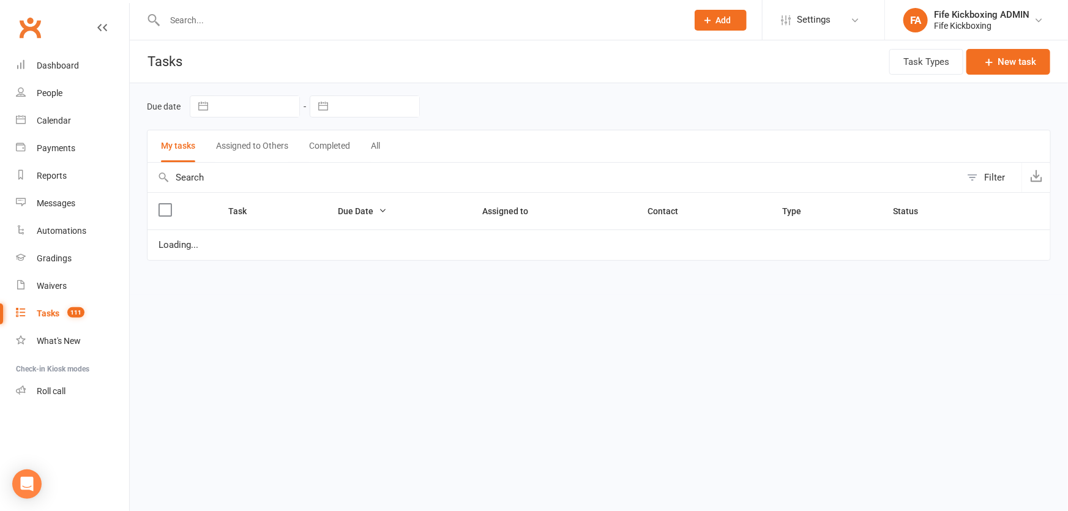
select select "started"
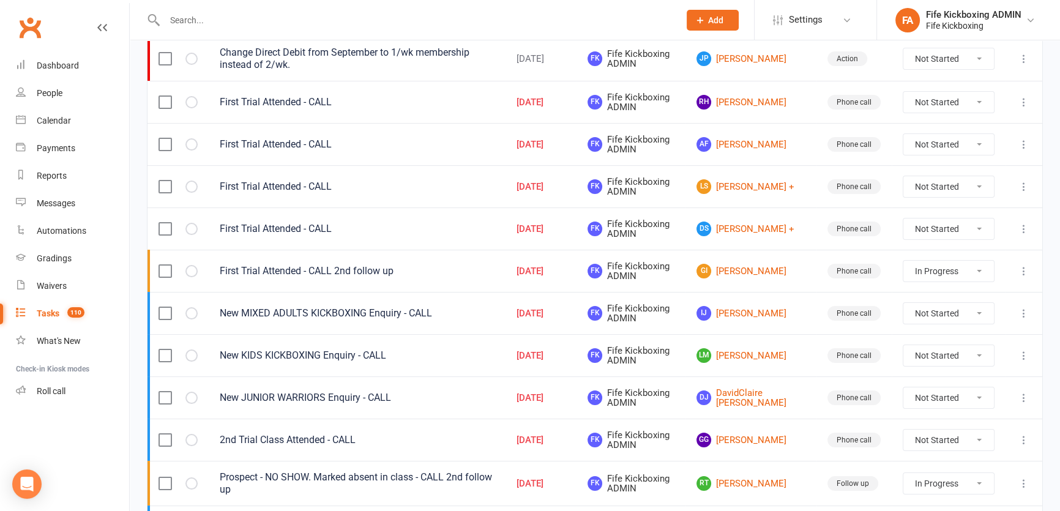
scroll to position [166, 0]
